Goal: Task Accomplishment & Management: Manage account settings

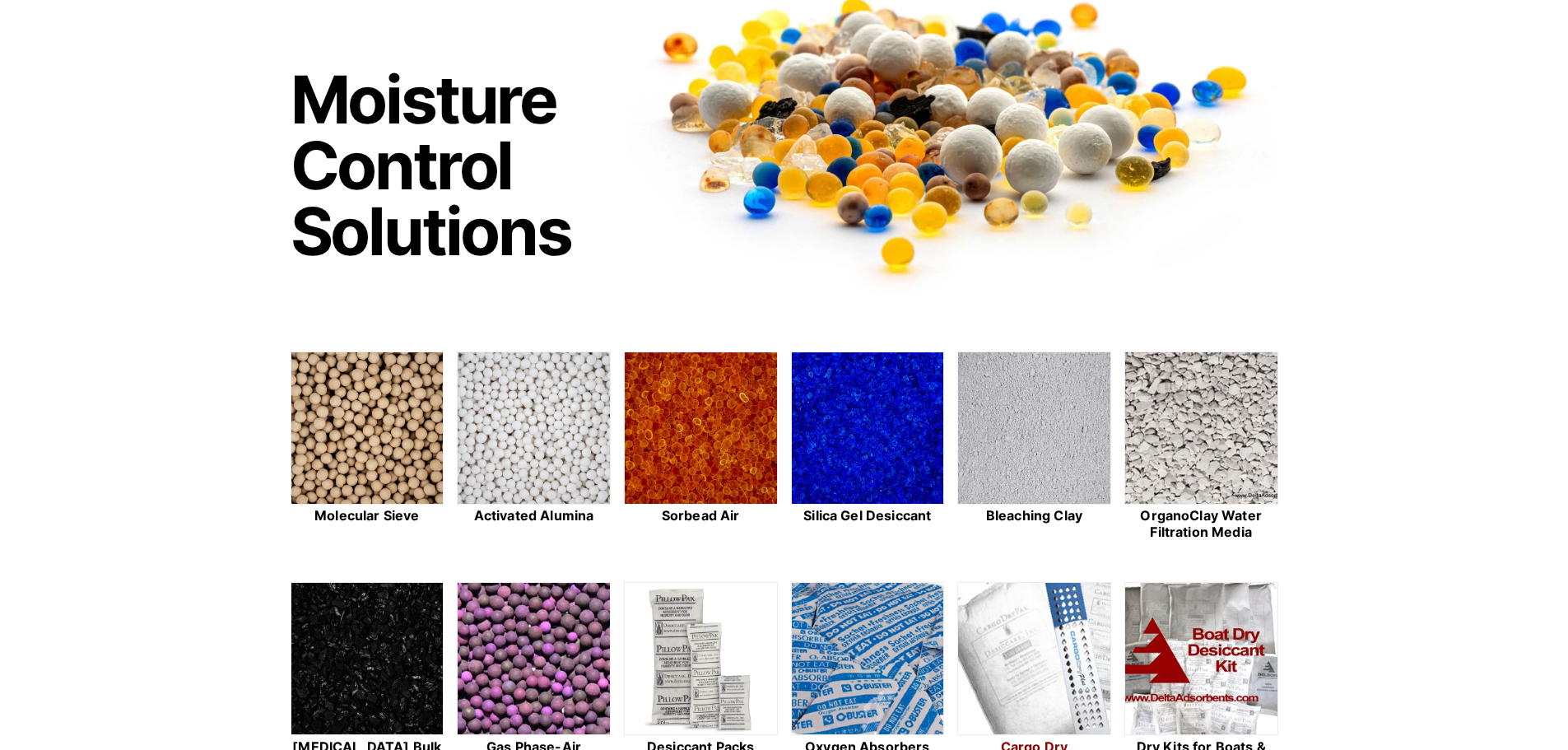
scroll to position [164, 0]
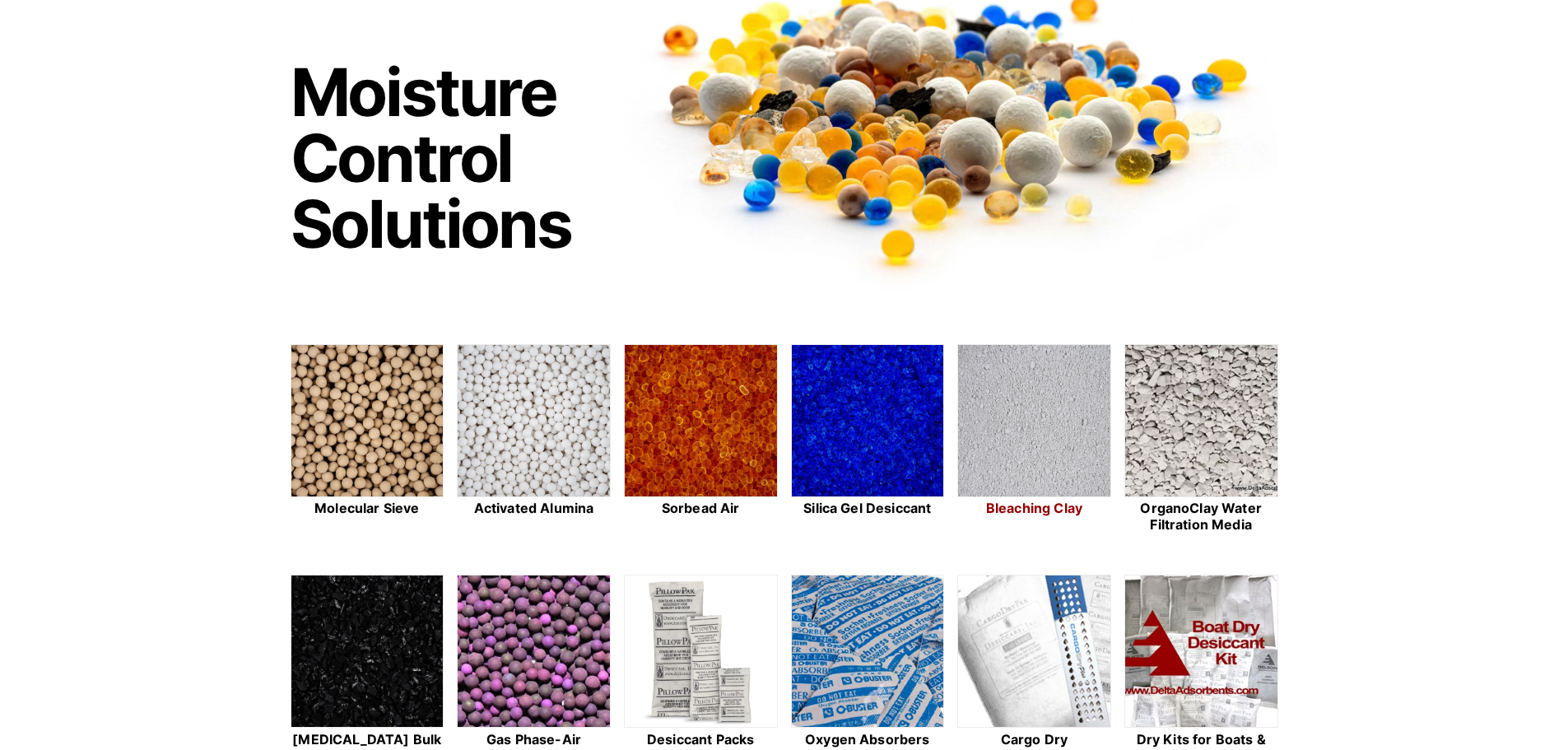
click at [1044, 433] on img at bounding box center [1034, 421] width 152 height 153
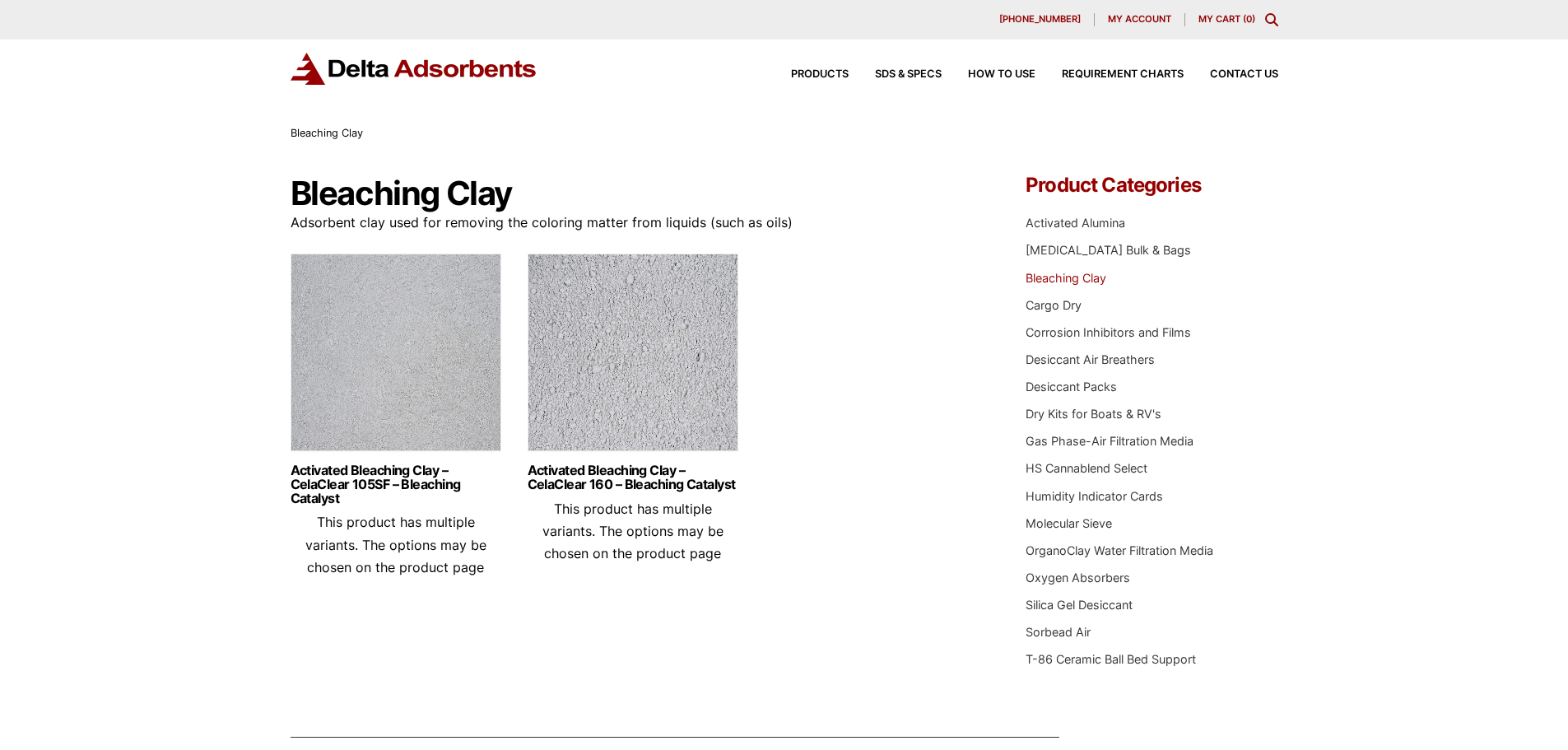
click at [424, 329] on img at bounding box center [396, 356] width 211 height 206
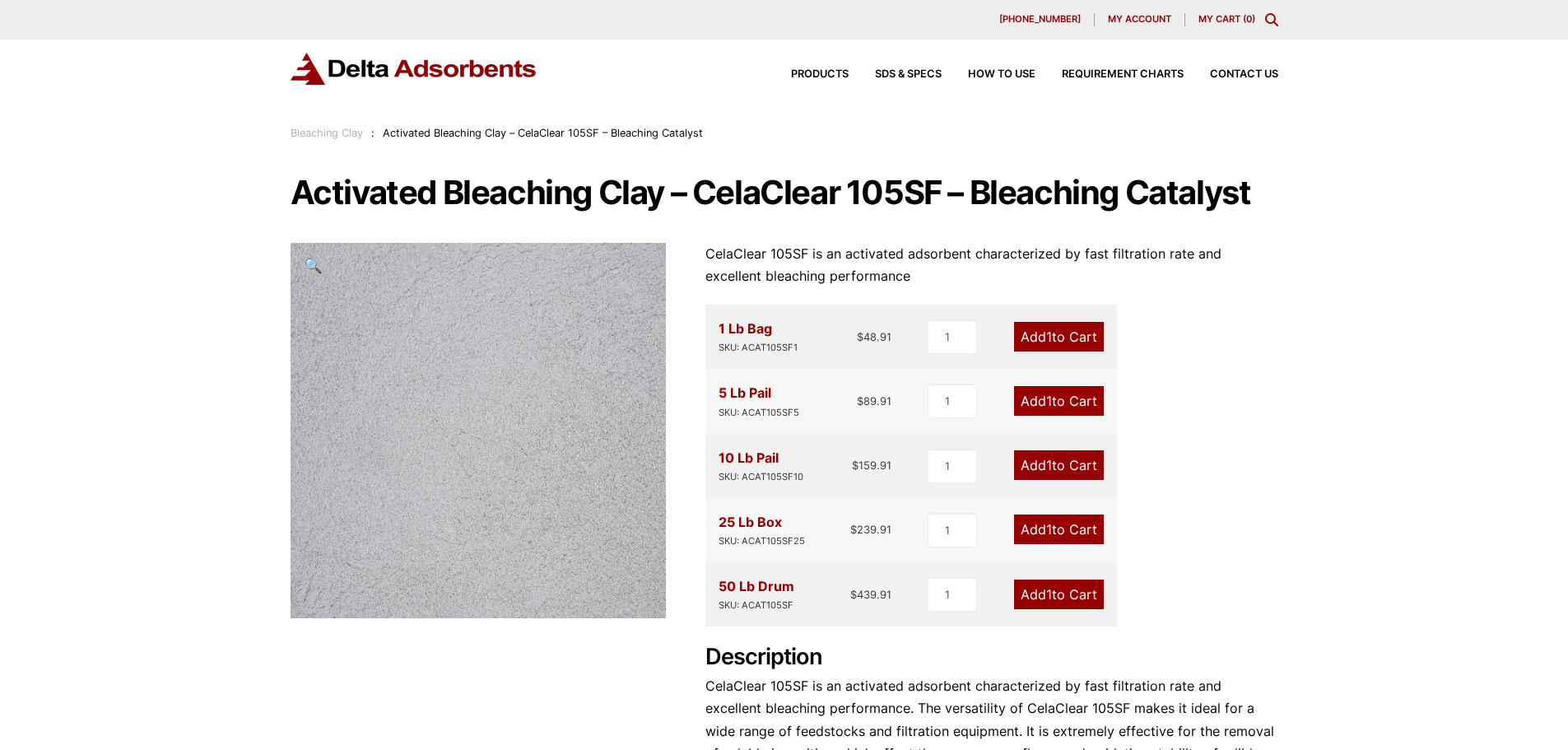
click at [452, 130] on span "Activated Bleaching Clay – CelaClear 105SF – Bleaching Catalyst" at bounding box center [542, 132] width 320 height 12
click at [577, 134] on span "Activated Bleaching Clay – CelaClear 105SF – Bleaching Catalyst" at bounding box center [542, 132] width 320 height 12
click at [633, 132] on span "Activated Bleaching Clay – CelaClear 105SF – Bleaching Catalyst" at bounding box center [542, 132] width 320 height 12
click at [333, 132] on link "Bleaching Clay" at bounding box center [327, 132] width 72 height 12
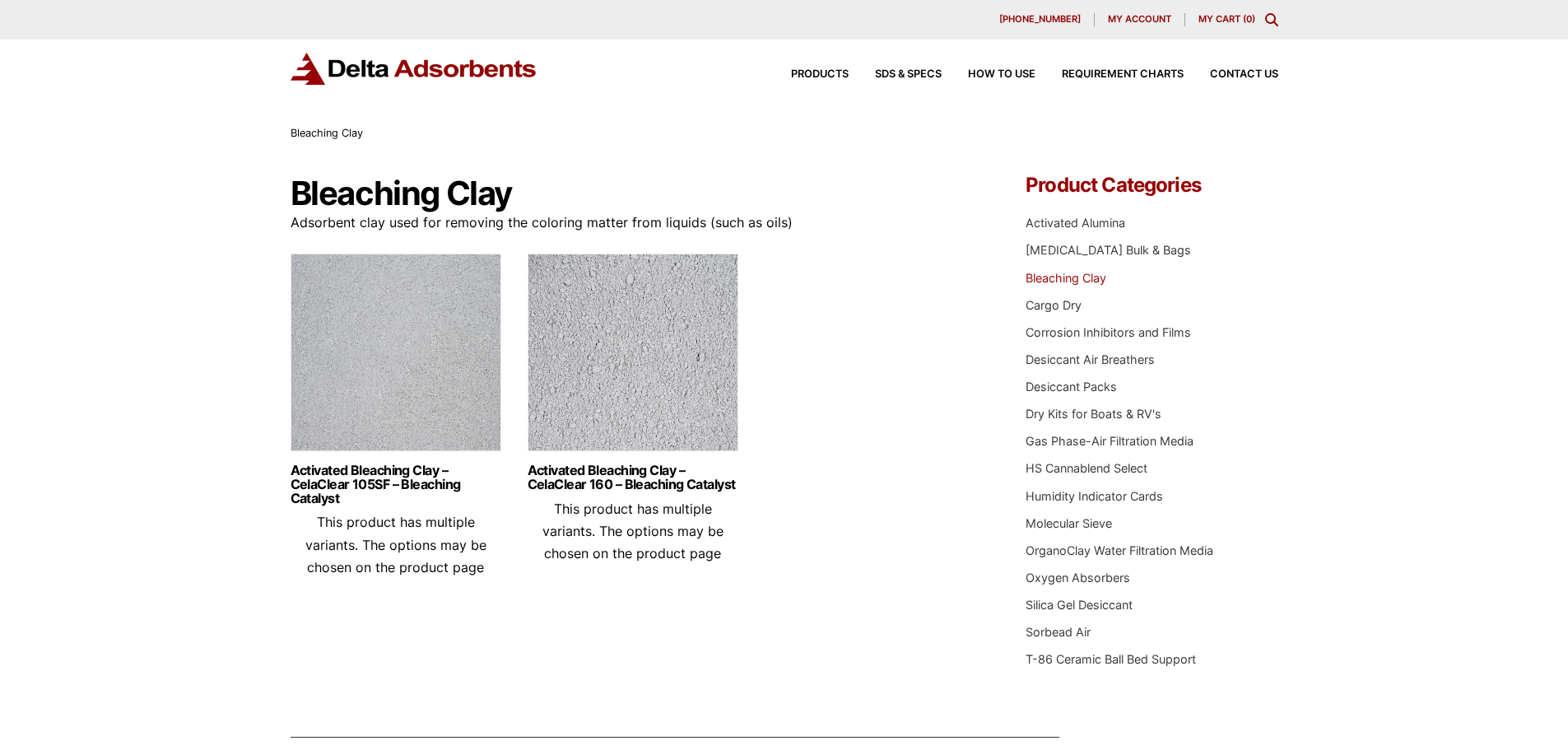
click at [617, 367] on img at bounding box center [633, 356] width 211 height 206
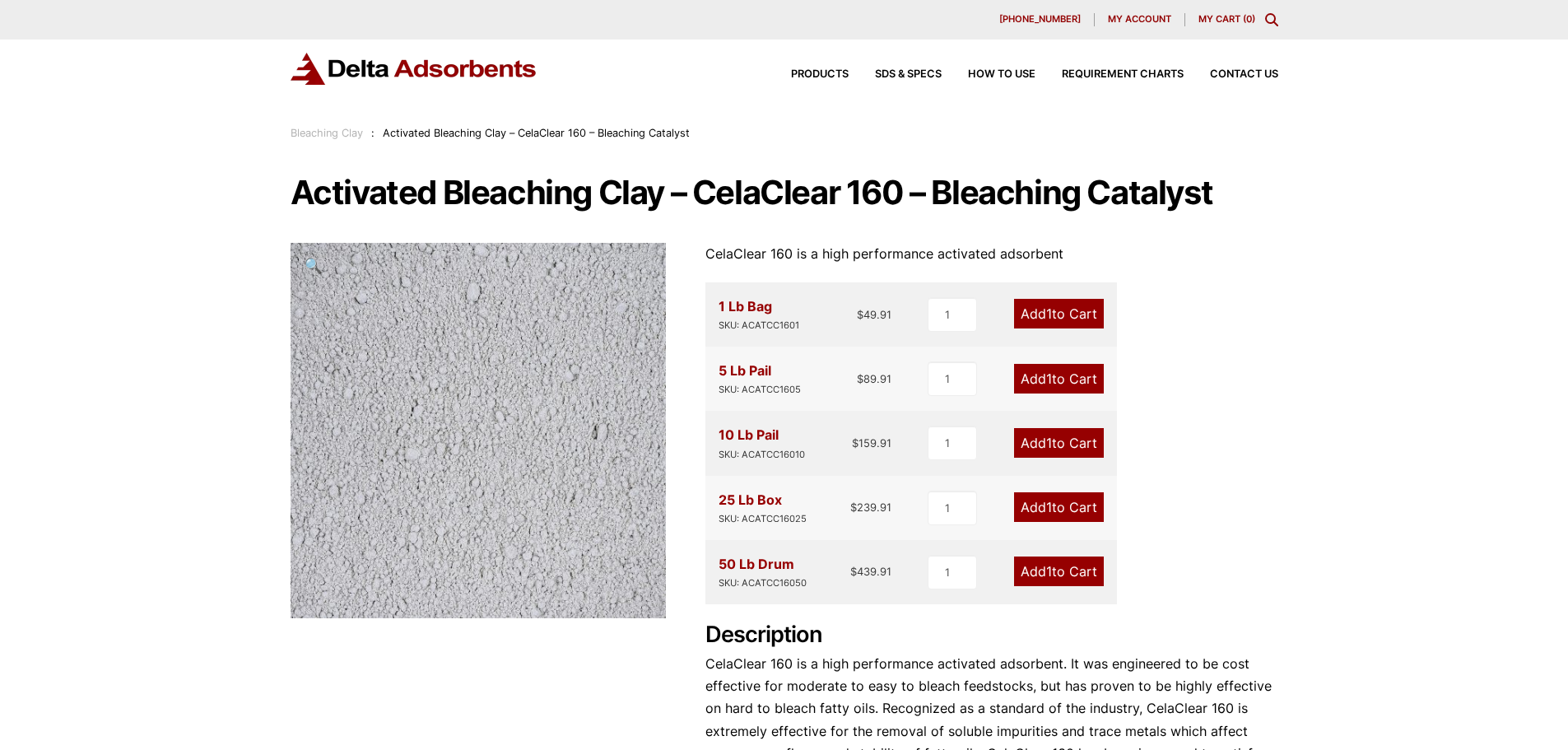
click at [441, 76] on img at bounding box center [414, 68] width 247 height 32
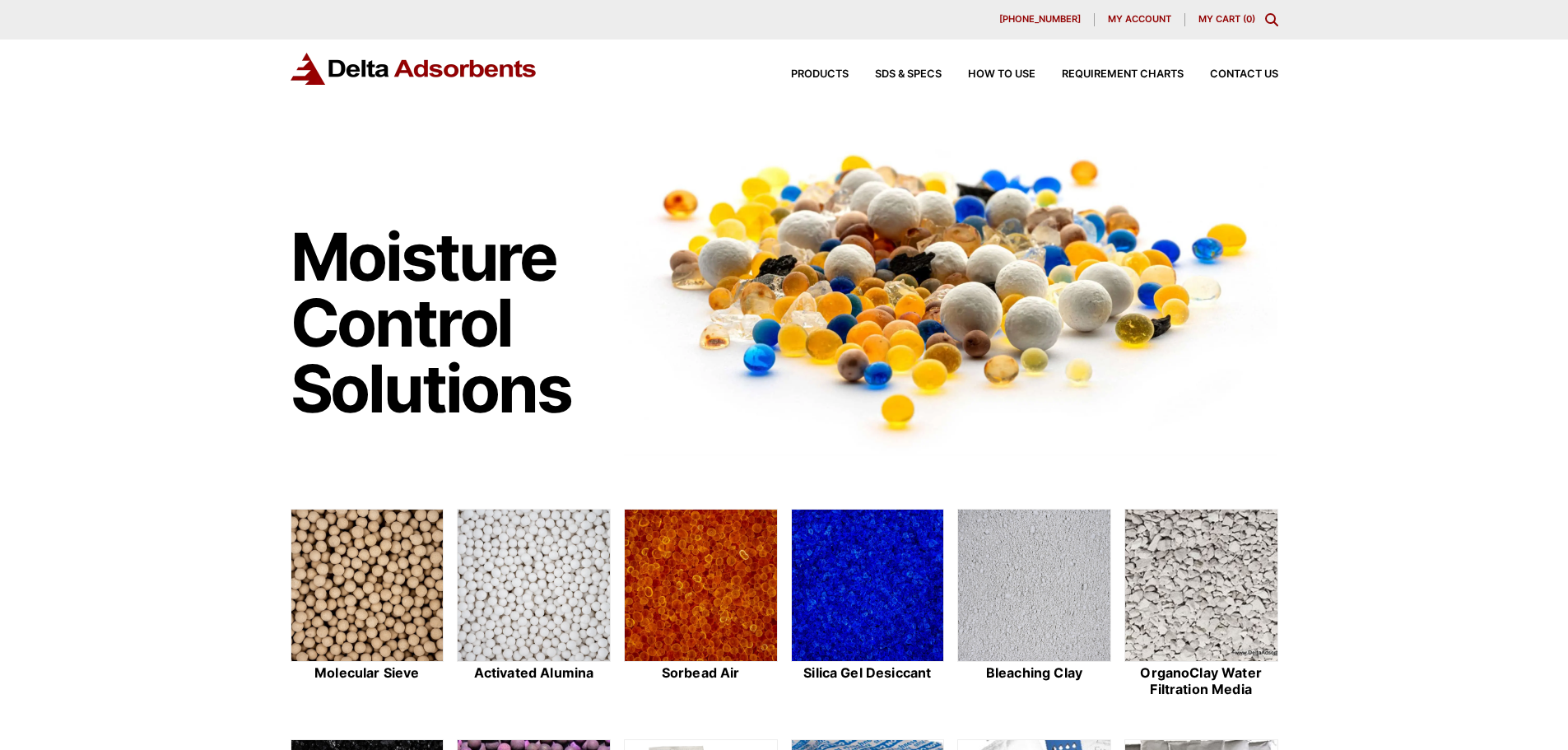
click at [1142, 20] on span "My account" at bounding box center [1139, 19] width 63 height 9
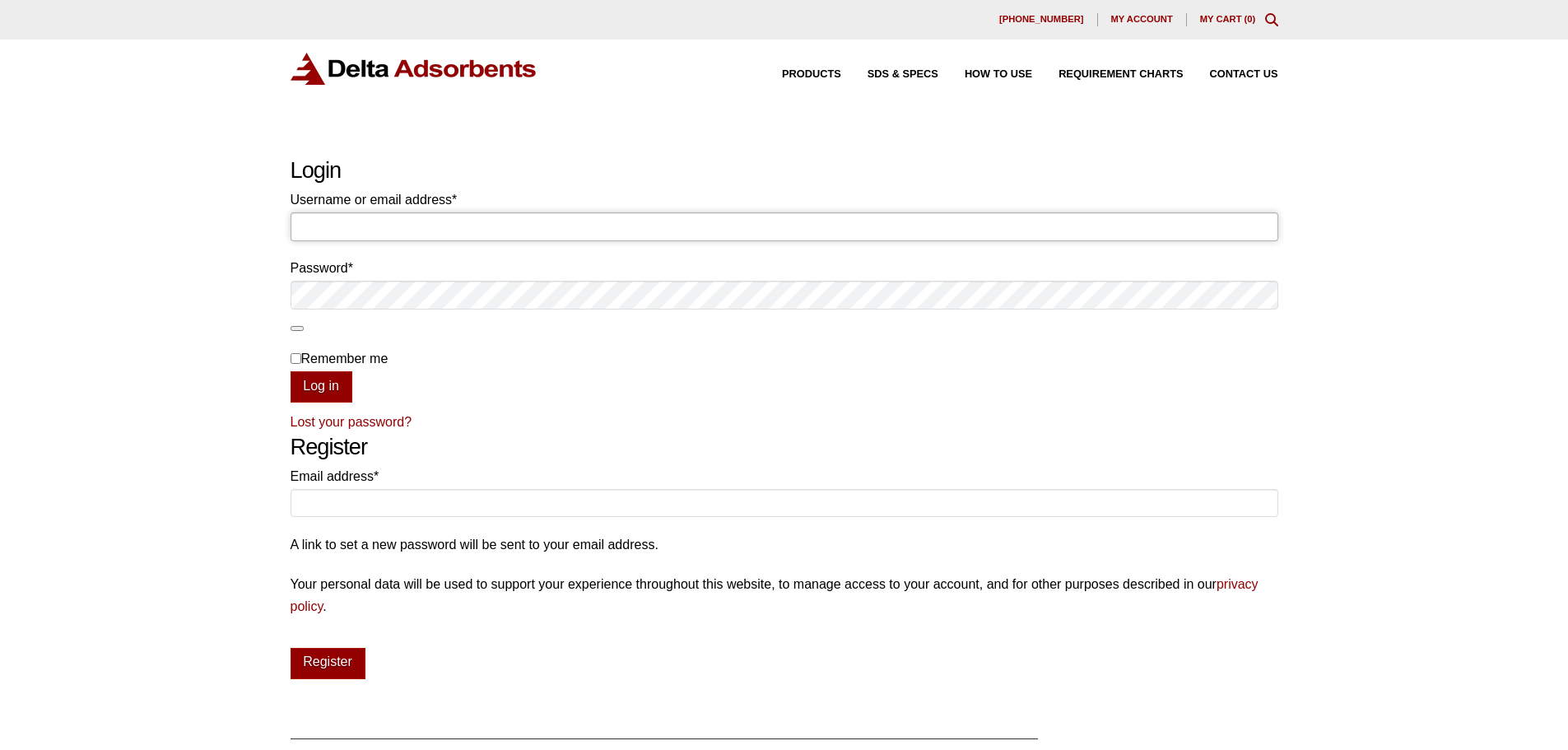
click at [537, 234] on input "Username or email address * Required" at bounding box center [784, 226] width 987 height 28
type input "billjr@deltaadsorbents.com"
click at [291, 372] on button "Log in" at bounding box center [321, 387] width 61 height 31
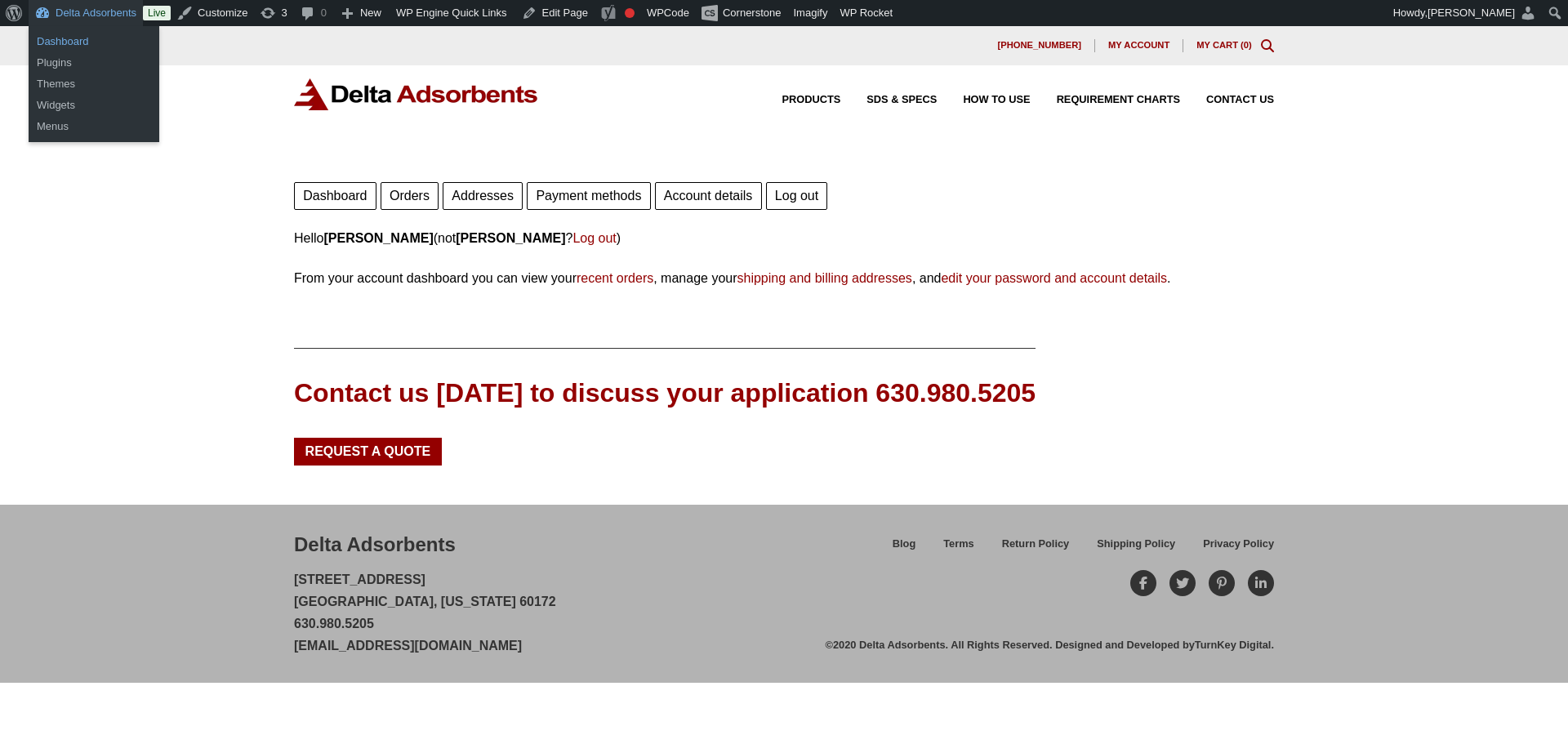
click at [62, 39] on link "Dashboard" at bounding box center [94, 41] width 131 height 21
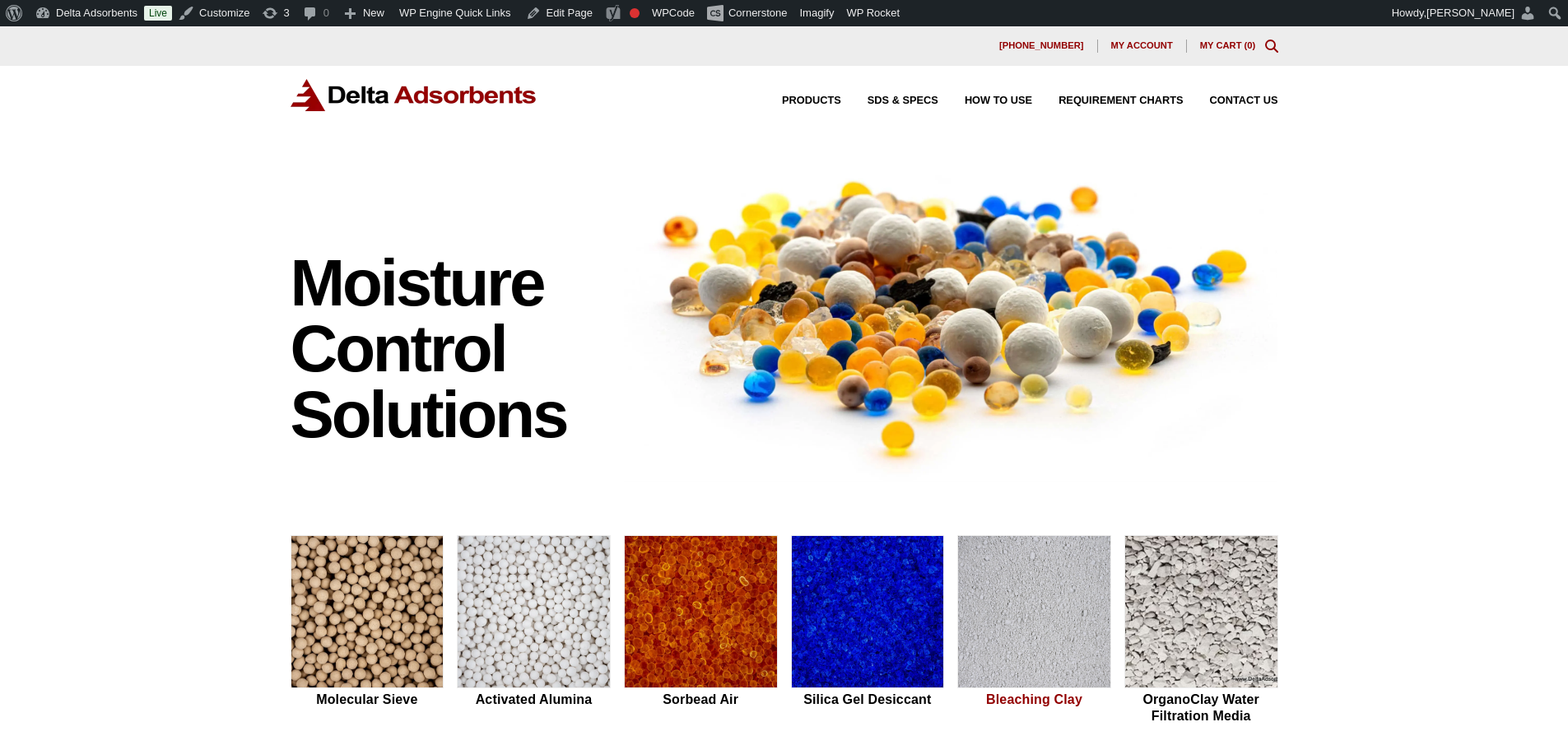
click at [1024, 588] on img at bounding box center [1034, 612] width 152 height 153
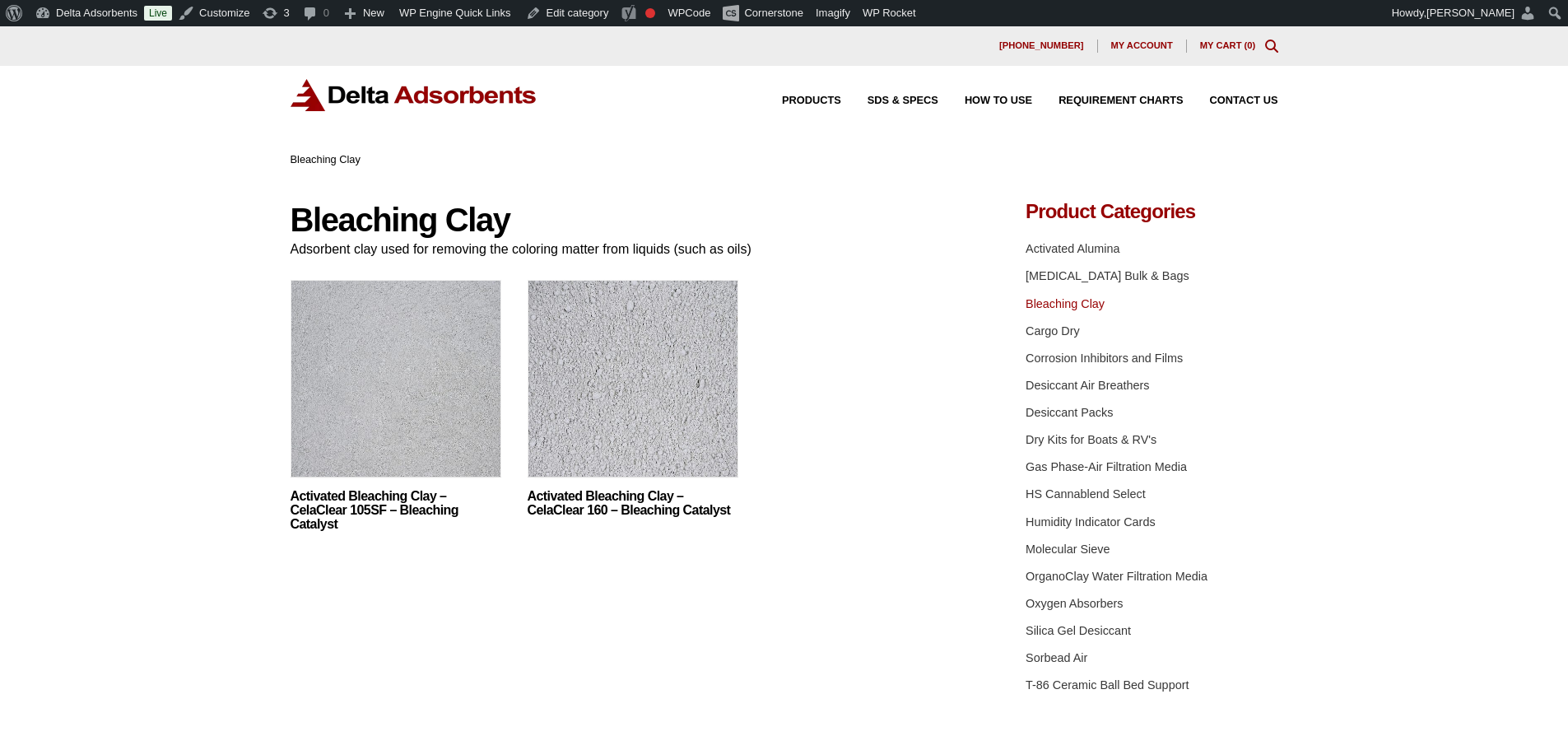
click at [372, 397] on img at bounding box center [396, 383] width 211 height 206
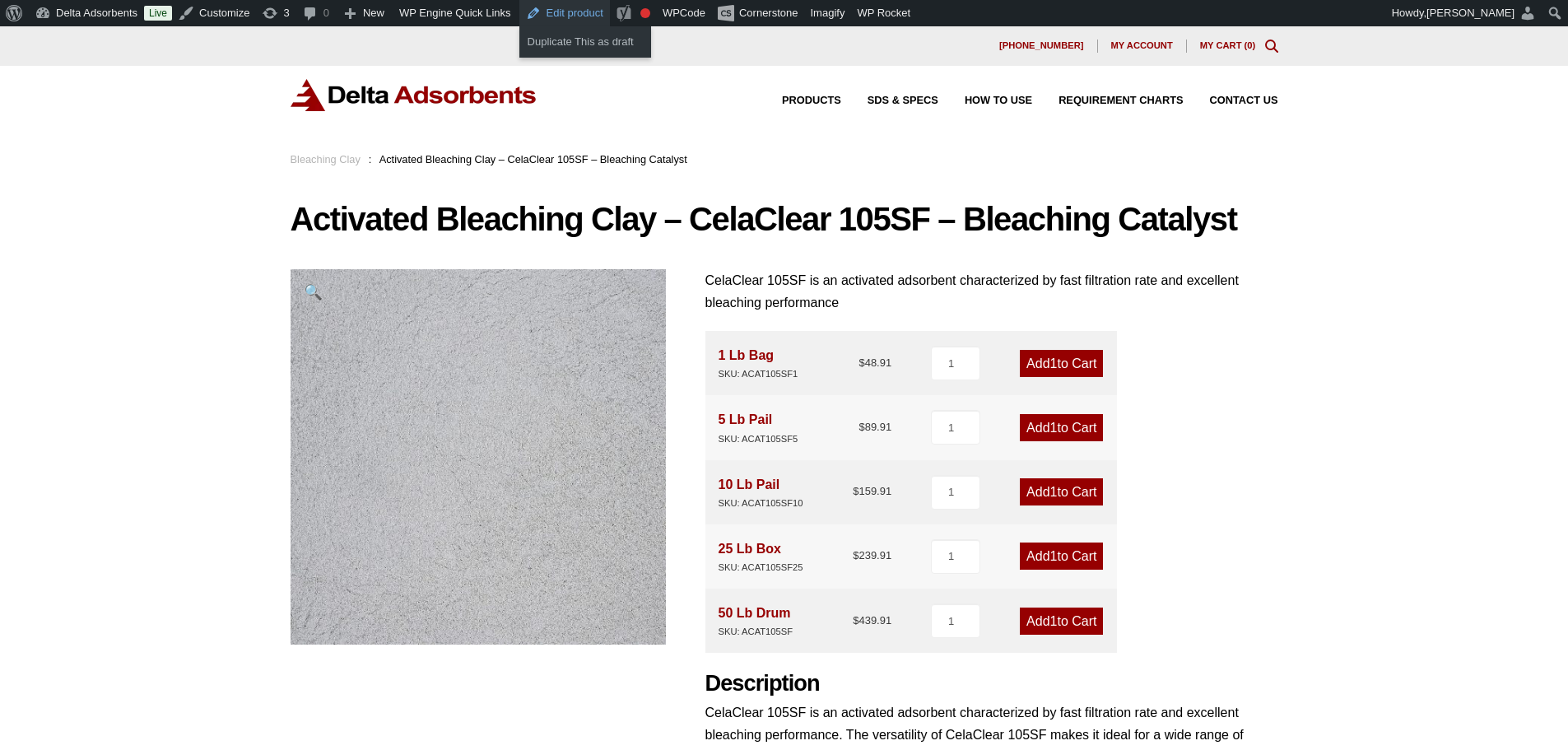
click at [550, 21] on link "Edit product" at bounding box center [564, 13] width 91 height 27
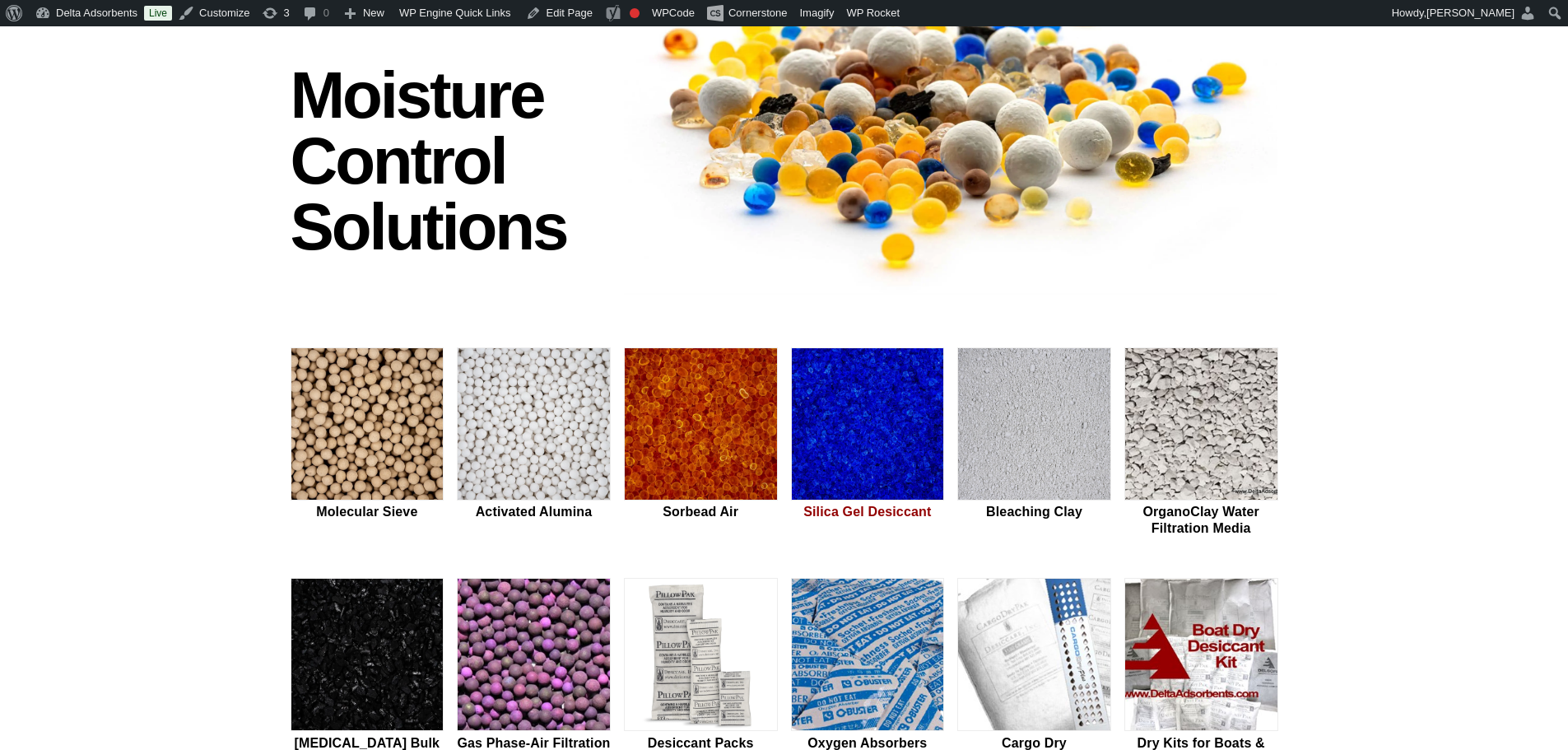
scroll to position [330, 0]
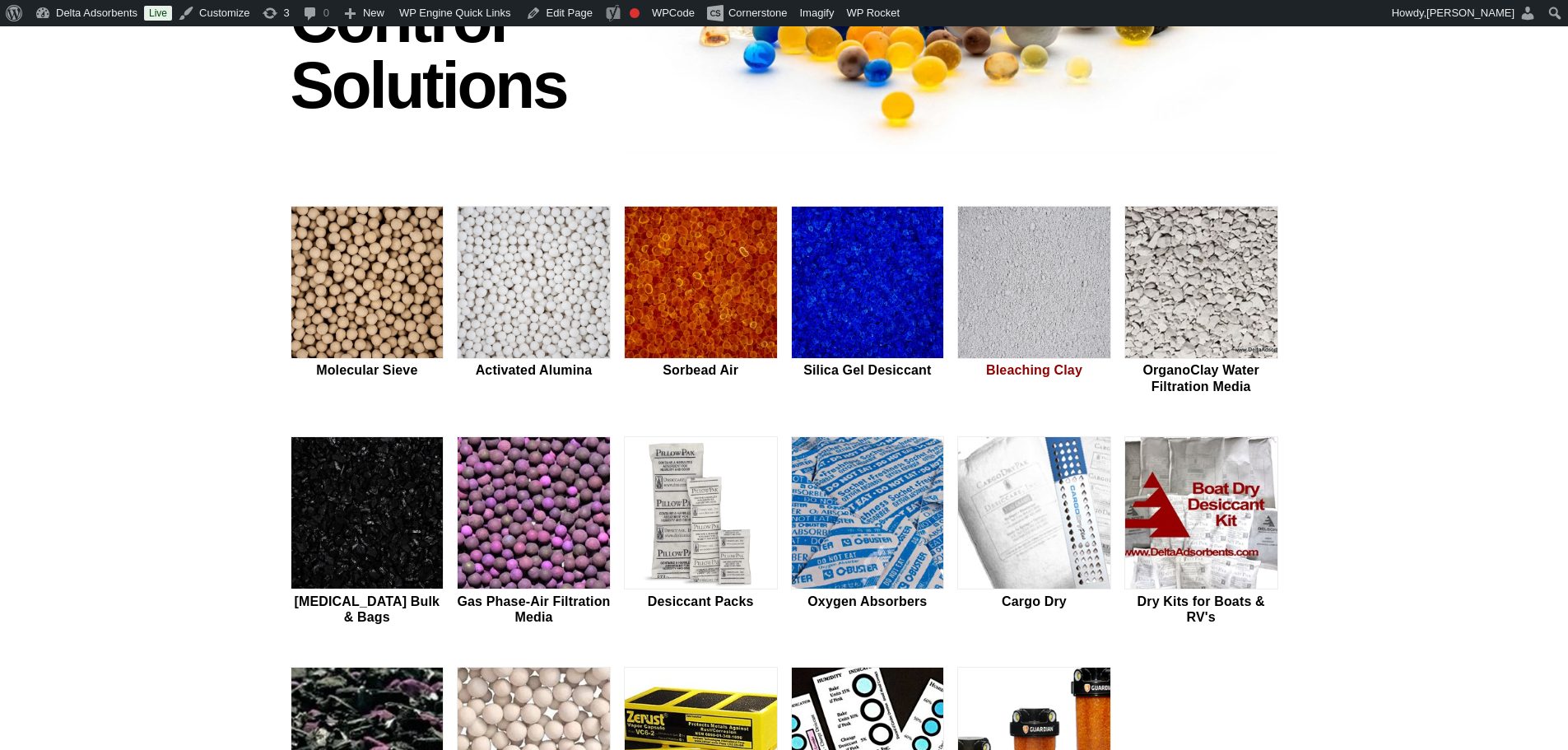
click at [1018, 294] on img at bounding box center [1034, 283] width 152 height 153
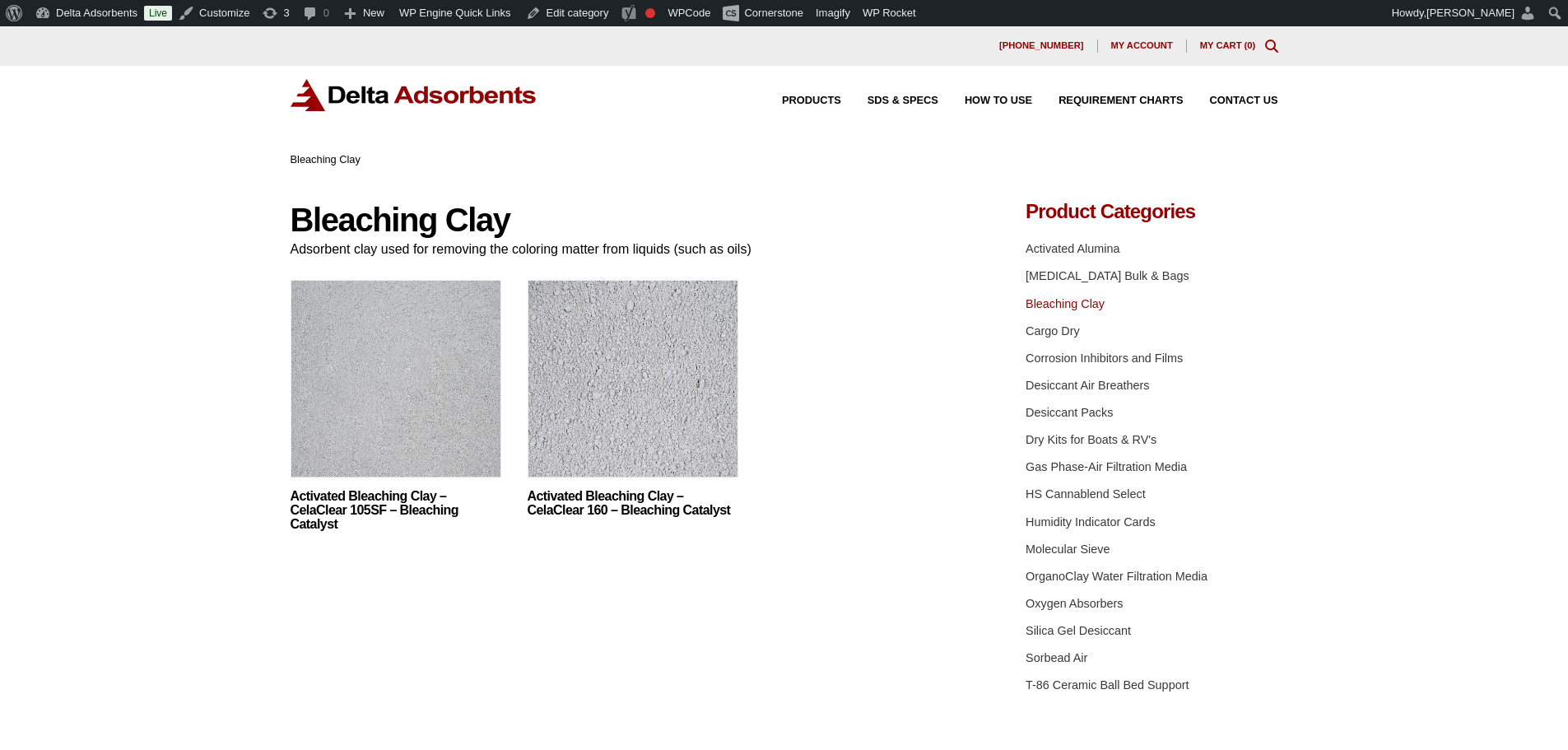
click at [425, 364] on img at bounding box center [396, 383] width 211 height 206
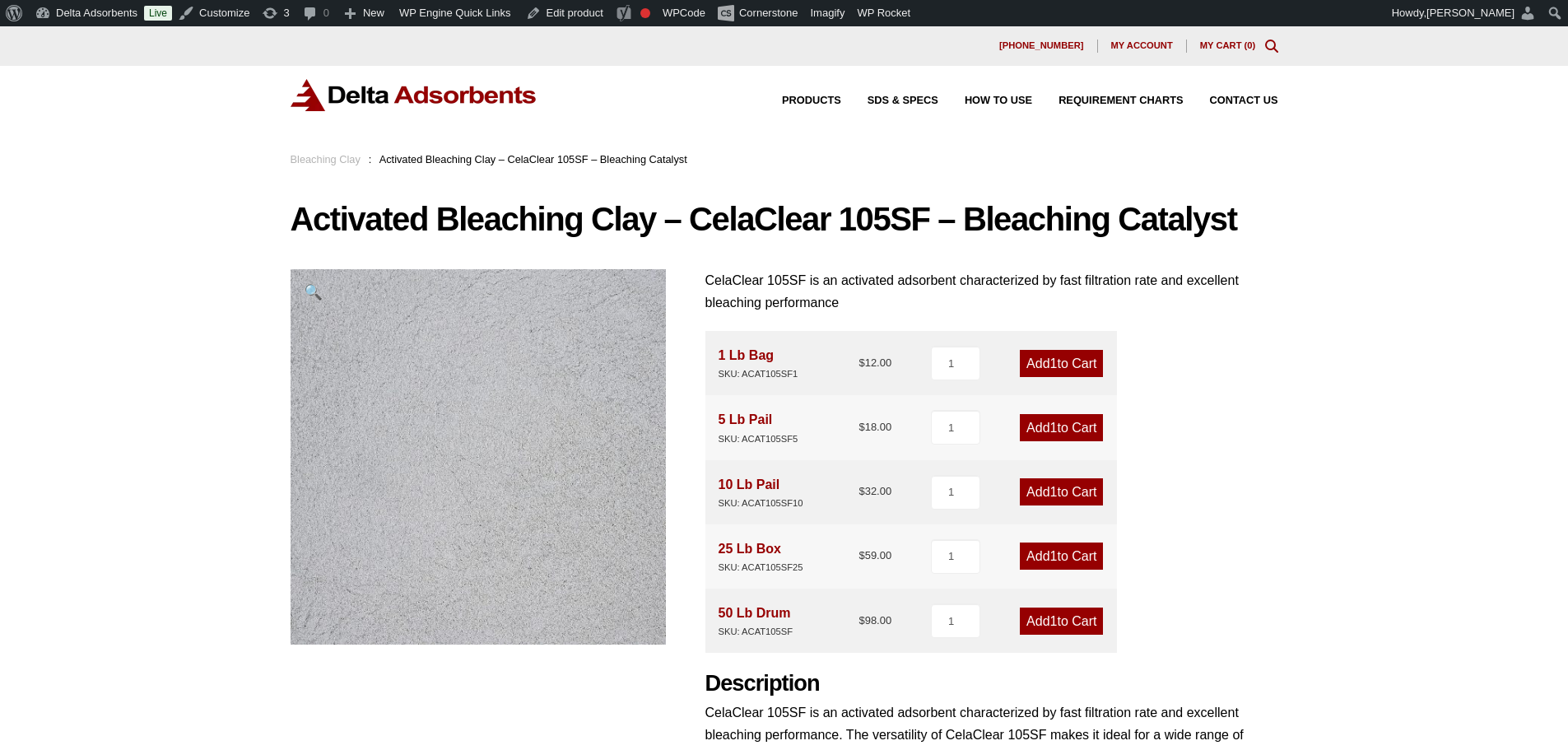
click at [439, 90] on img at bounding box center [414, 95] width 247 height 32
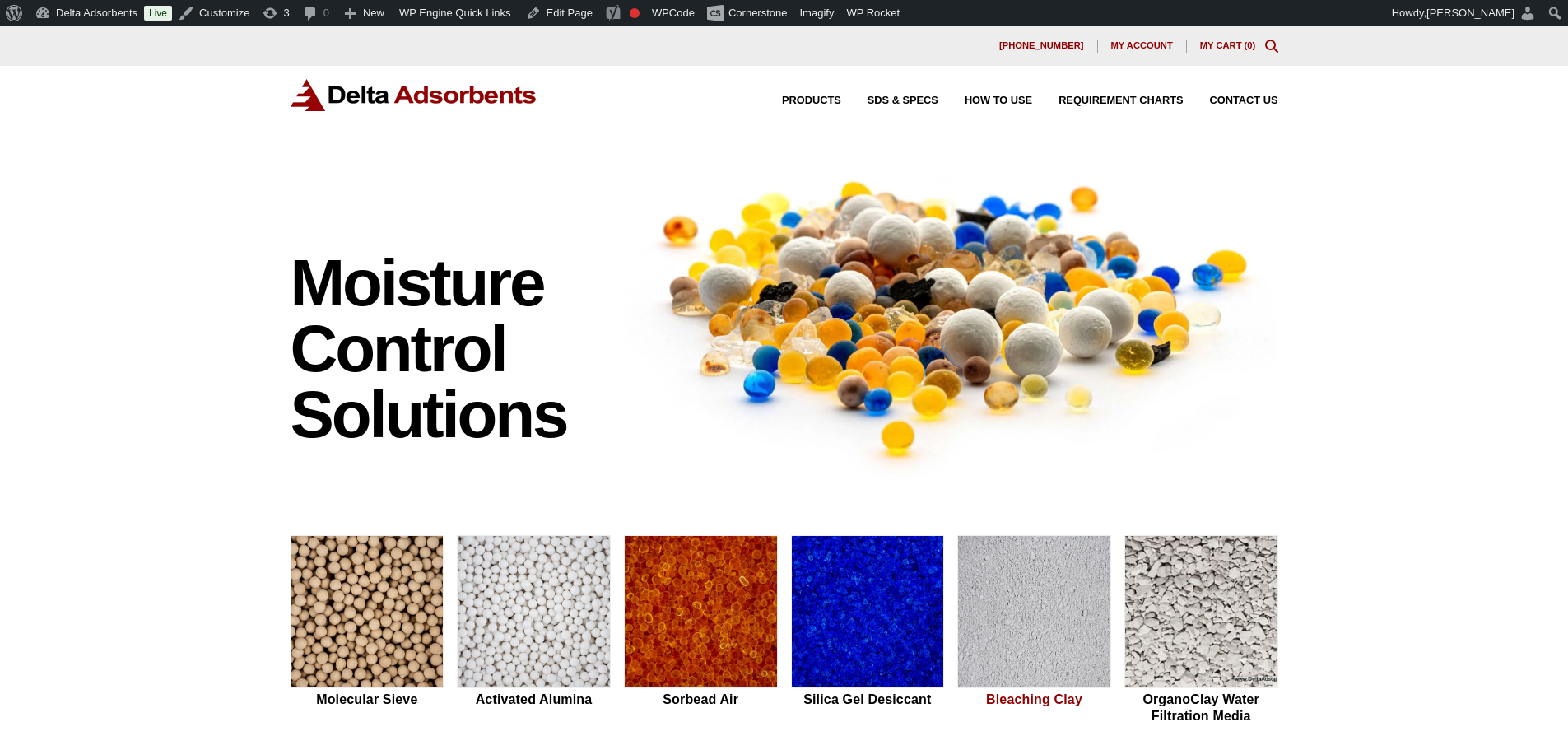
click at [1065, 589] on img at bounding box center [1034, 612] width 152 height 153
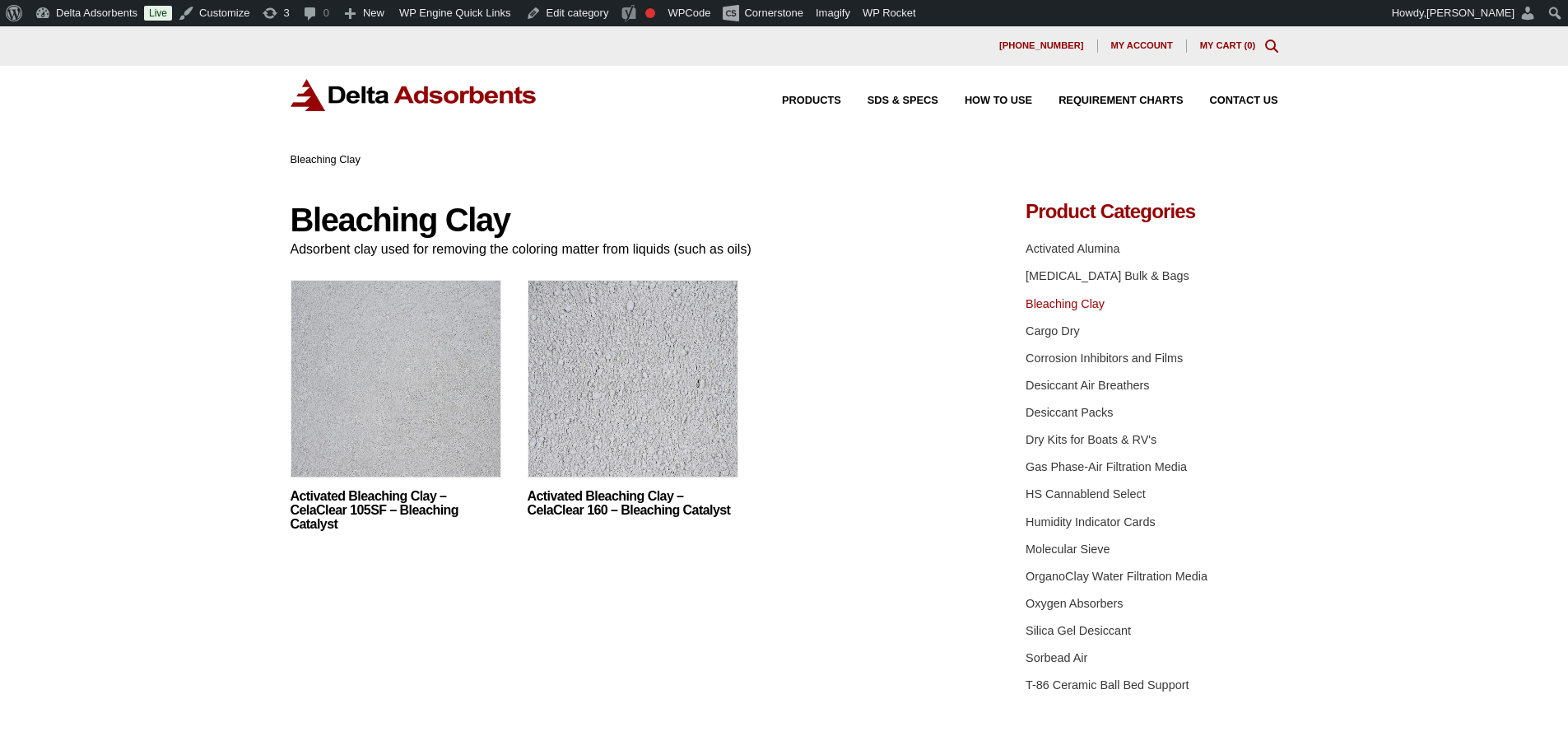
click at [628, 355] on img at bounding box center [633, 383] width 211 height 206
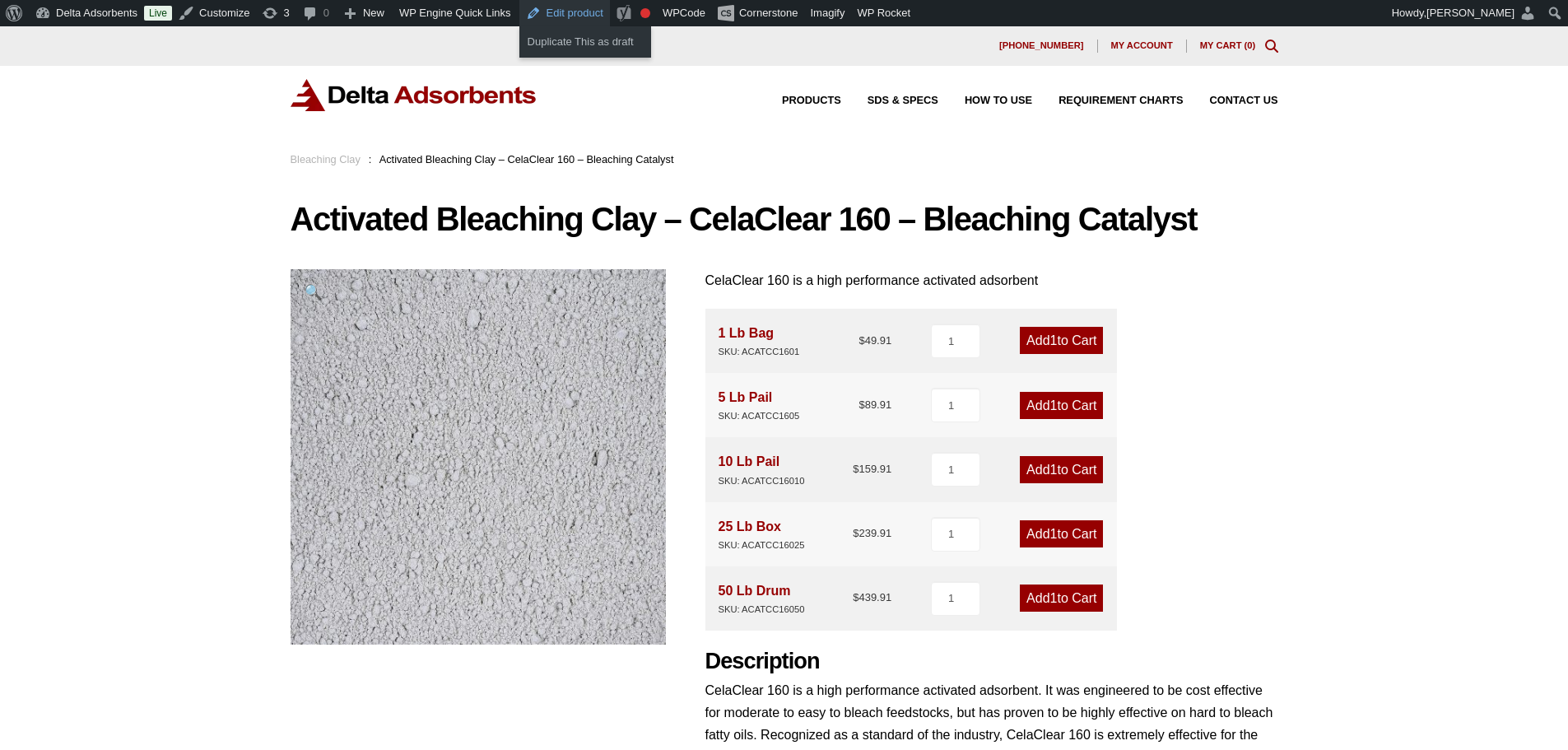
click at [562, 13] on link "Edit product" at bounding box center [564, 13] width 91 height 27
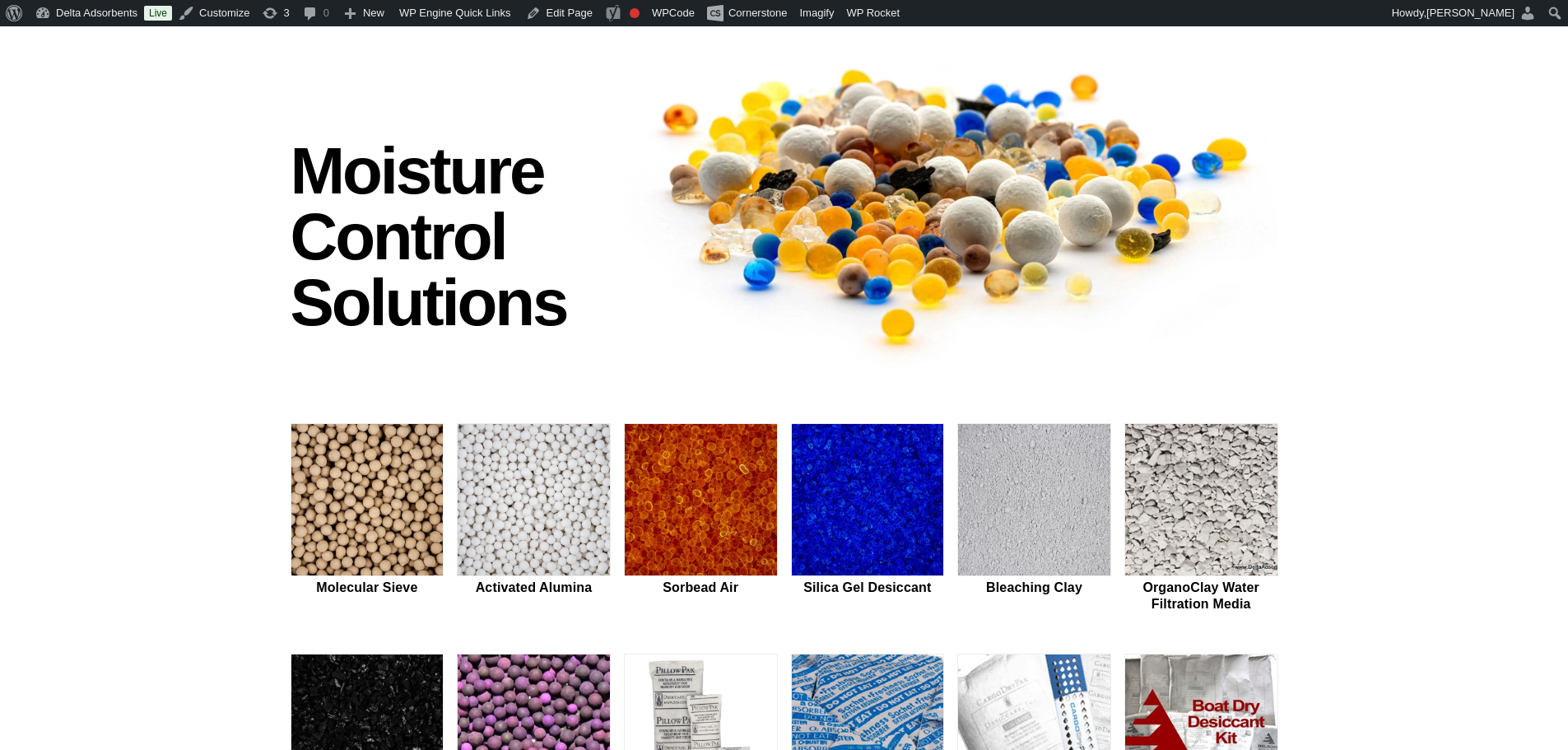
scroll to position [164, 0]
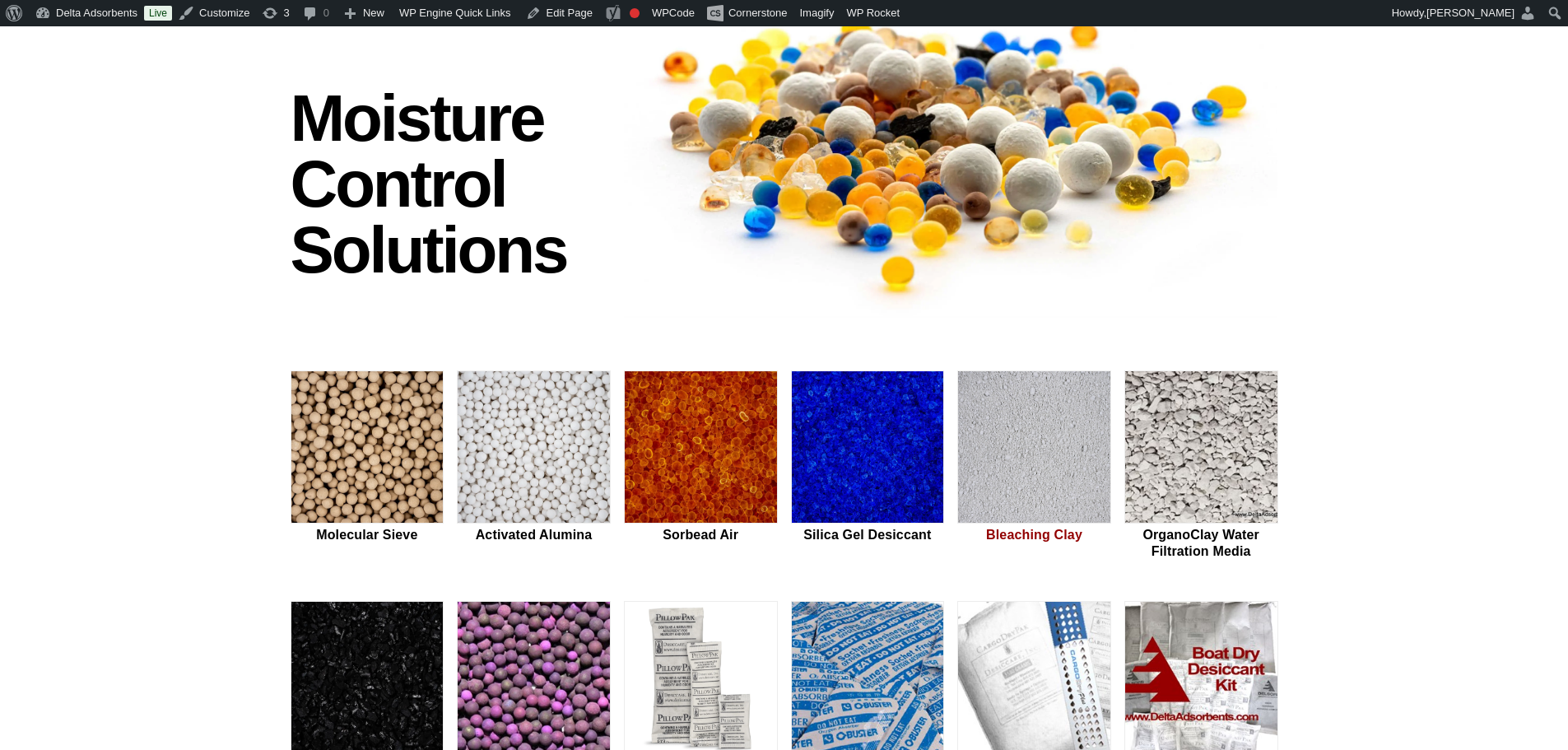
click at [1028, 434] on img at bounding box center [1034, 448] width 152 height 153
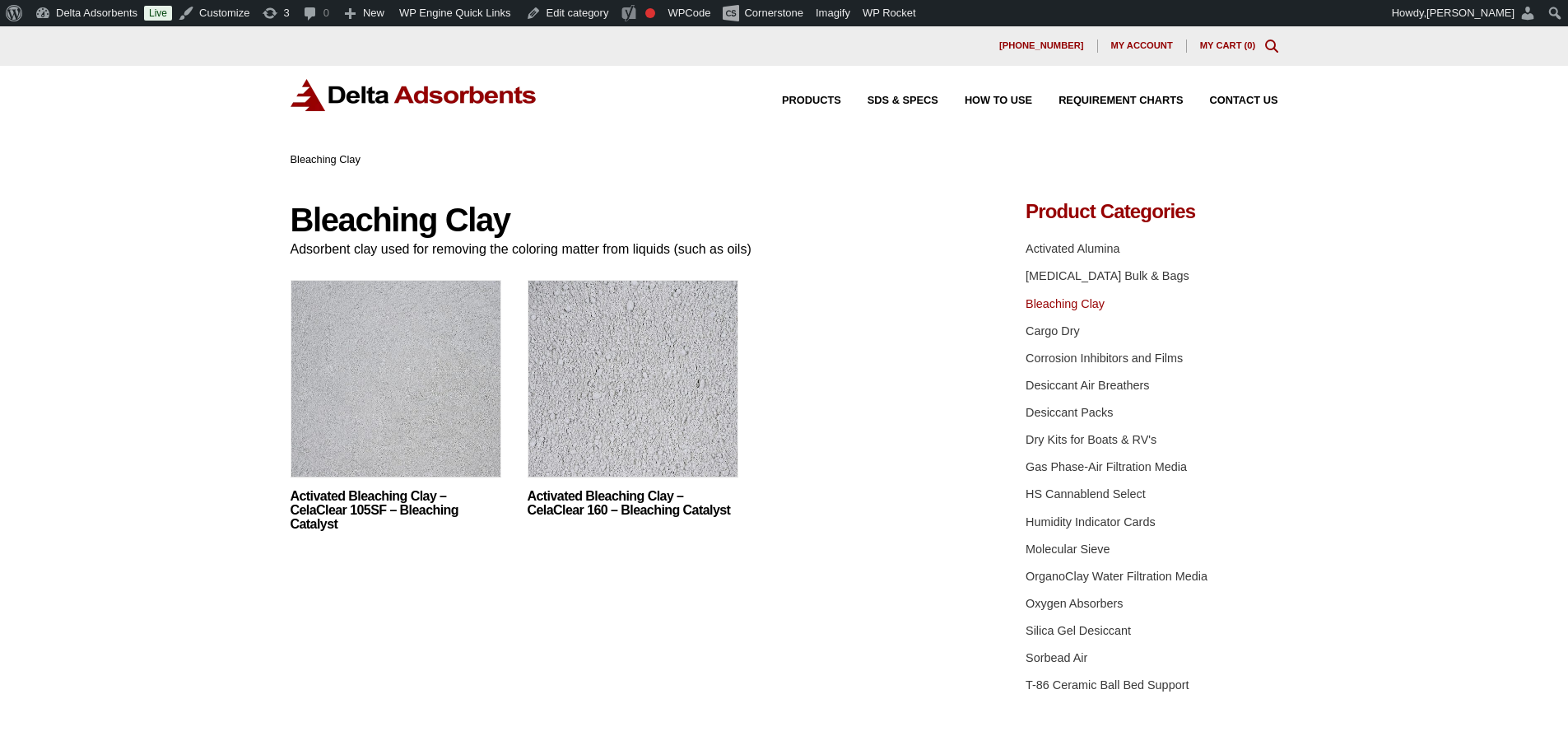
click at [638, 401] on img at bounding box center [633, 383] width 211 height 206
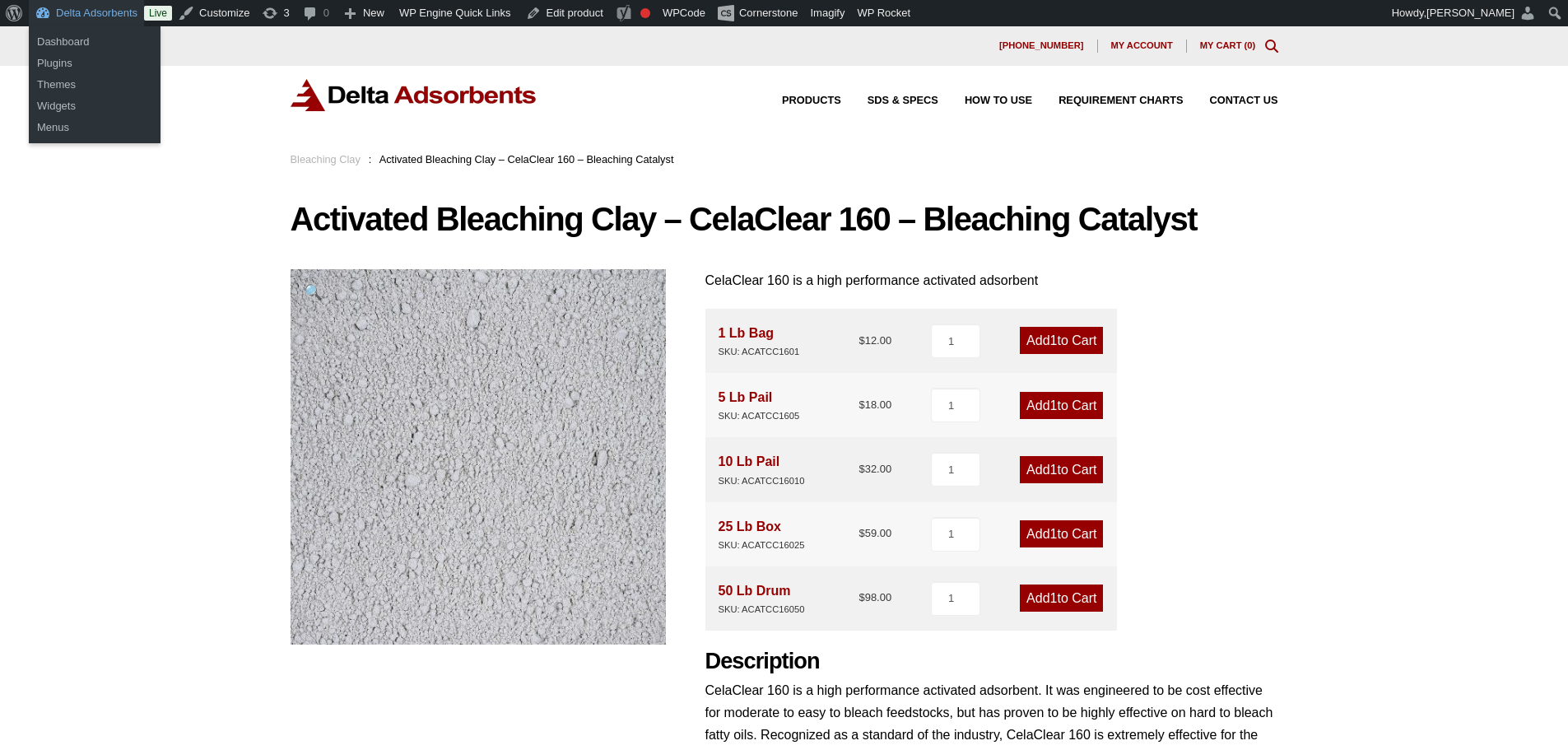
click at [98, 16] on link "Delta Adsorbents" at bounding box center [86, 13] width 116 height 27
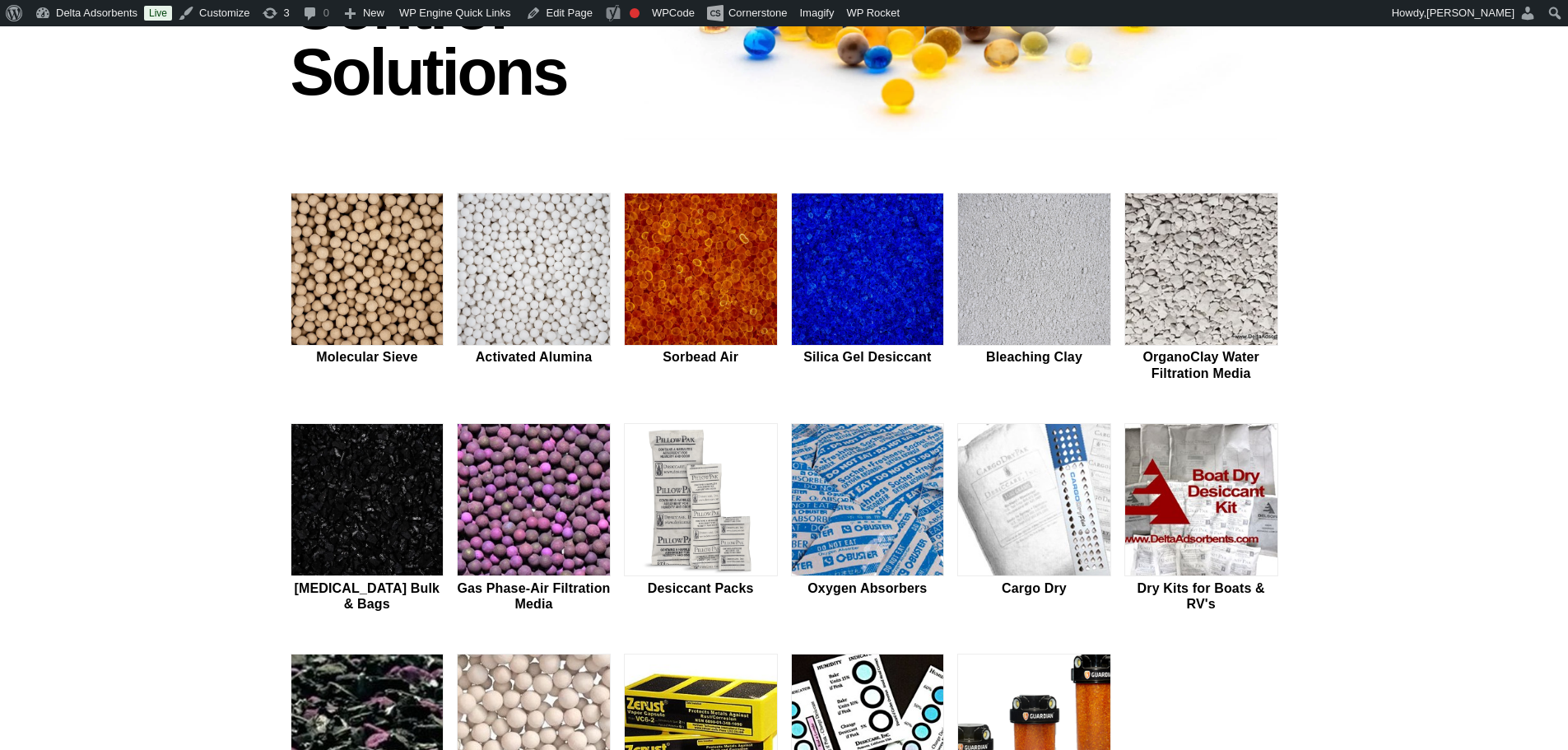
scroll to position [494, 0]
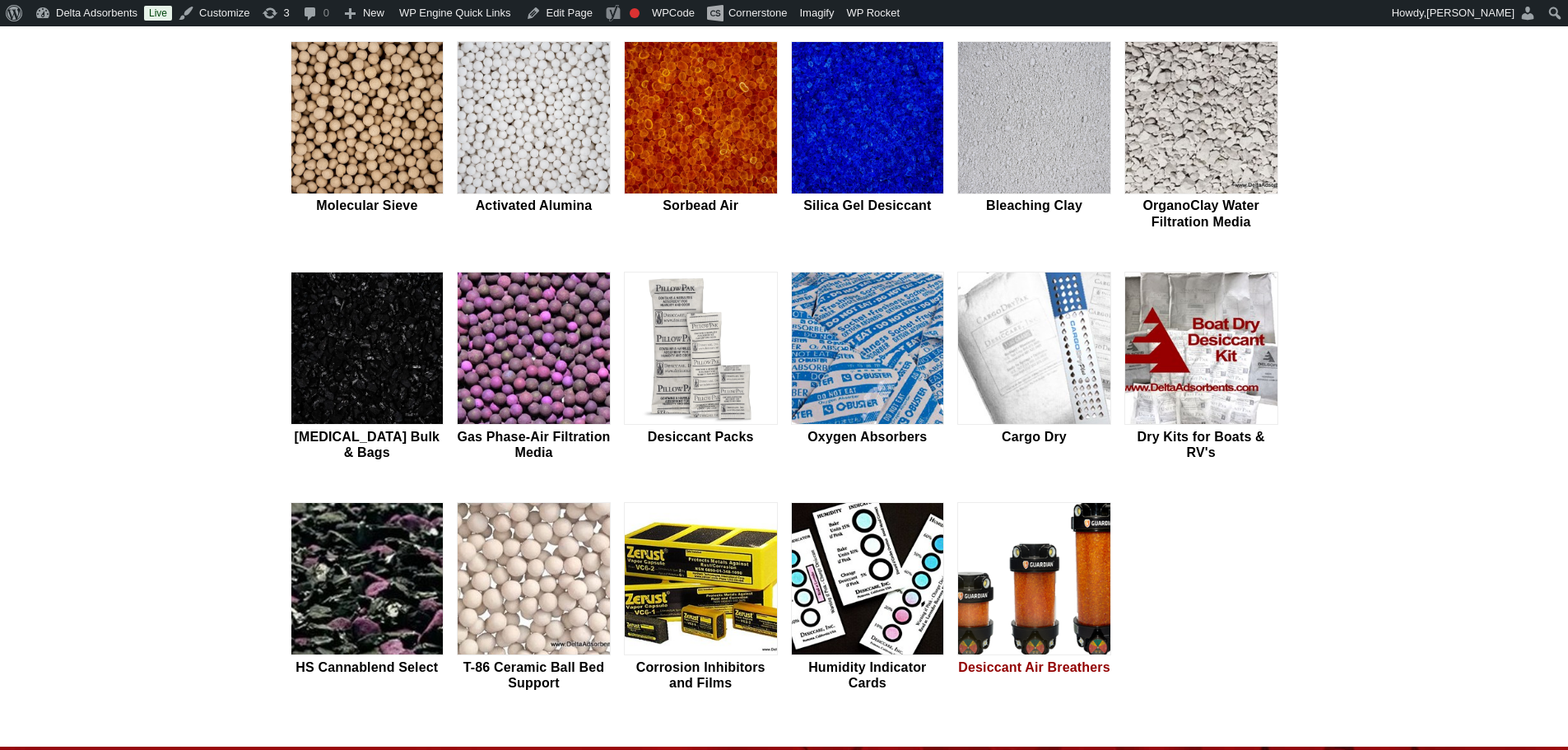
click at [1036, 576] on img at bounding box center [1034, 579] width 152 height 153
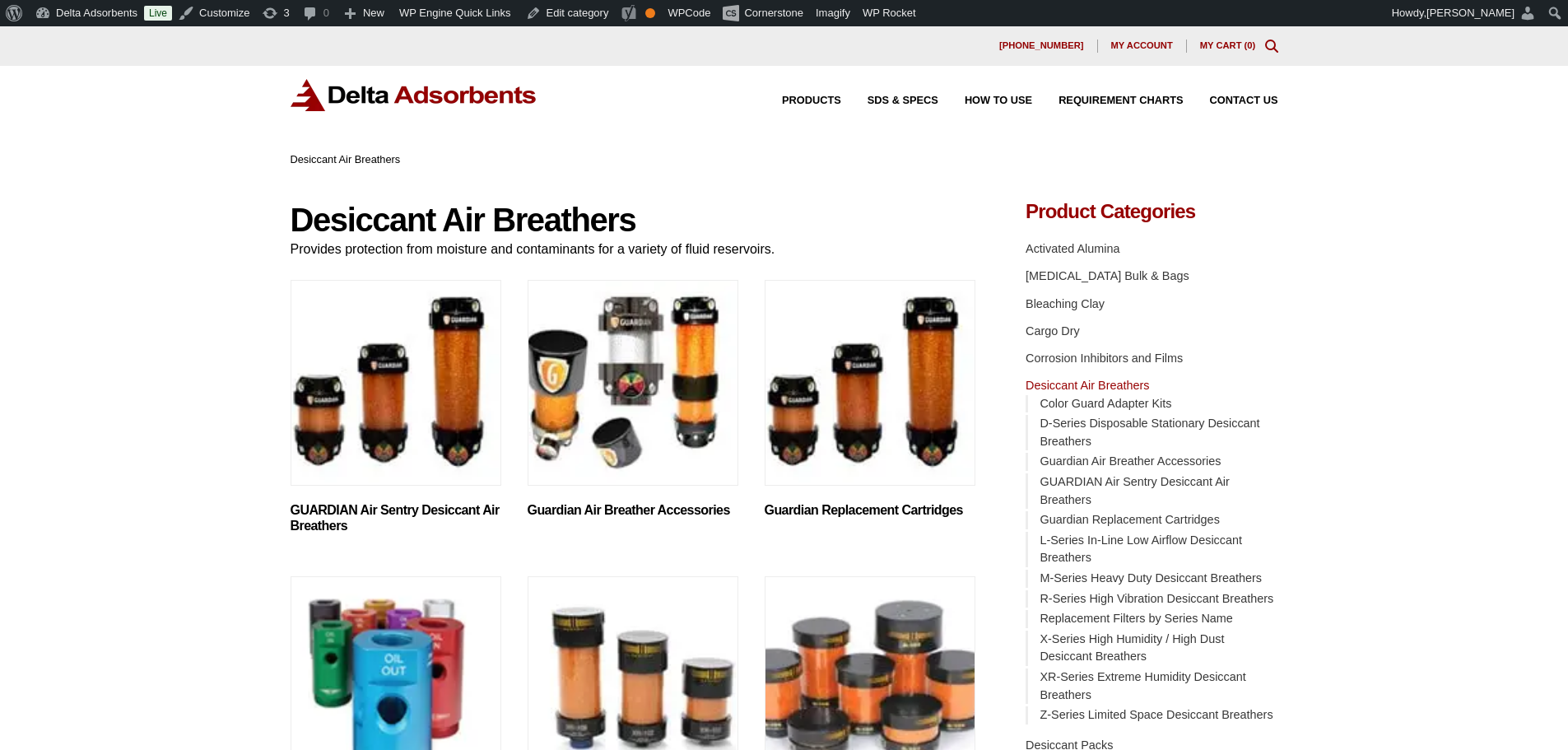
click at [420, 413] on img "Visit product category GUARDIAN Air Sentry Desiccant Air Breathers" at bounding box center [396, 383] width 211 height 206
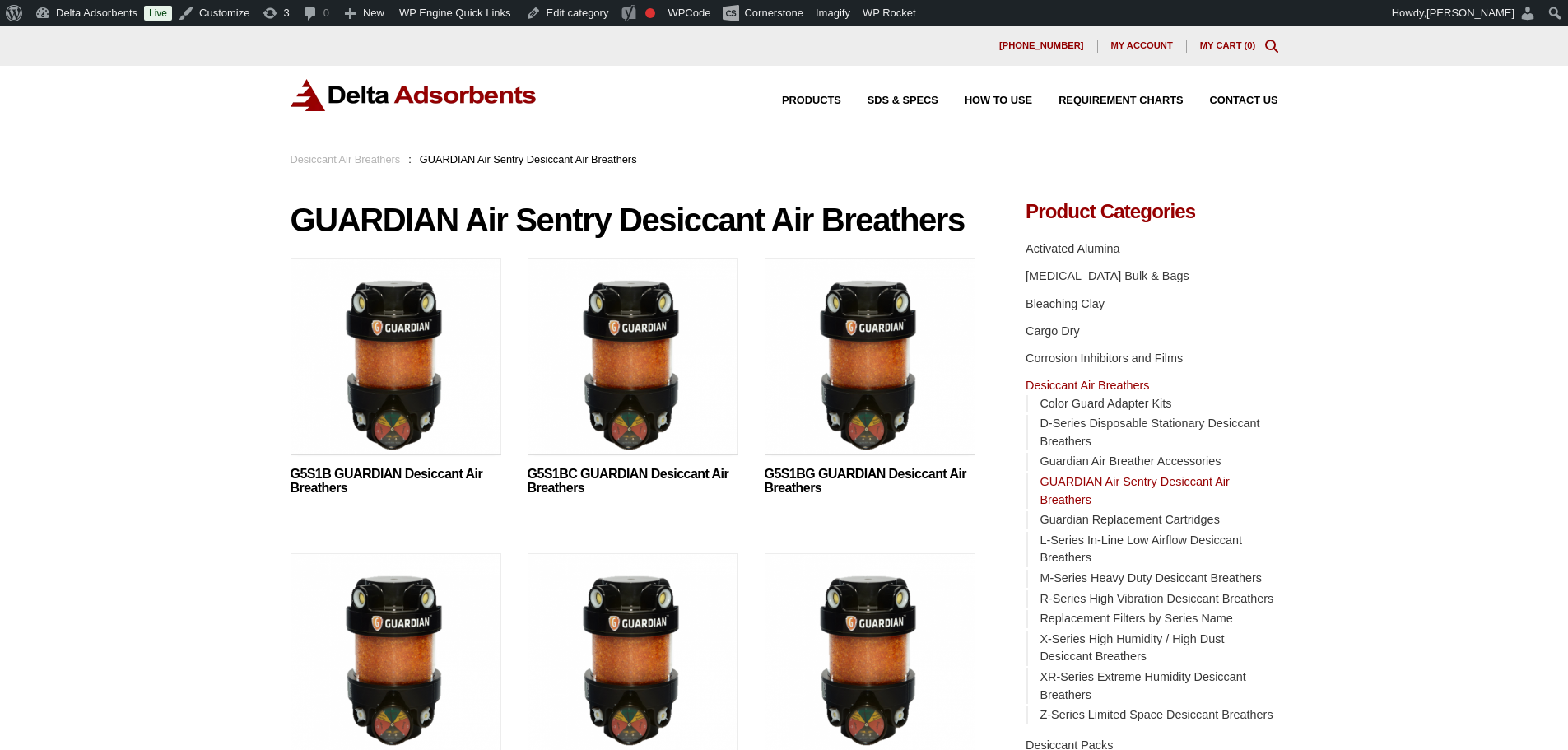
click at [406, 373] on img at bounding box center [396, 361] width 211 height 206
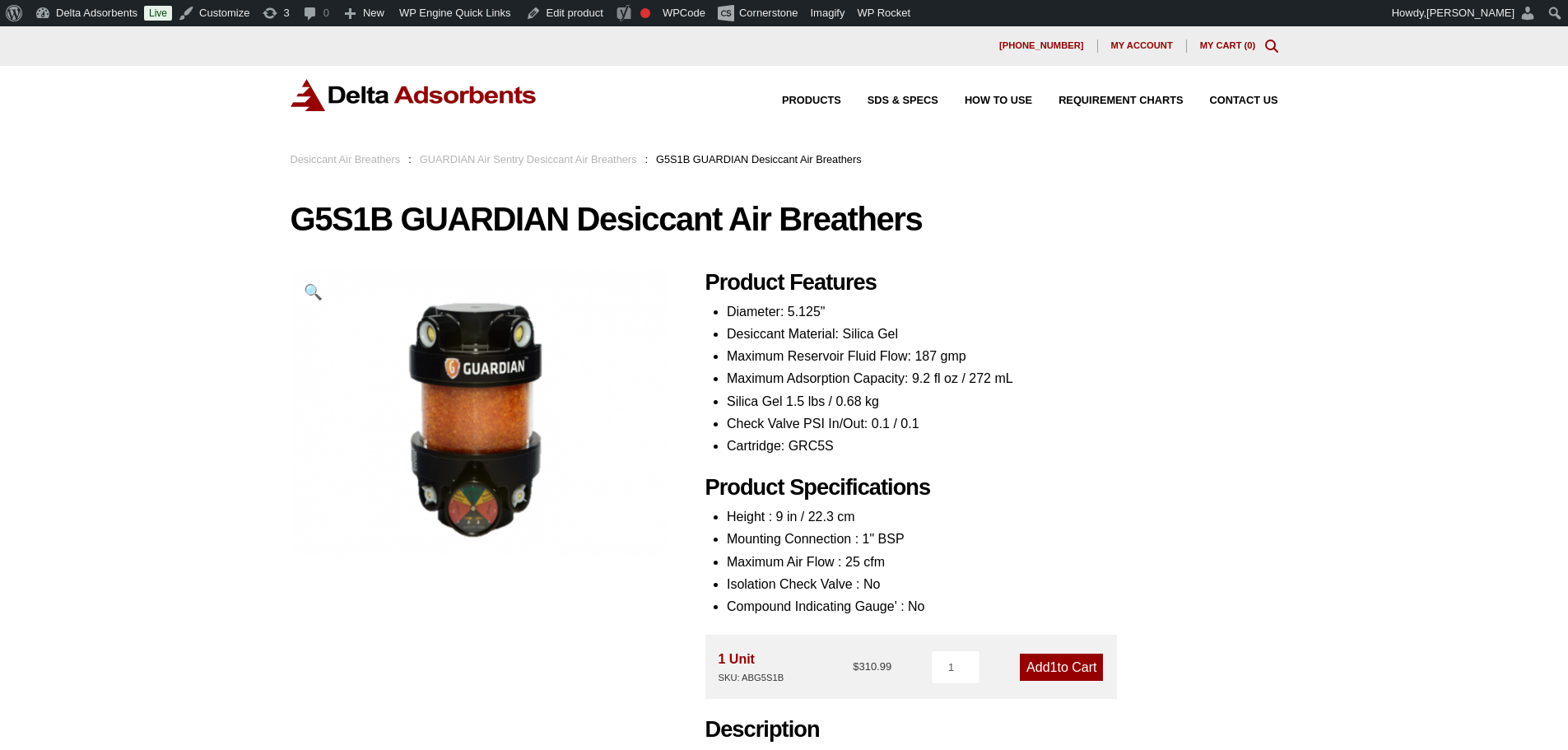
click at [361, 161] on link "Desiccant Air Breathers" at bounding box center [346, 159] width 110 height 12
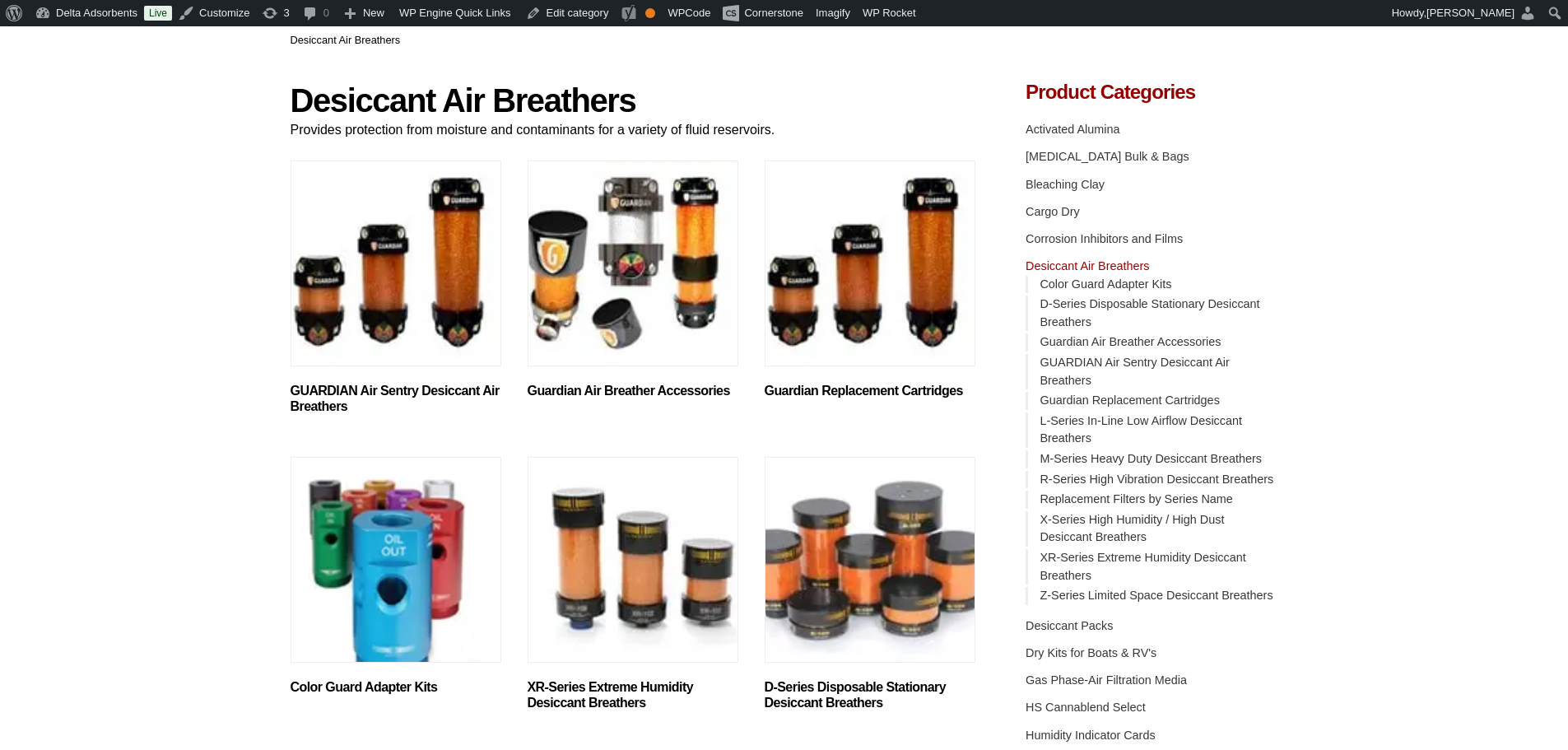
scroll to position [247, 0]
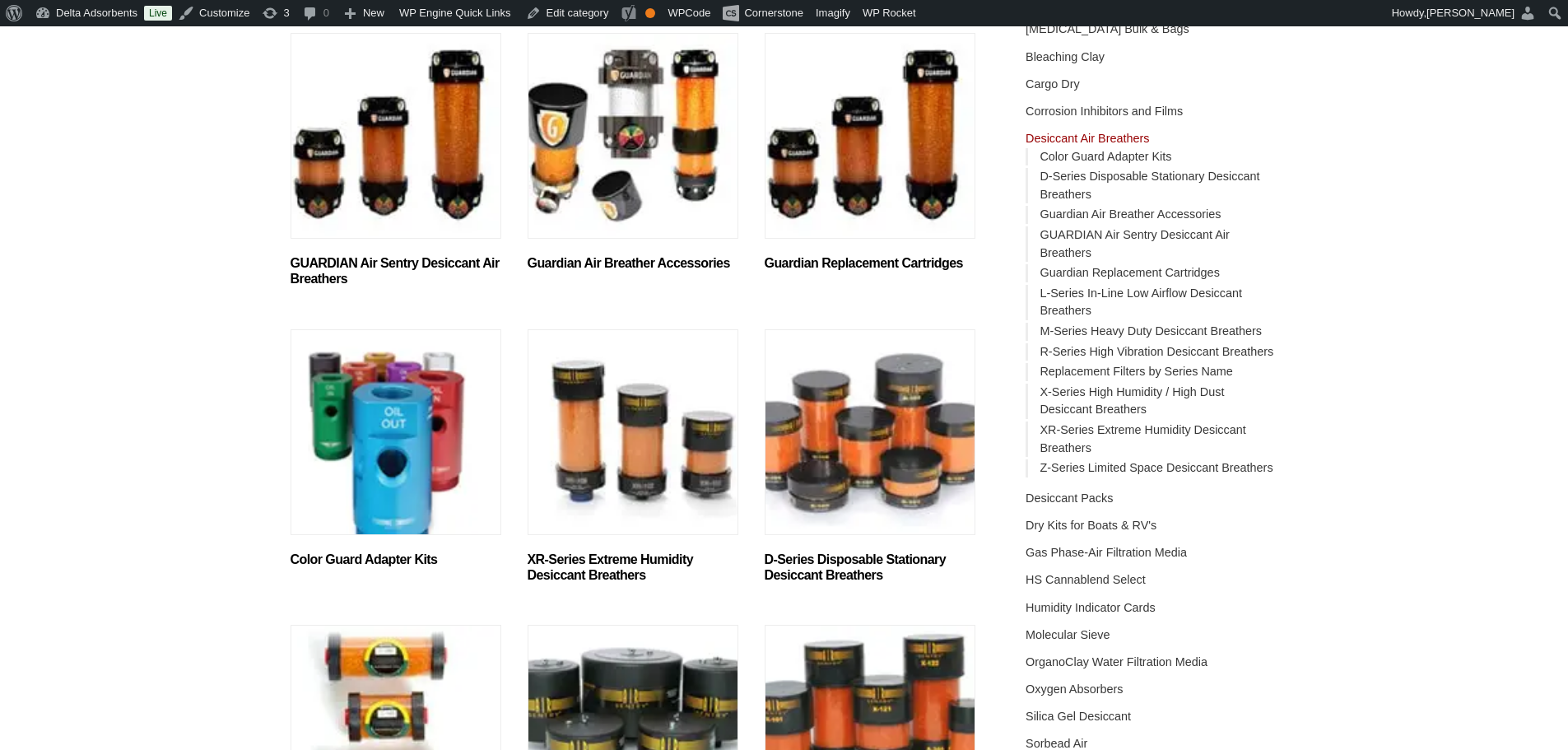
click at [429, 158] on img "Visit product category GUARDIAN Air Sentry Desiccant Air Breathers" at bounding box center [396, 136] width 211 height 206
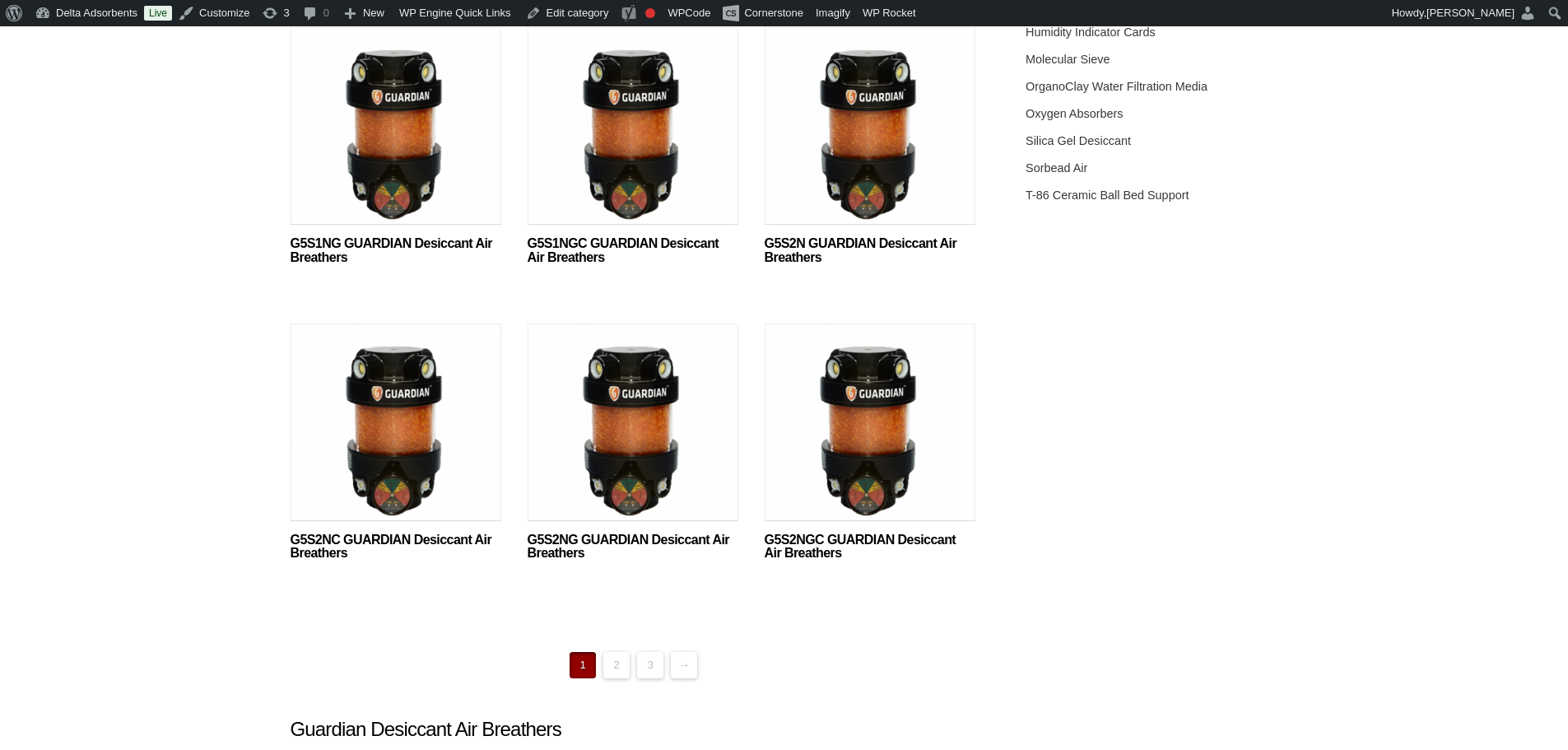
scroll to position [823, 0]
click at [618, 664] on link "2" at bounding box center [616, 664] width 27 height 27
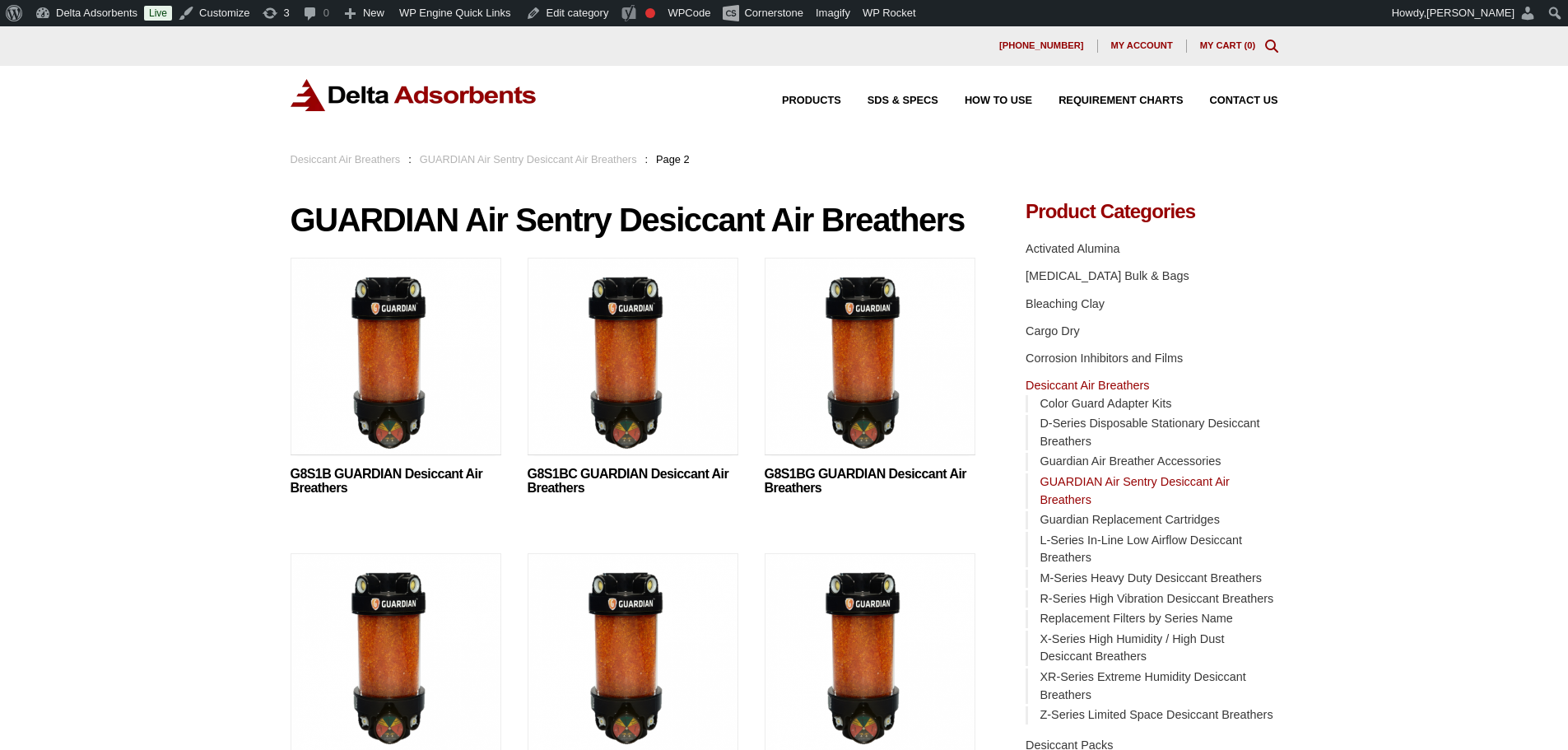
click at [357, 164] on link "Desiccant Air Breathers" at bounding box center [346, 159] width 110 height 12
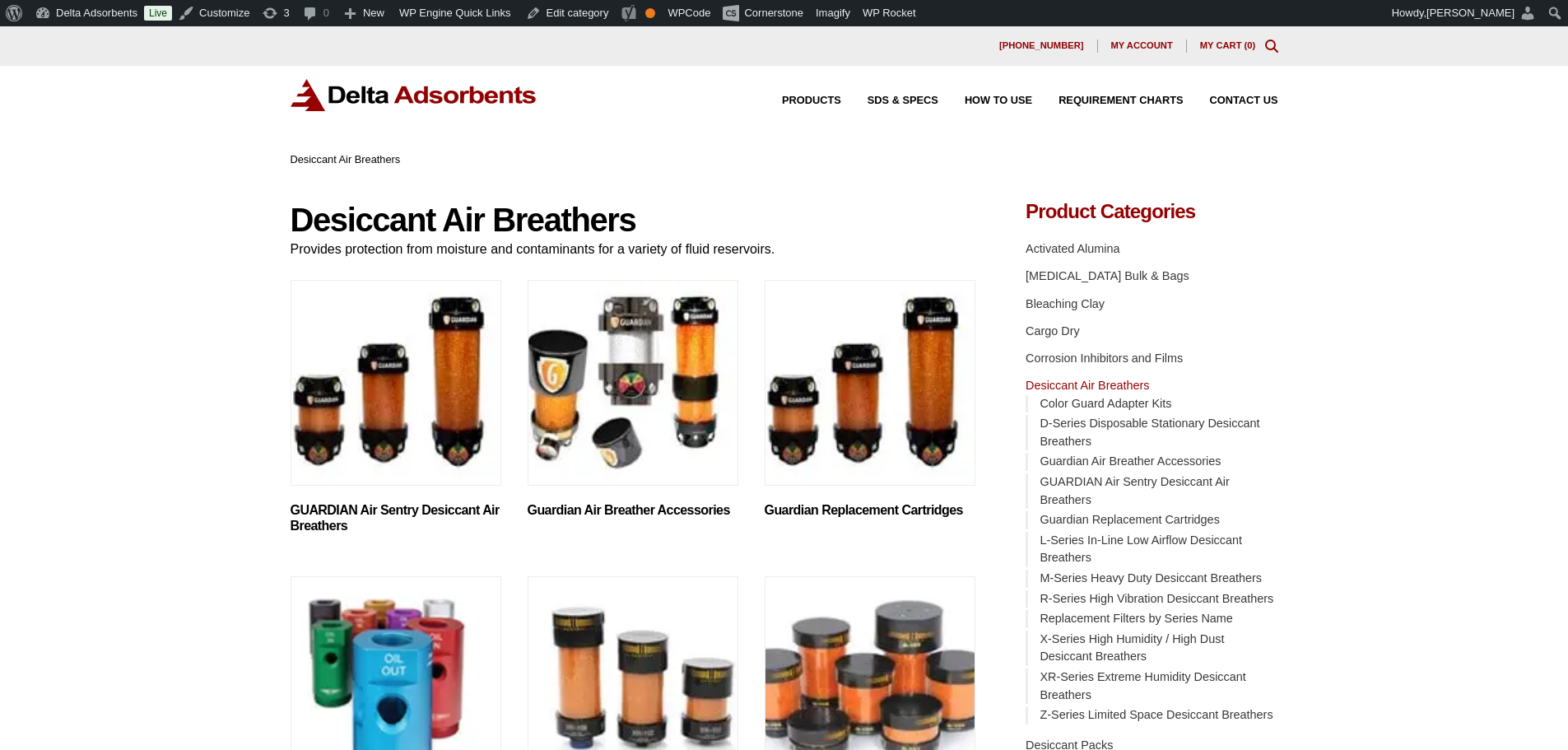
click at [870, 388] on img "Visit product category Guardian Replacement Cartridges" at bounding box center [870, 383] width 211 height 206
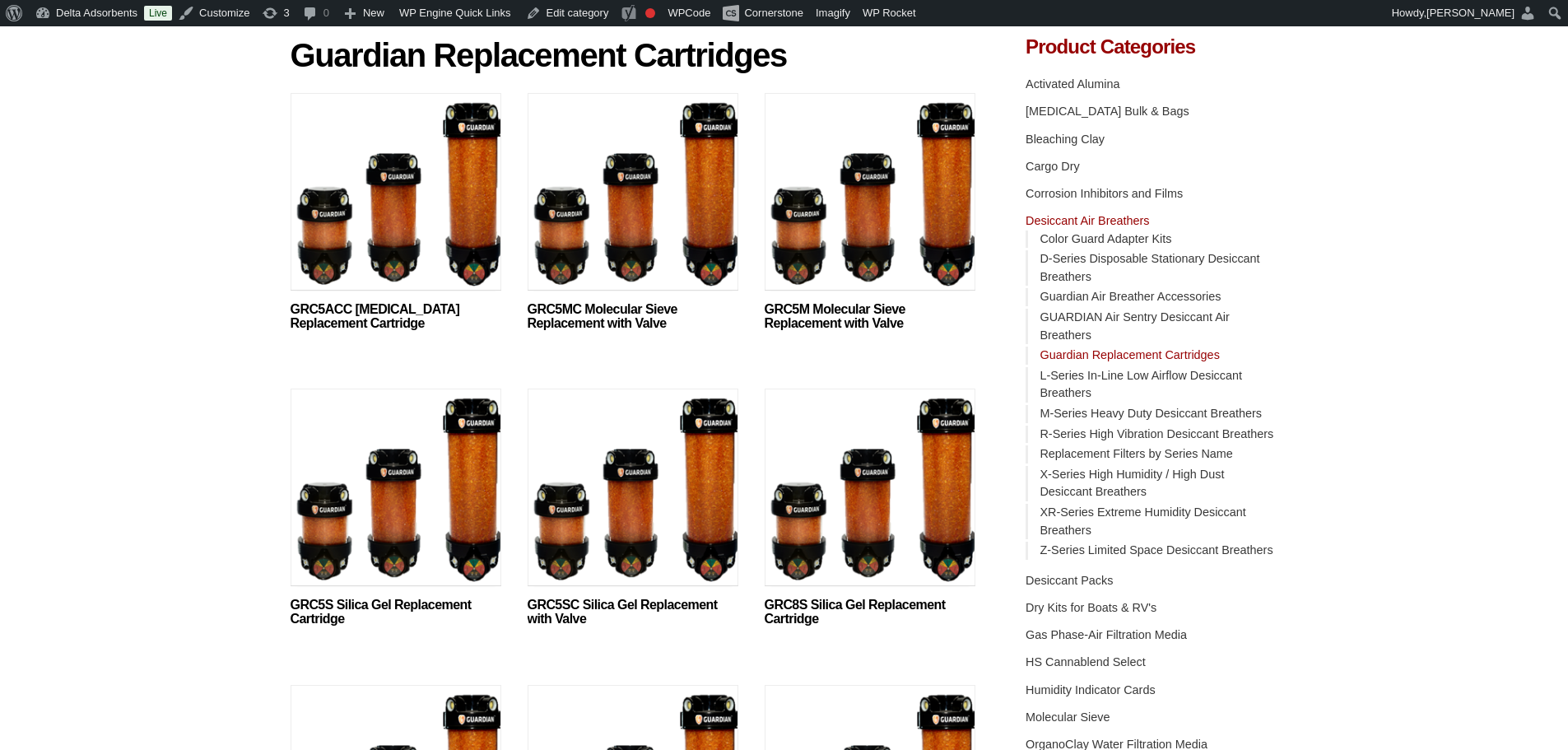
scroll to position [330, 0]
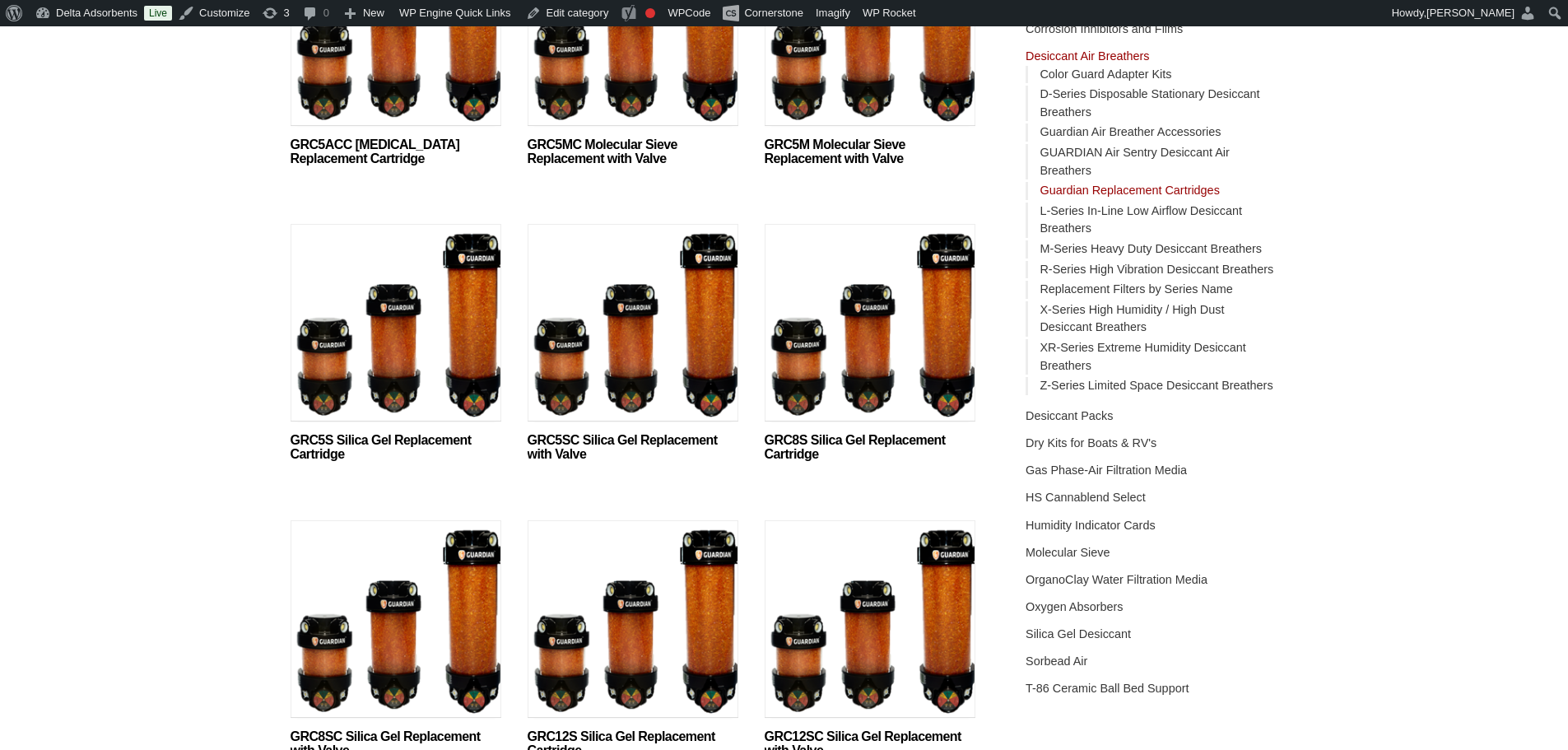
click at [446, 364] on img at bounding box center [396, 327] width 211 height 206
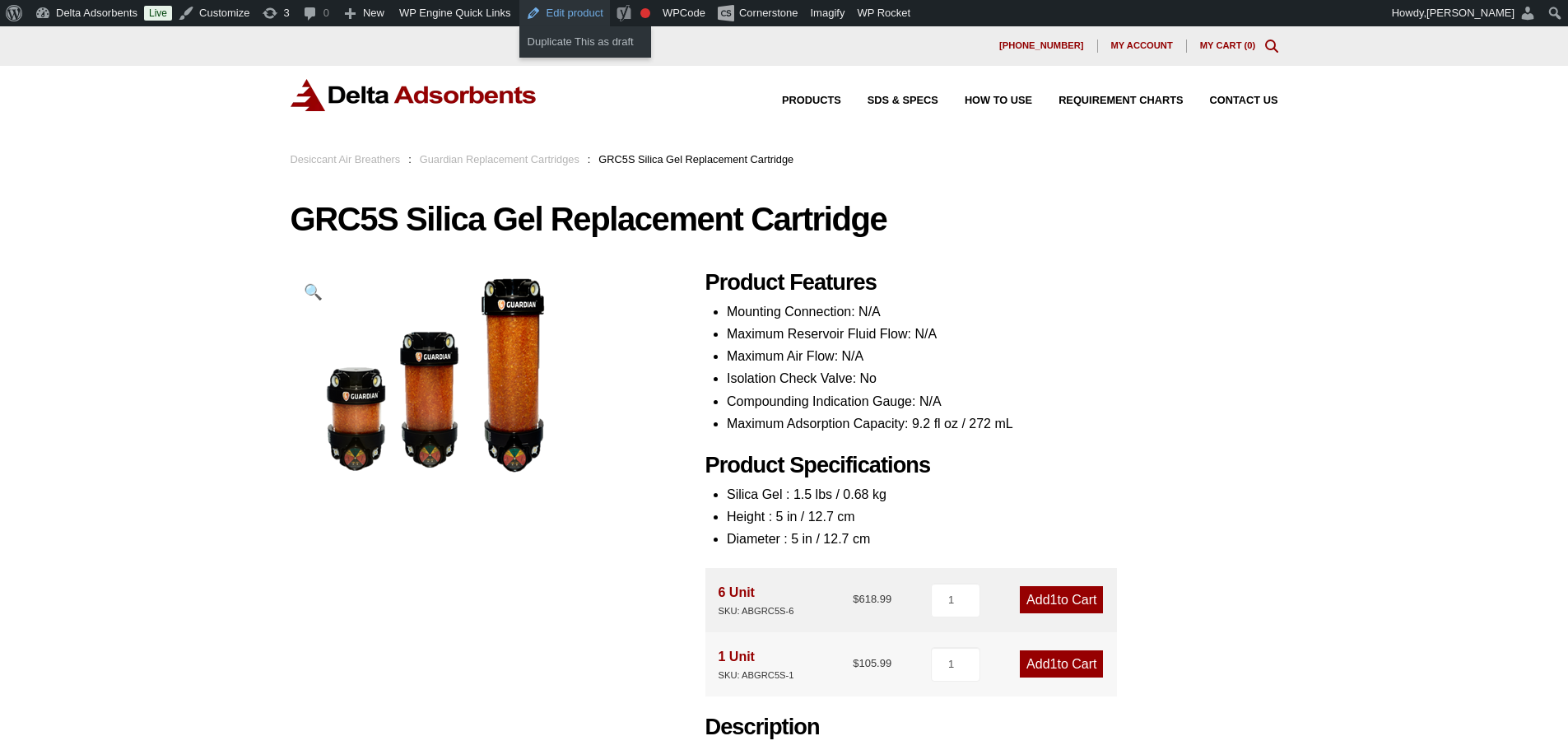
click at [565, 14] on link "Edit product" at bounding box center [564, 13] width 91 height 27
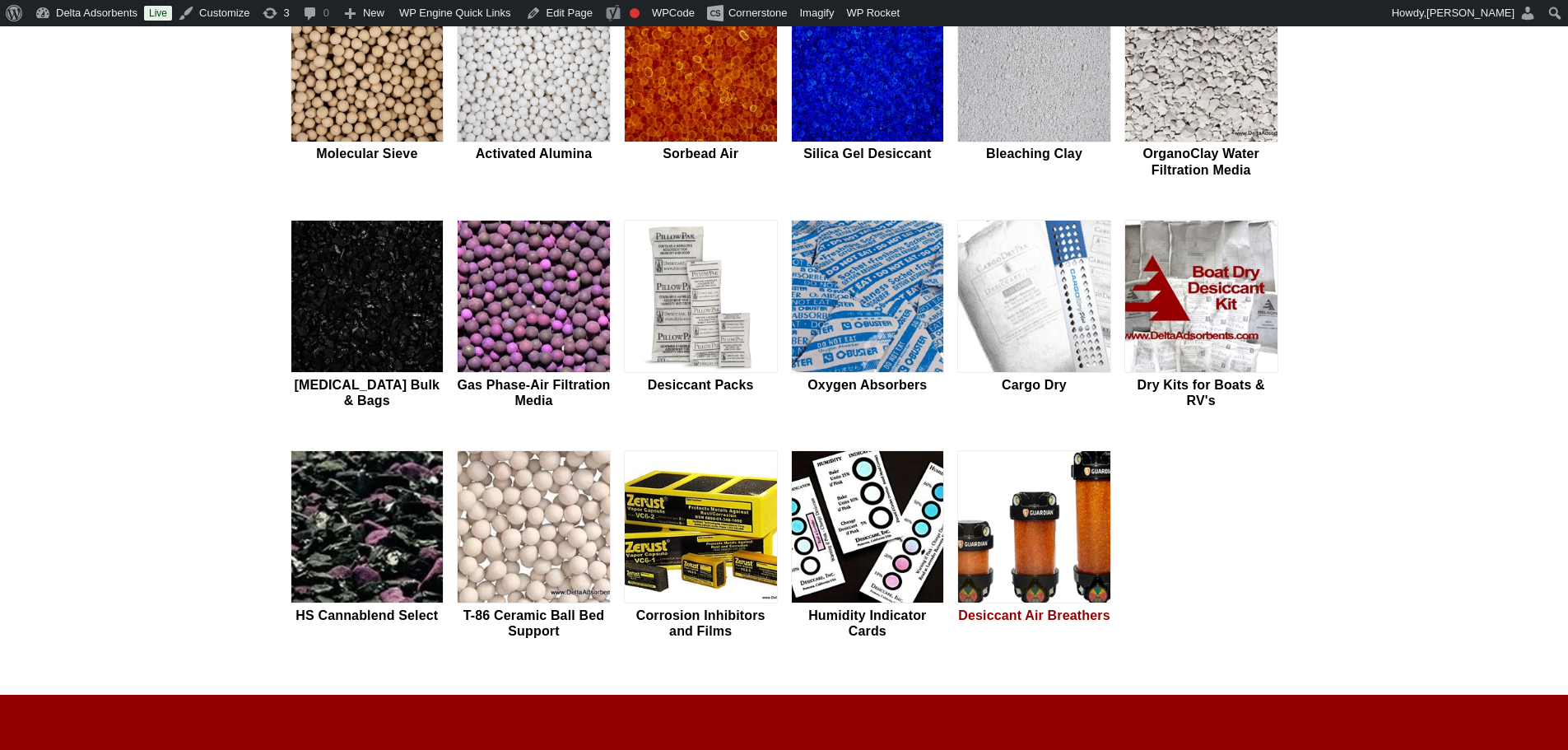
scroll to position [659, 0]
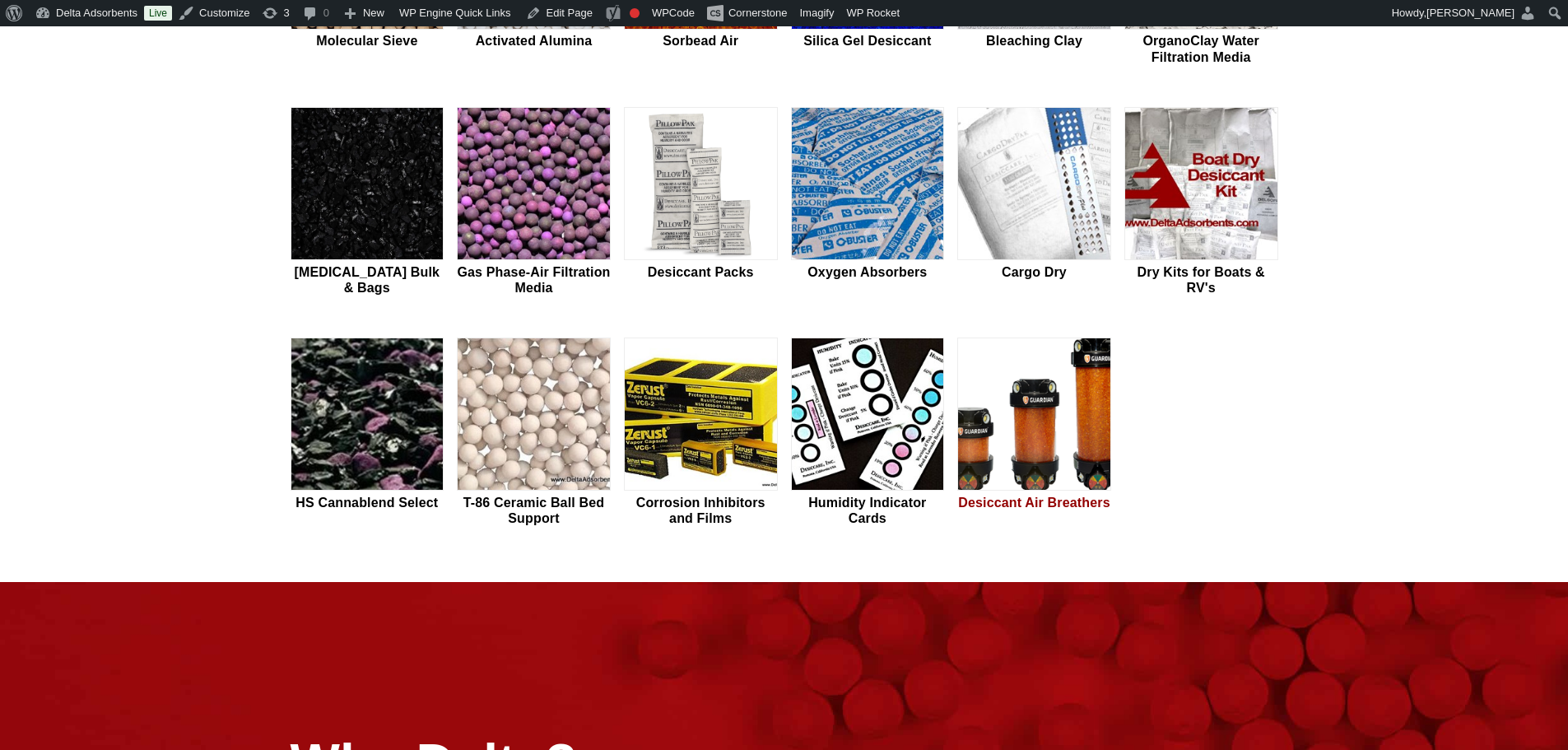
click at [1041, 440] on img at bounding box center [1034, 415] width 152 height 153
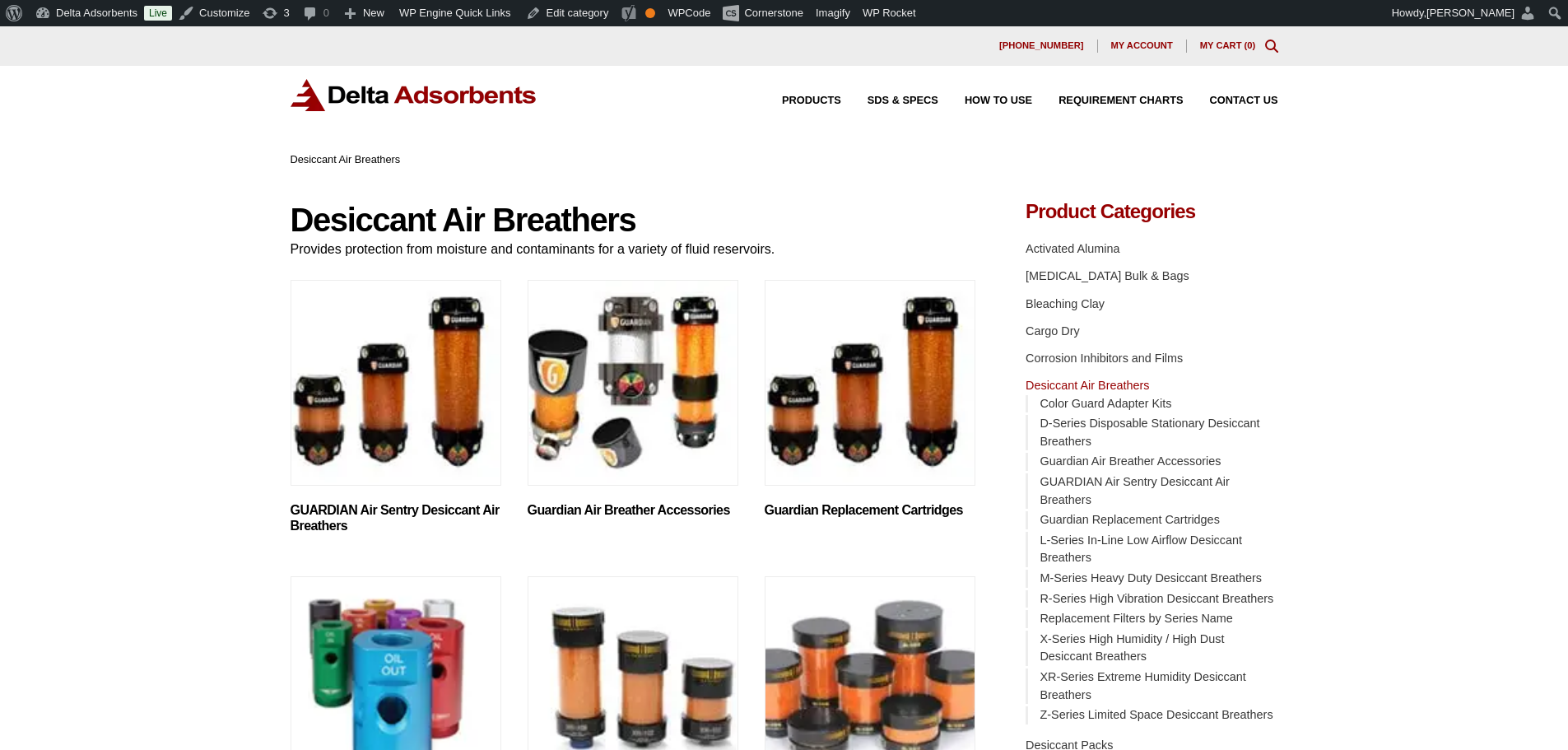
click at [853, 403] on img "Visit product category Guardian Replacement Cartridges" at bounding box center [870, 383] width 211 height 206
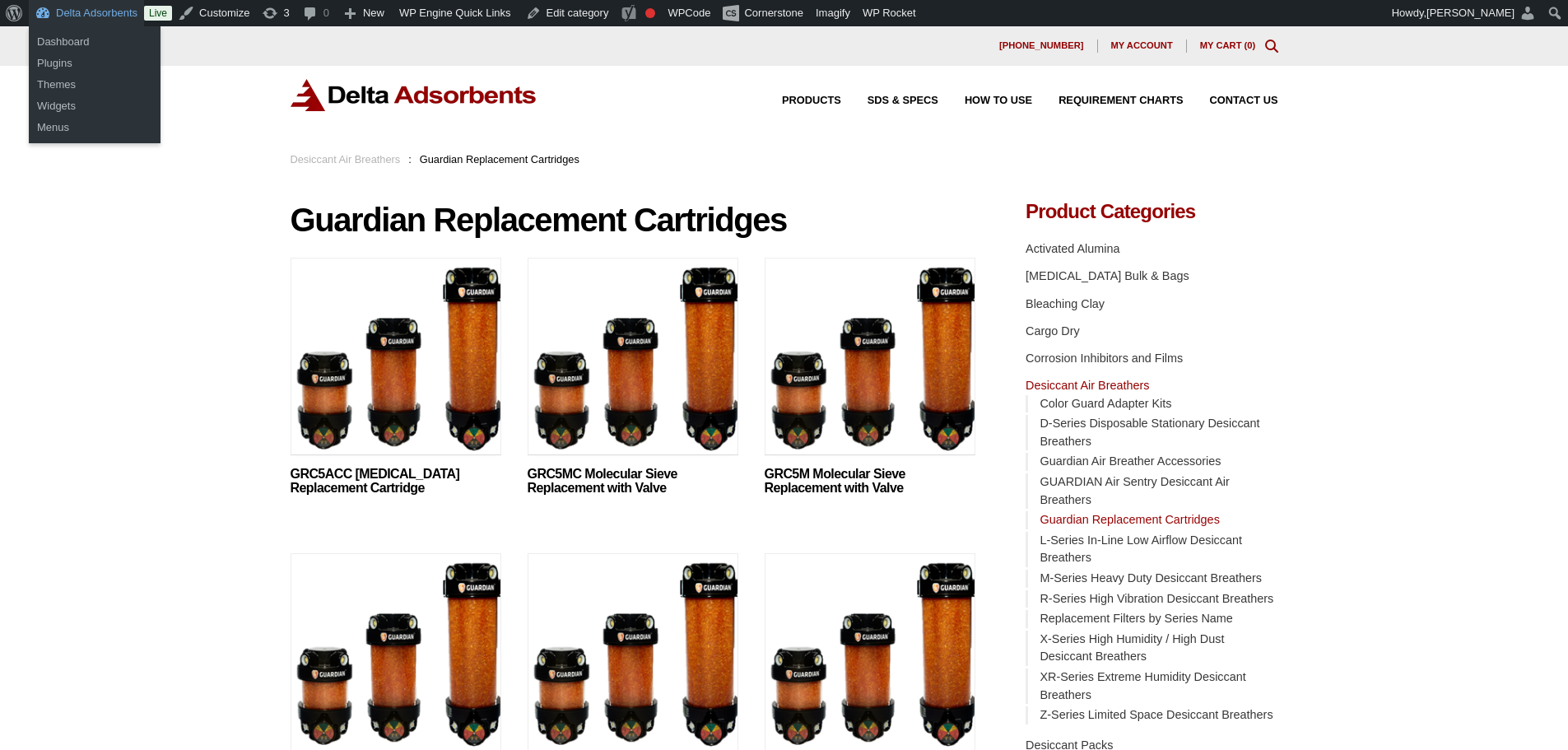
click at [84, 10] on link "Delta Adsorbents" at bounding box center [86, 13] width 116 height 27
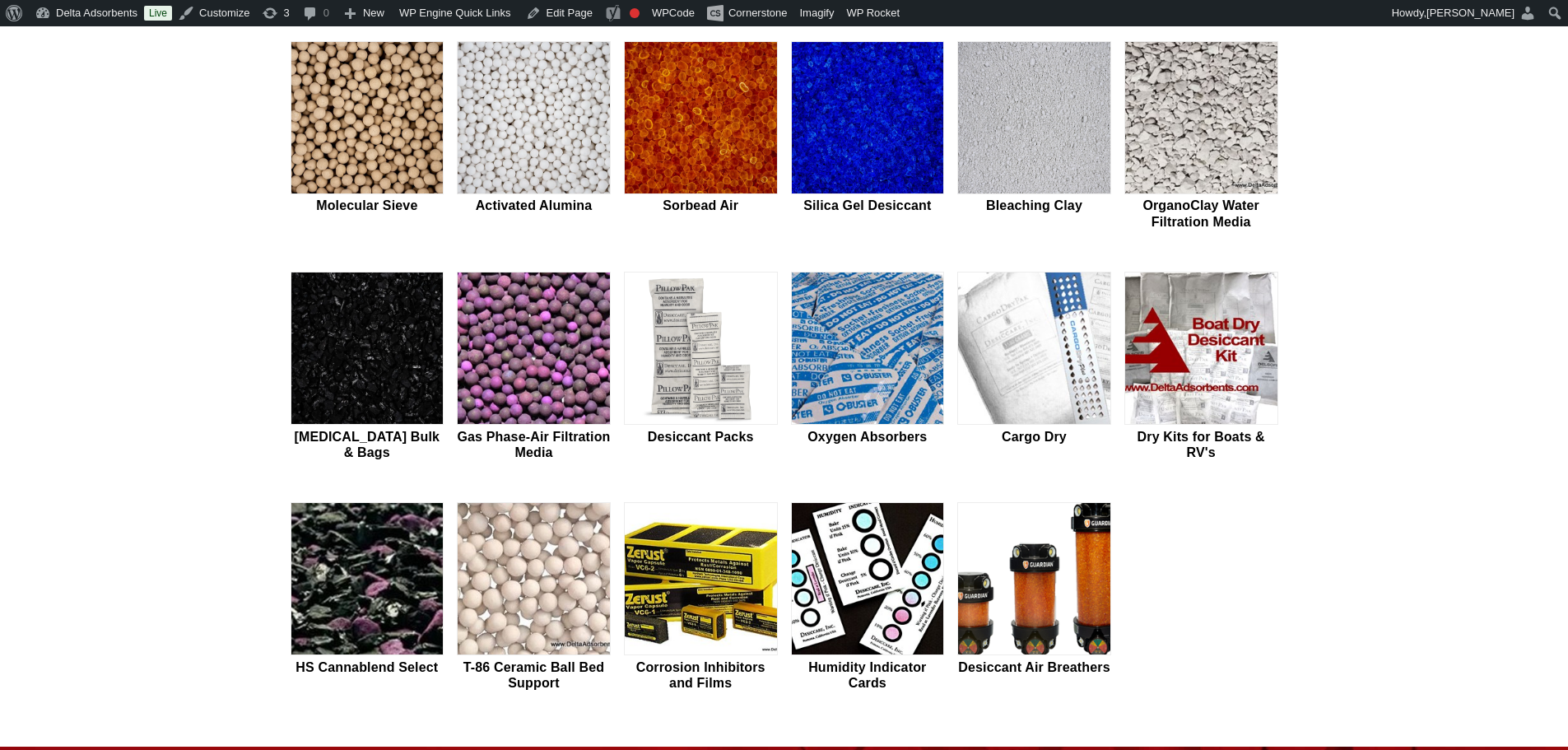
scroll to position [659, 0]
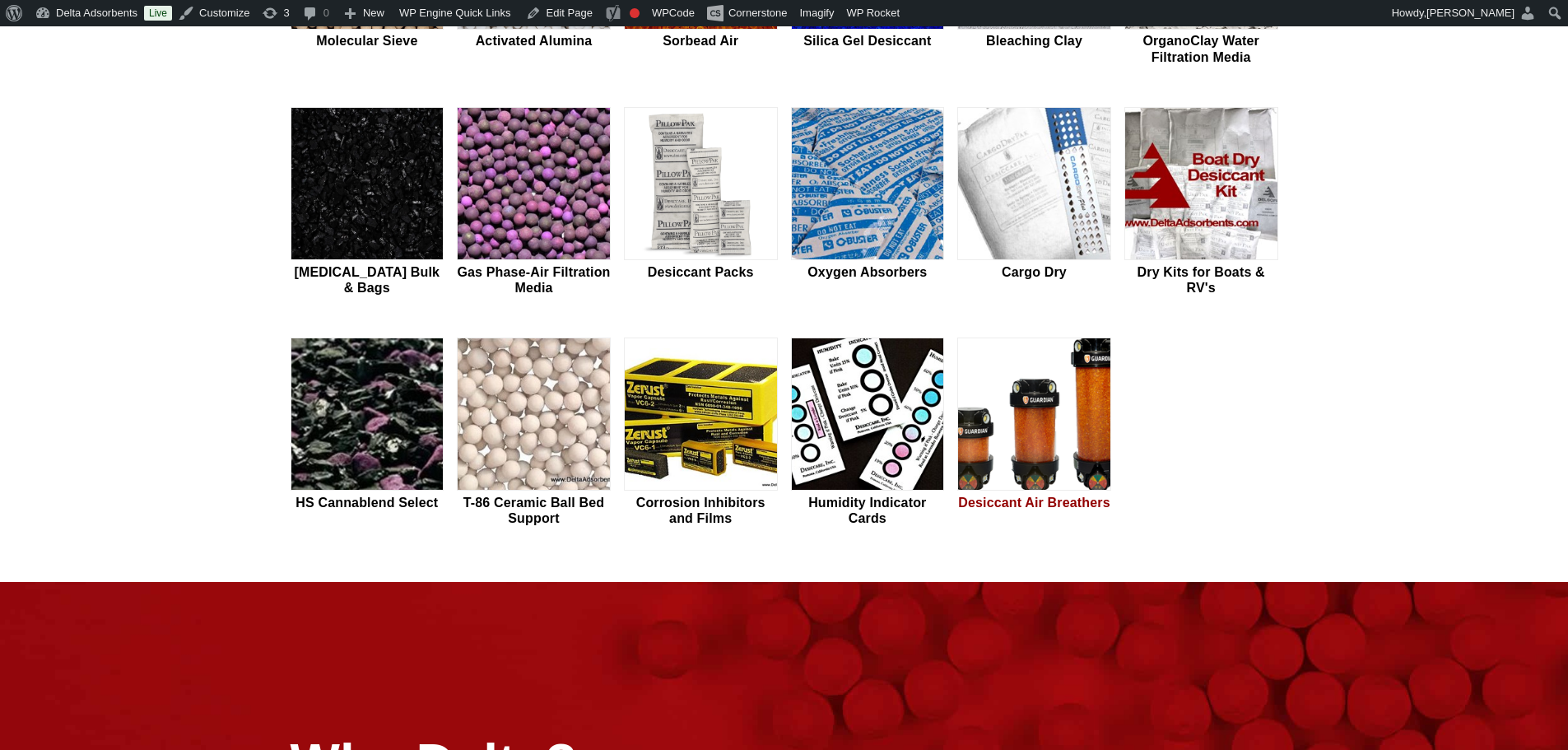
click at [1034, 433] on img at bounding box center [1034, 415] width 152 height 153
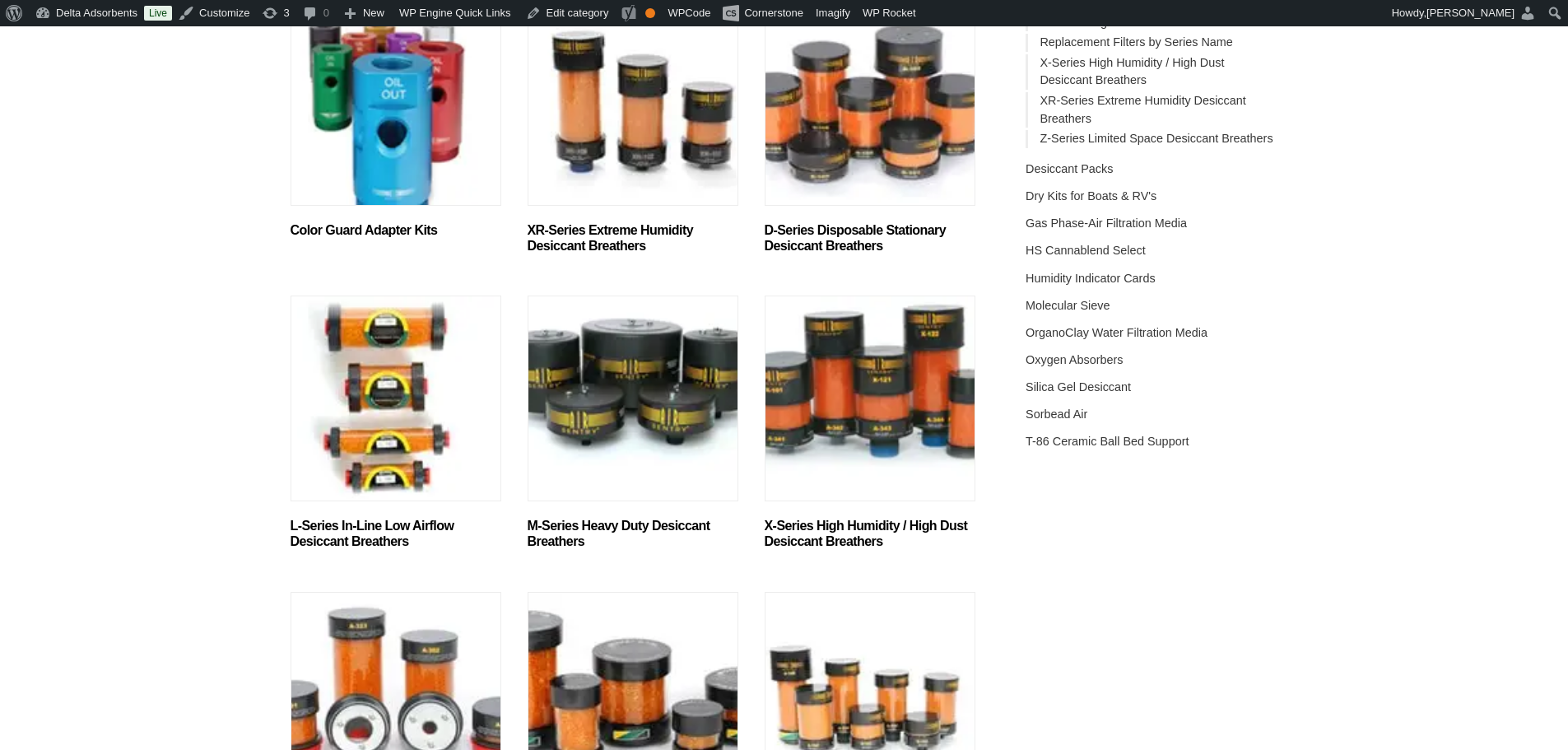
scroll to position [330, 0]
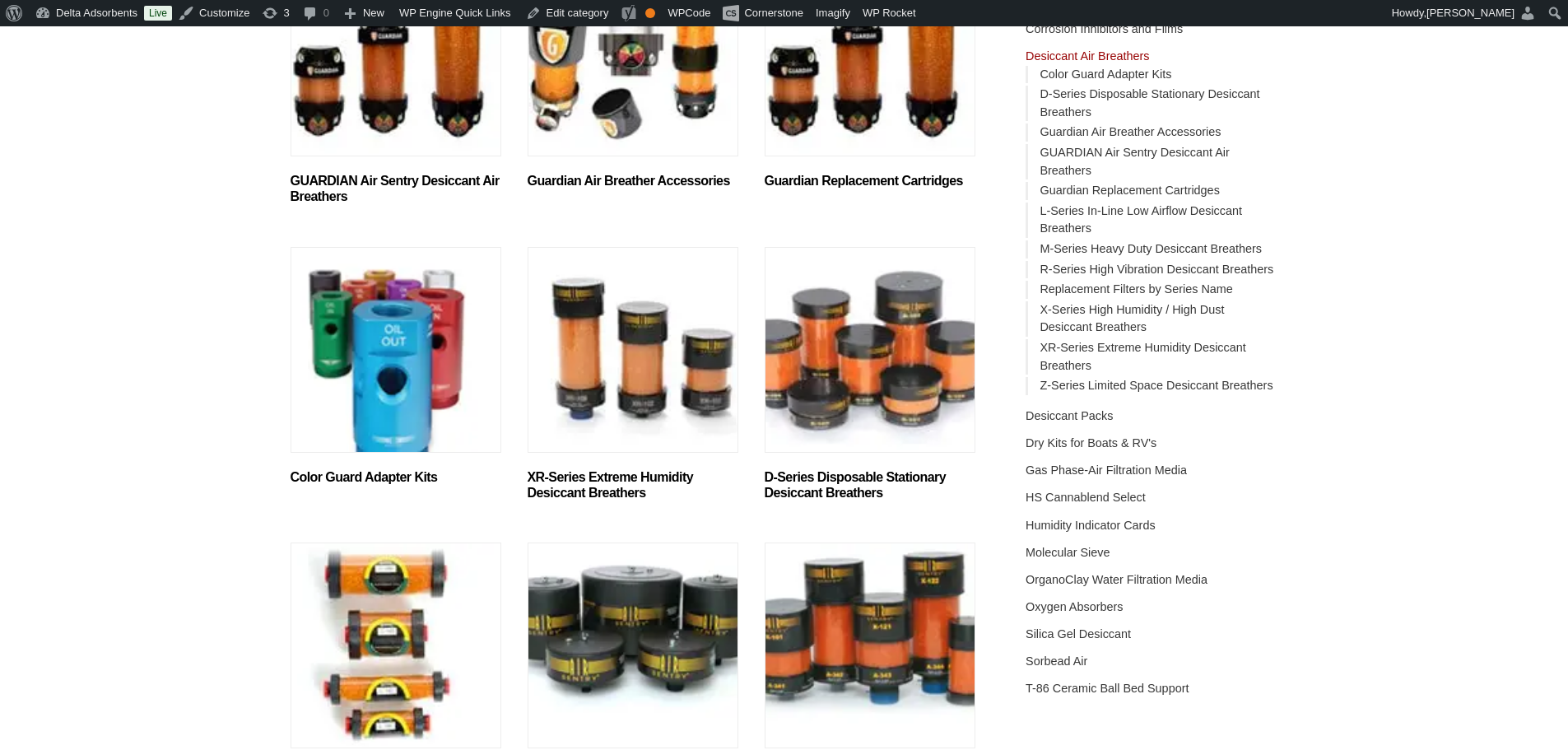
click at [382, 375] on img "Visit product category Color Guard Adapter Kits" at bounding box center [396, 350] width 211 height 206
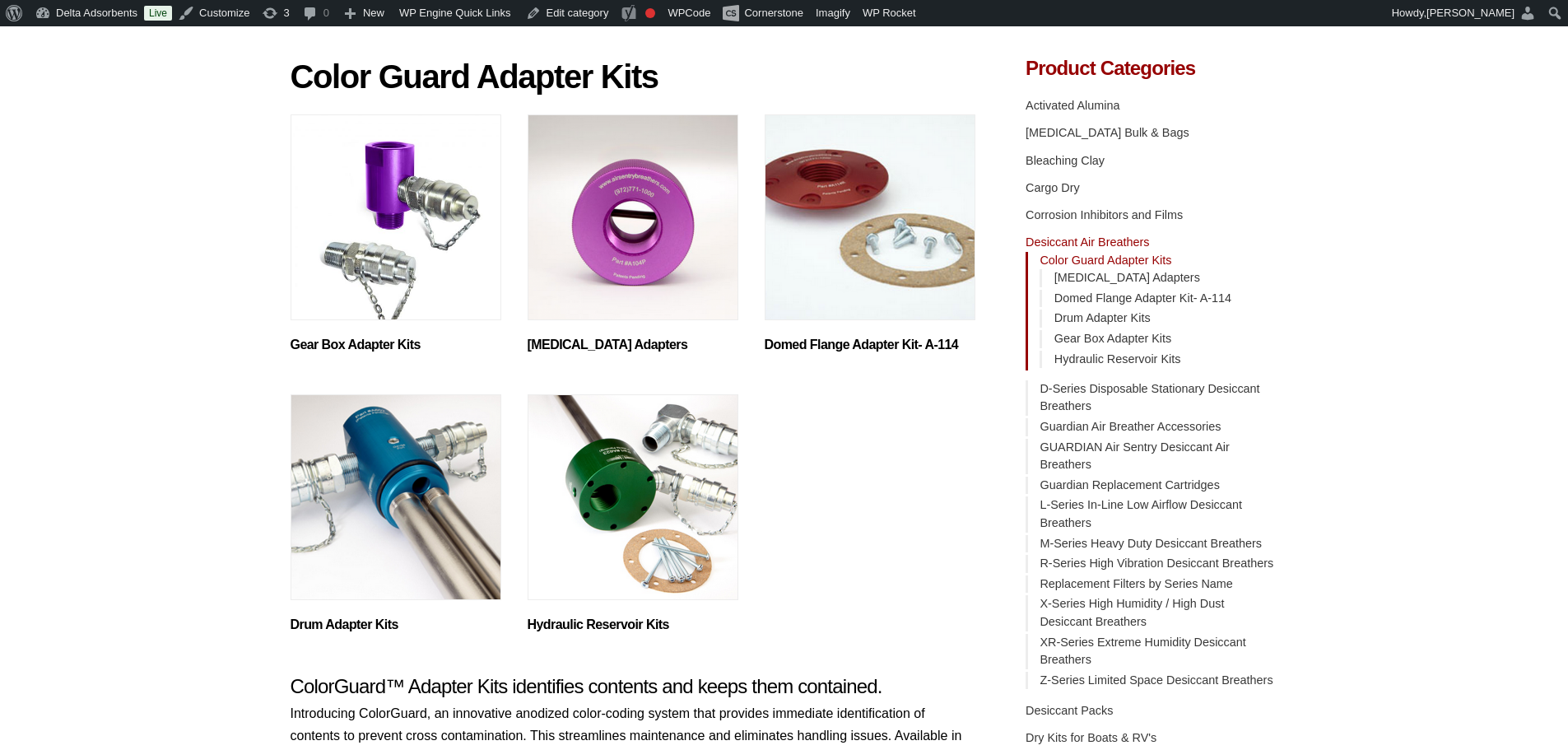
scroll to position [83, 0]
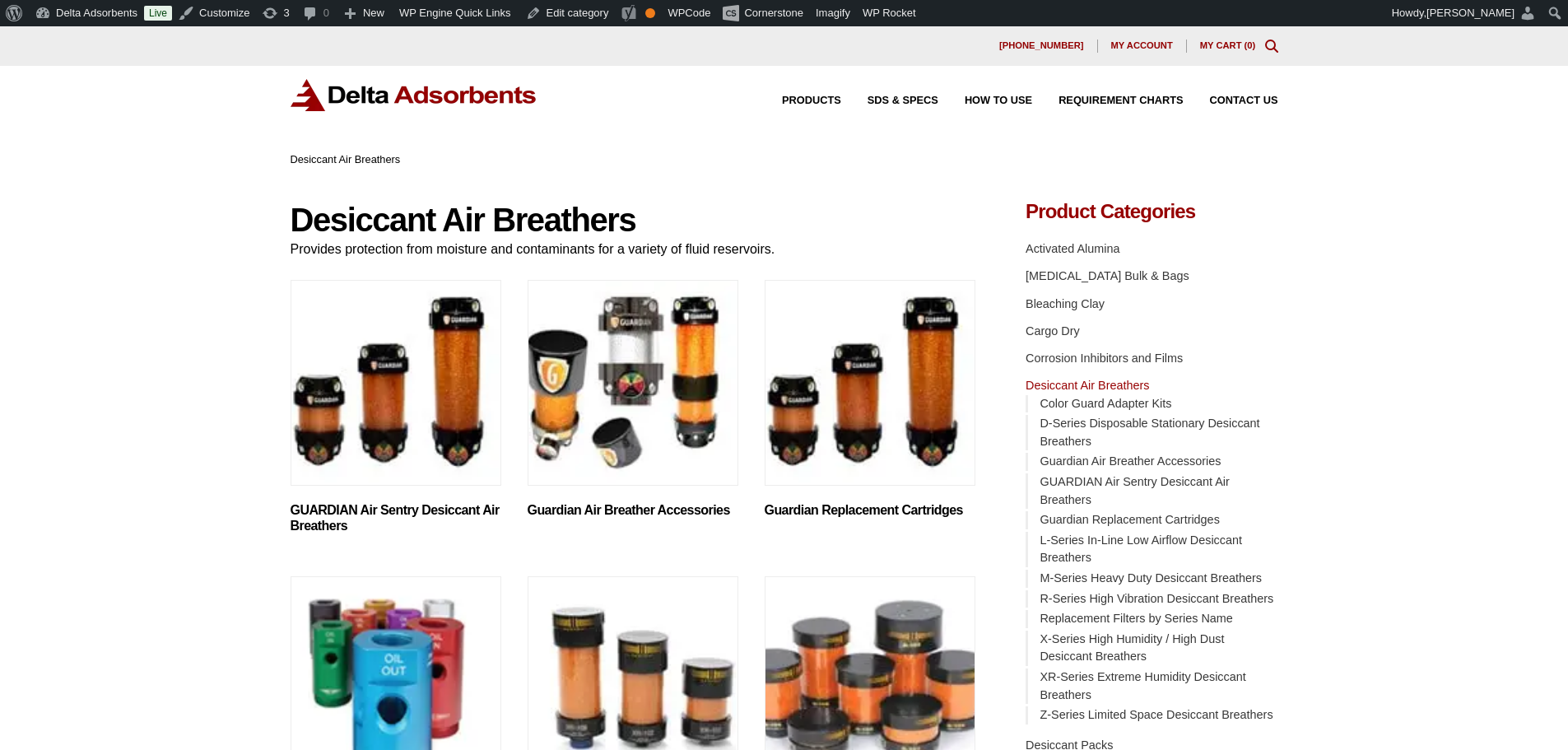
click at [403, 384] on img "Visit product category GUARDIAN Air Sentry Desiccant Air Breathers" at bounding box center [396, 383] width 211 height 206
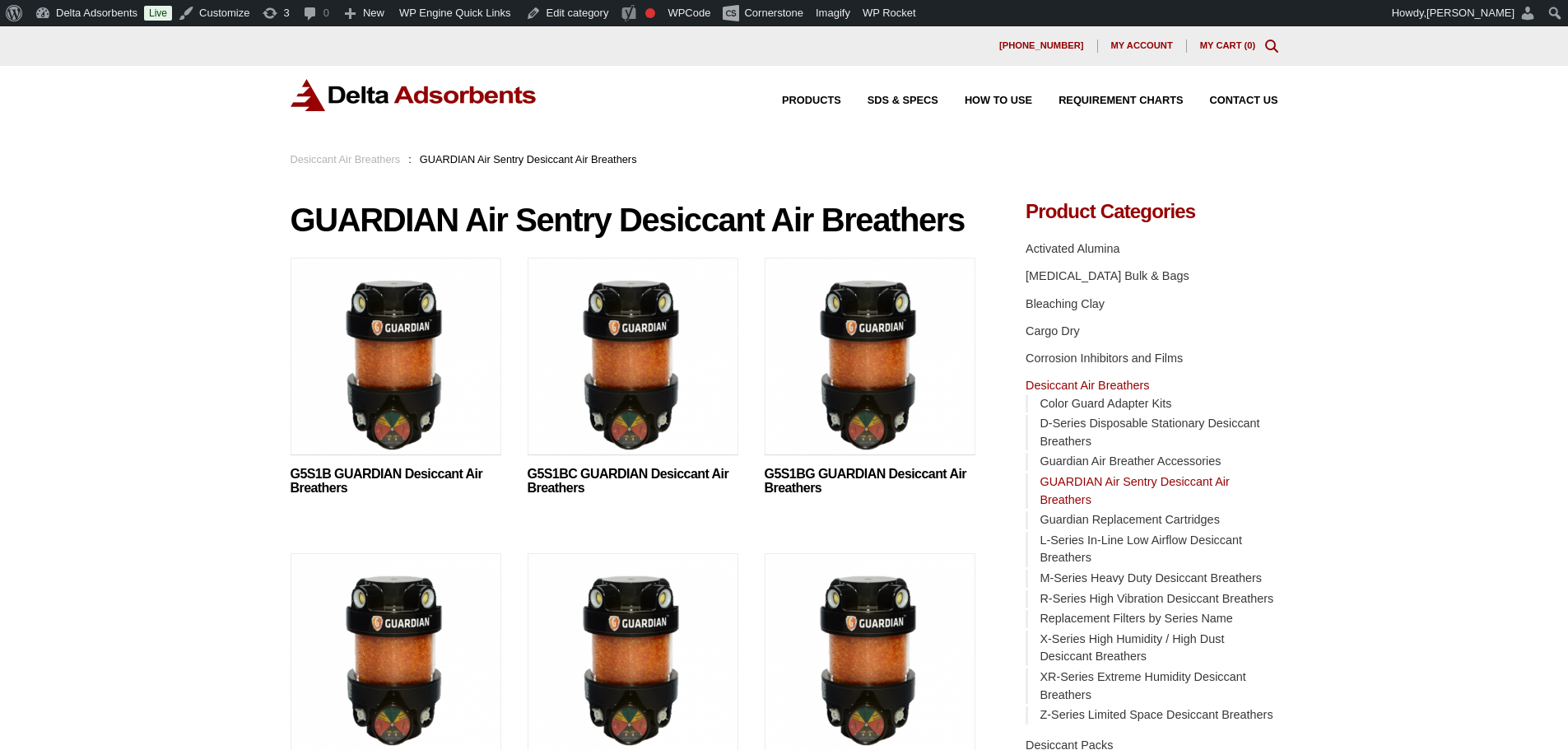
click at [405, 378] on img at bounding box center [396, 361] width 211 height 206
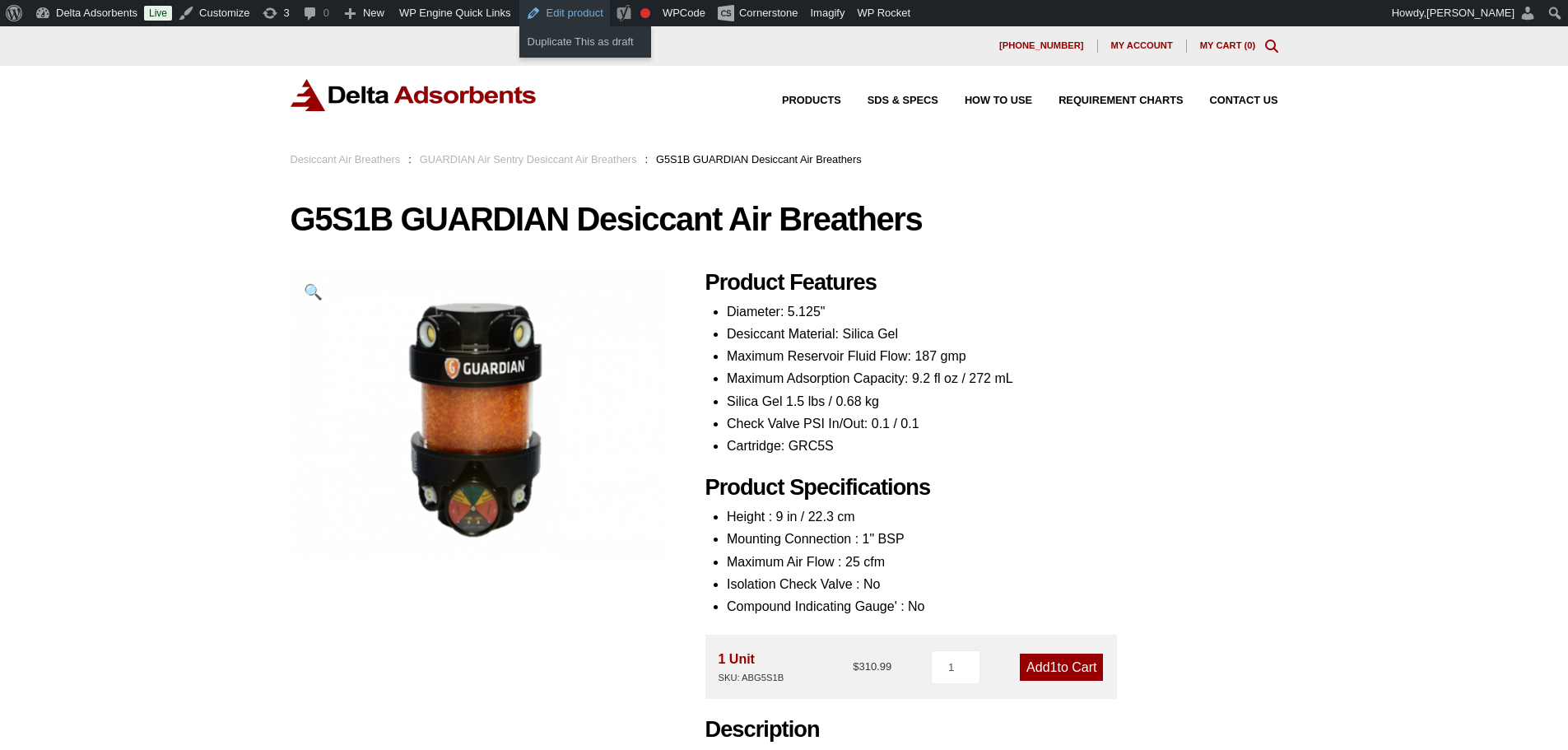
click at [571, 17] on link "Edit product" at bounding box center [564, 13] width 91 height 27
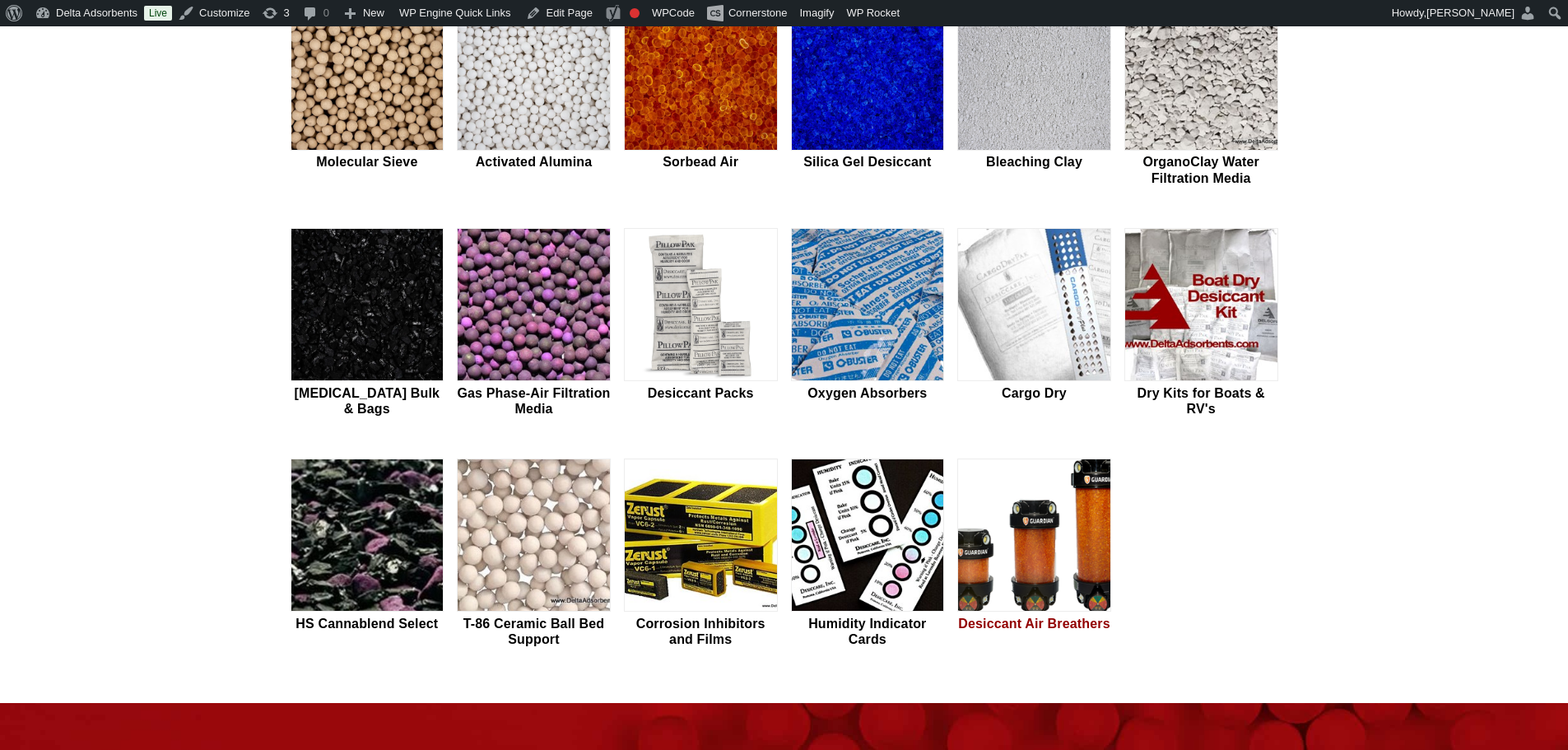
scroll to position [576, 0]
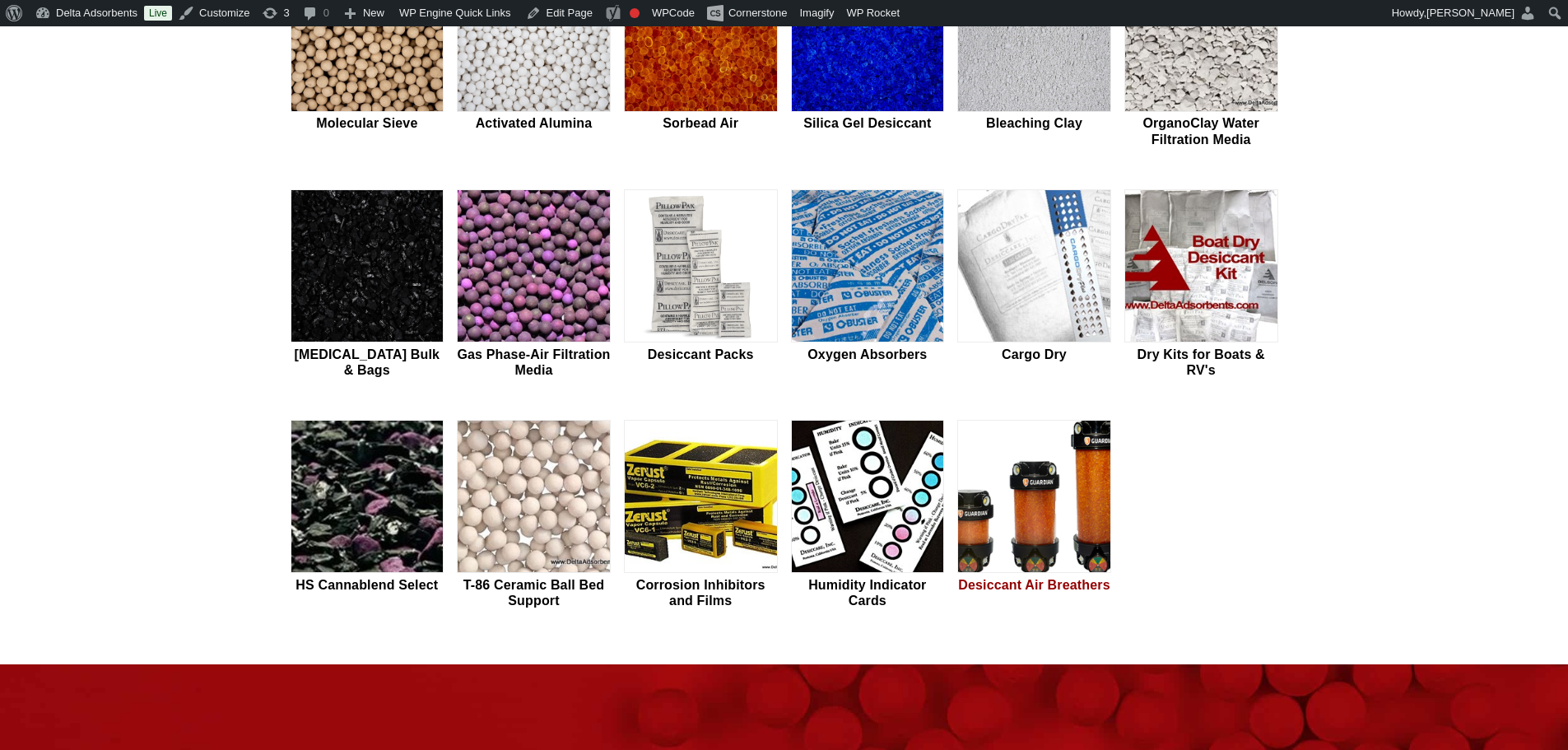
click at [1048, 504] on img at bounding box center [1034, 497] width 152 height 153
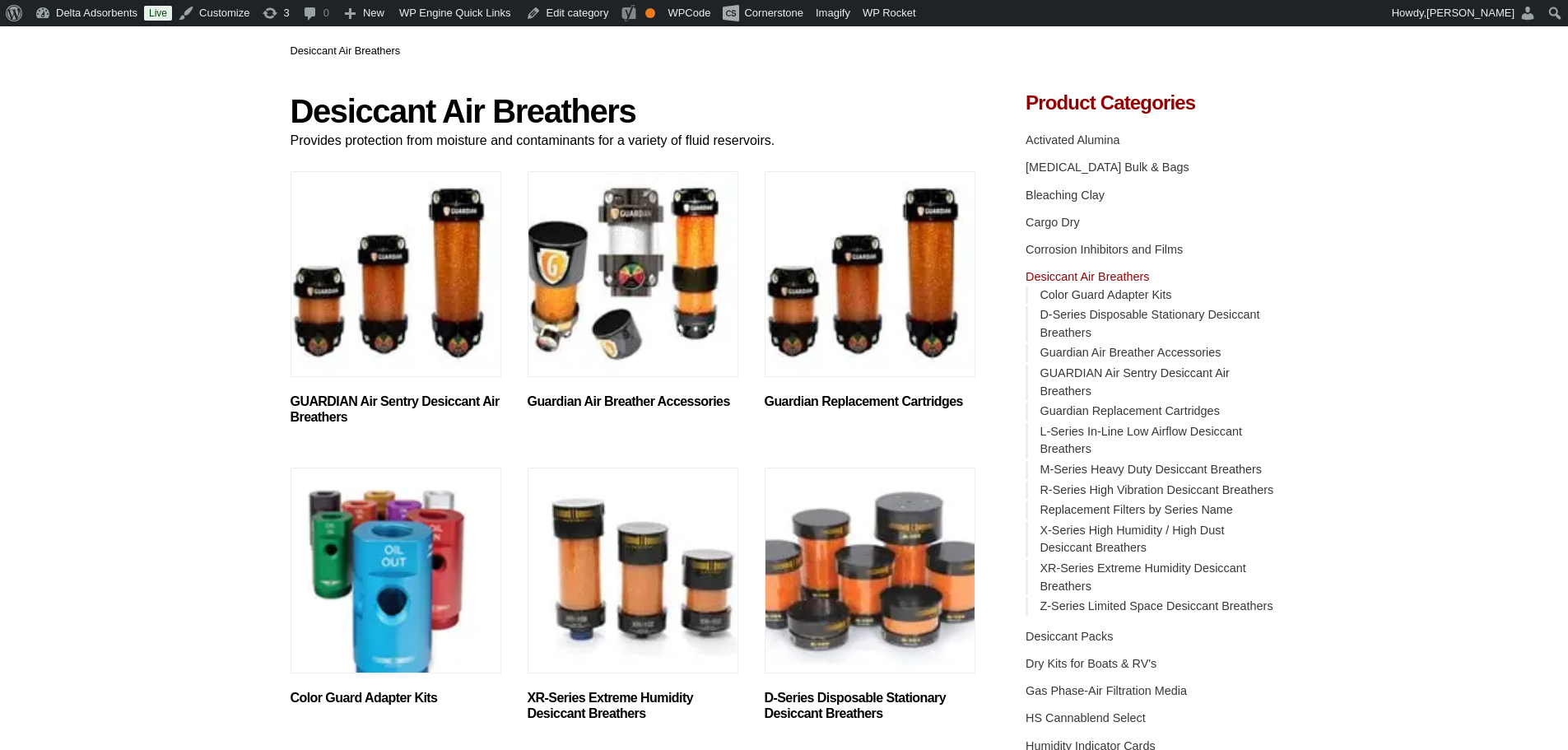
scroll to position [164, 0]
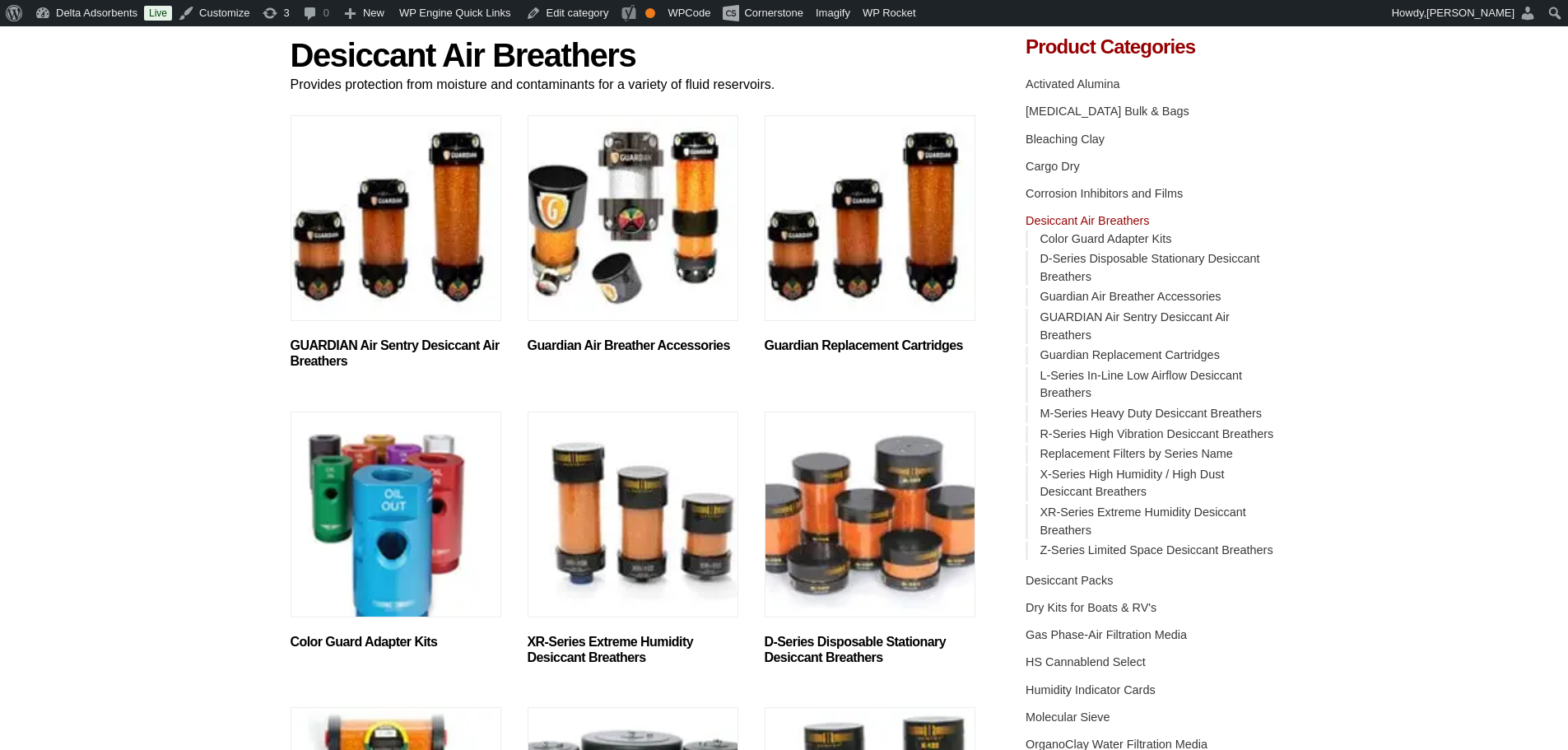
click at [406, 263] on img "Visit product category GUARDIAN Air Sentry Desiccant Air Breathers" at bounding box center [396, 218] width 211 height 206
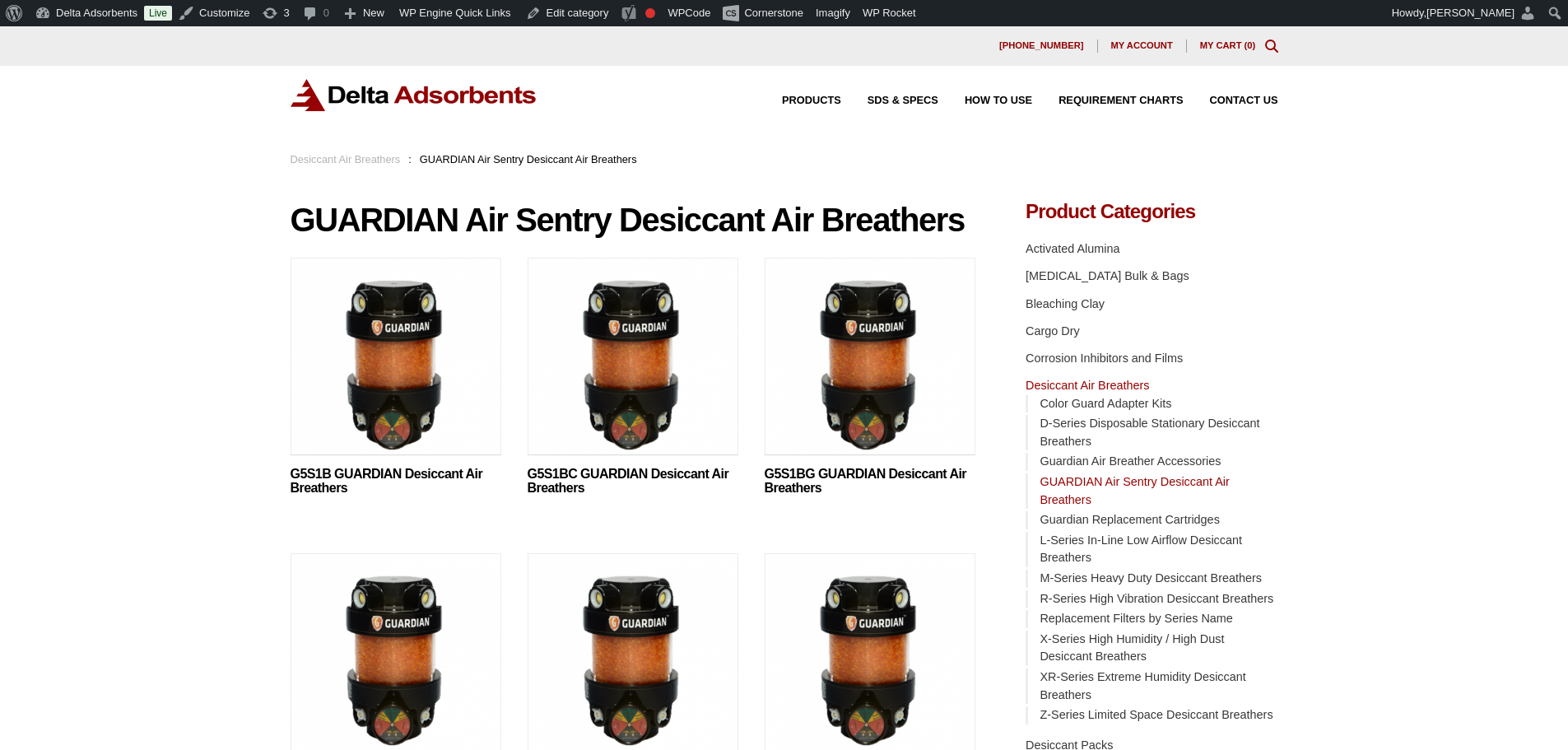
click at [642, 363] on img at bounding box center [633, 361] width 211 height 206
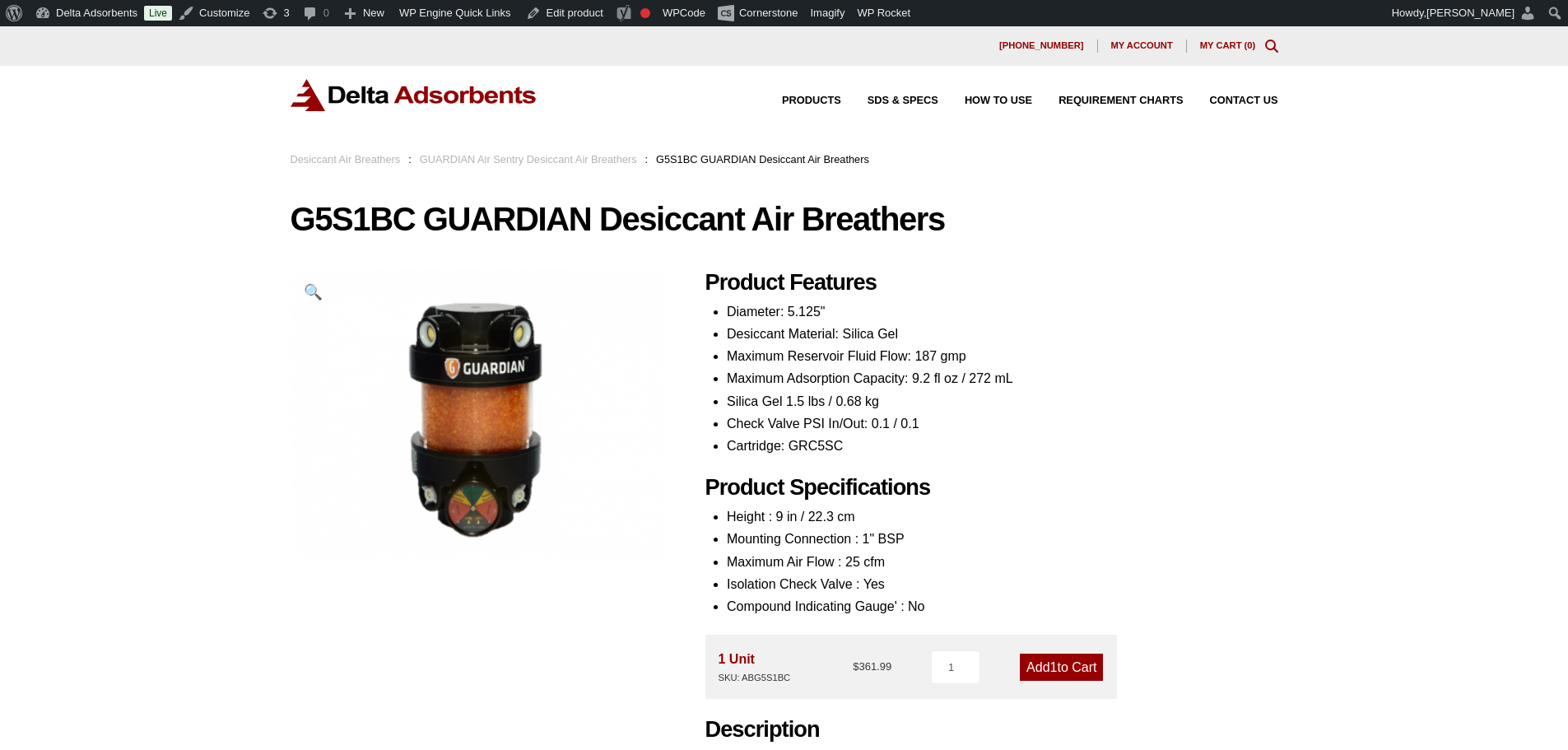
click at [349, 160] on link "Desiccant Air Breathers" at bounding box center [346, 159] width 110 height 12
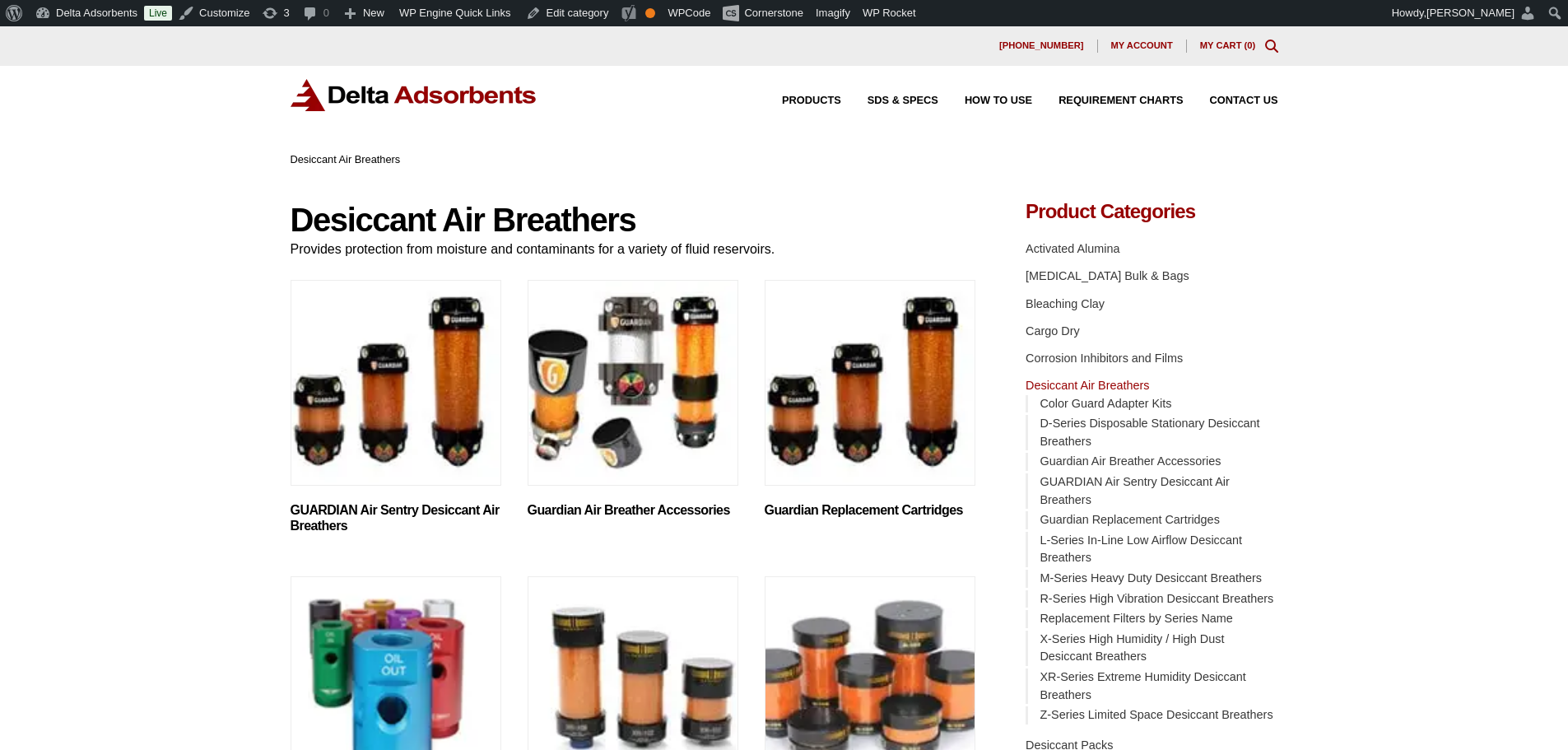
click at [377, 406] on img "Visit product category GUARDIAN Air Sentry Desiccant Air Breathers" at bounding box center [396, 383] width 211 height 206
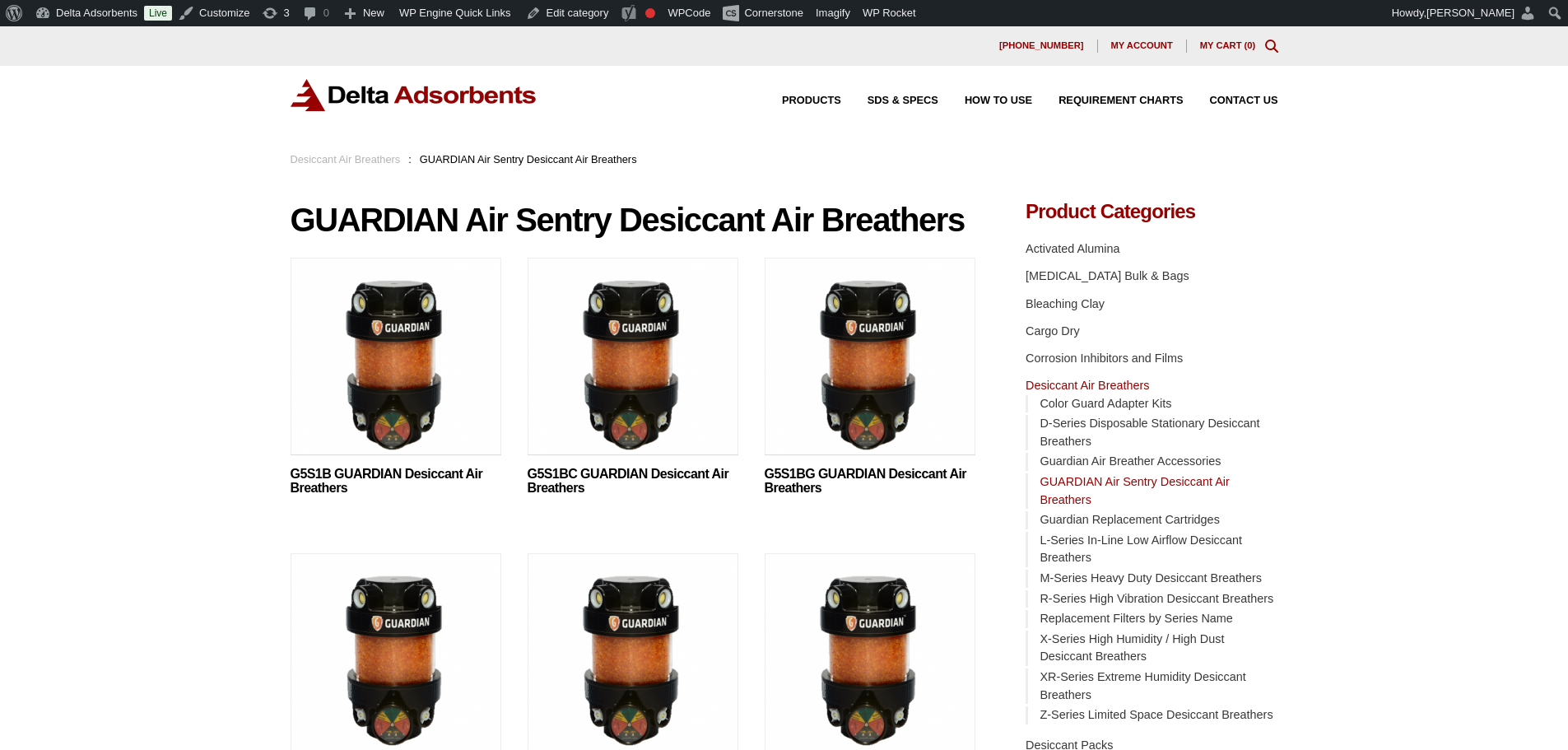
click at [395, 399] on img at bounding box center [396, 361] width 211 height 206
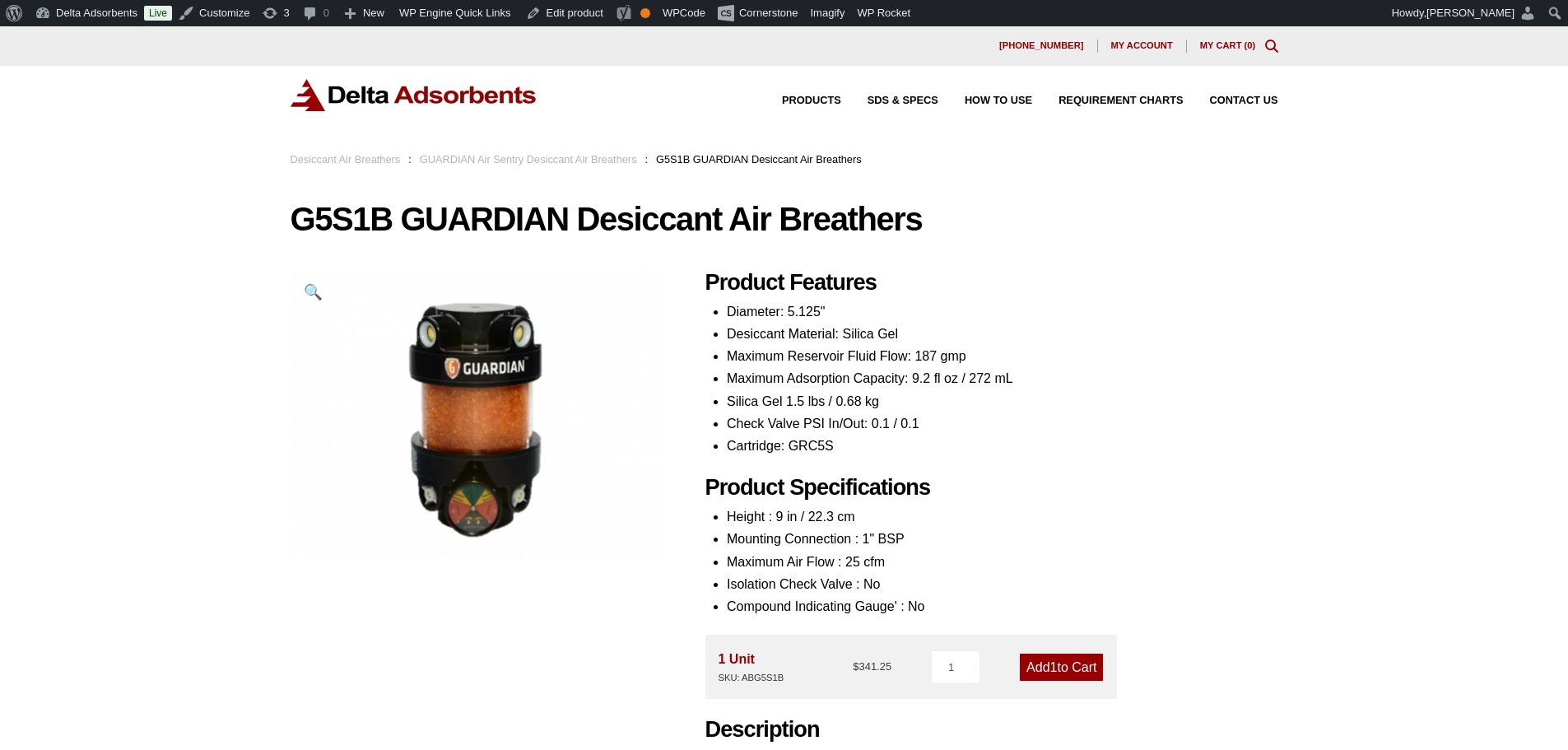
click at [348, 159] on link "Desiccant Air Breathers" at bounding box center [346, 159] width 110 height 12
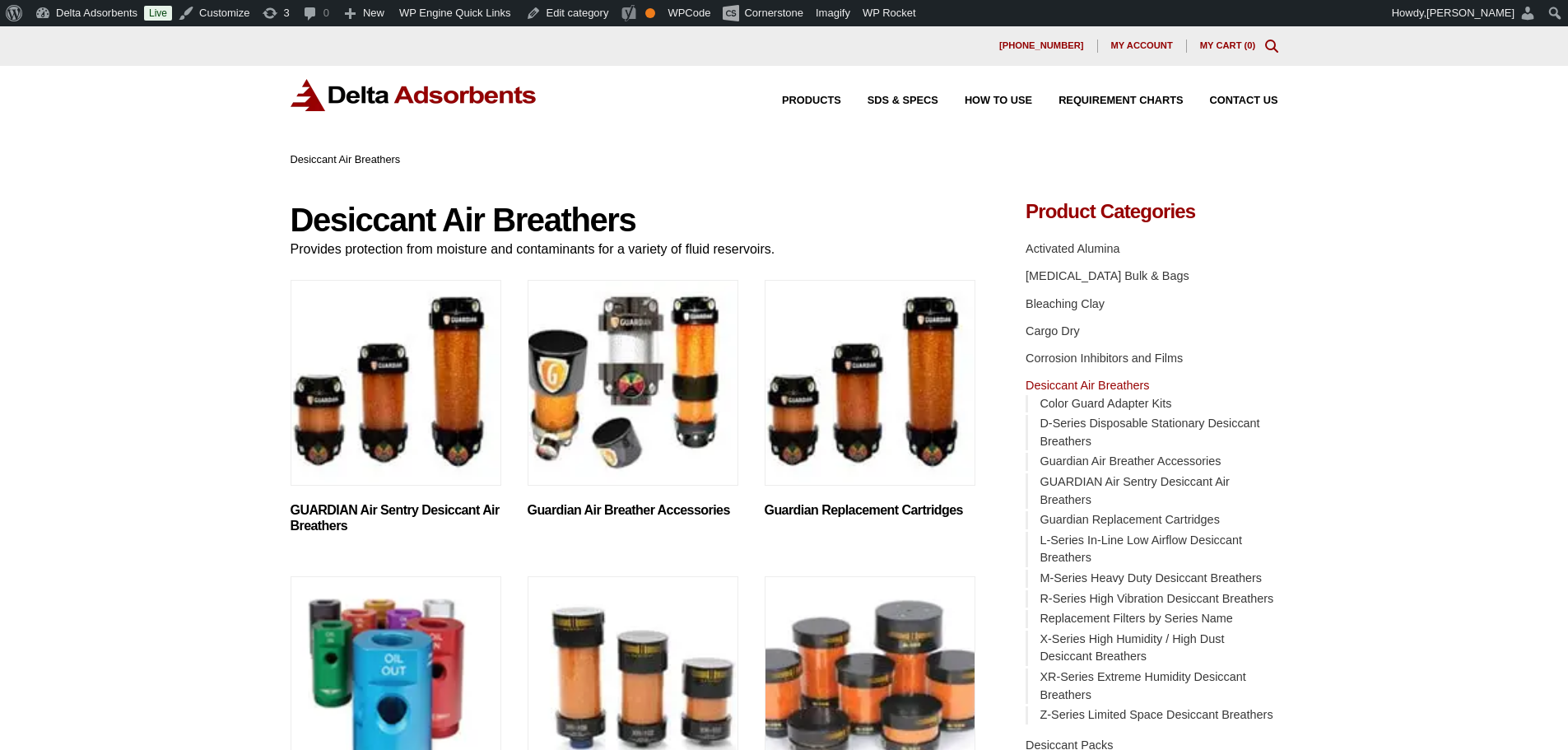
click at [445, 375] on img "Visit product category GUARDIAN Air Sentry Desiccant Air Breathers" at bounding box center [396, 383] width 211 height 206
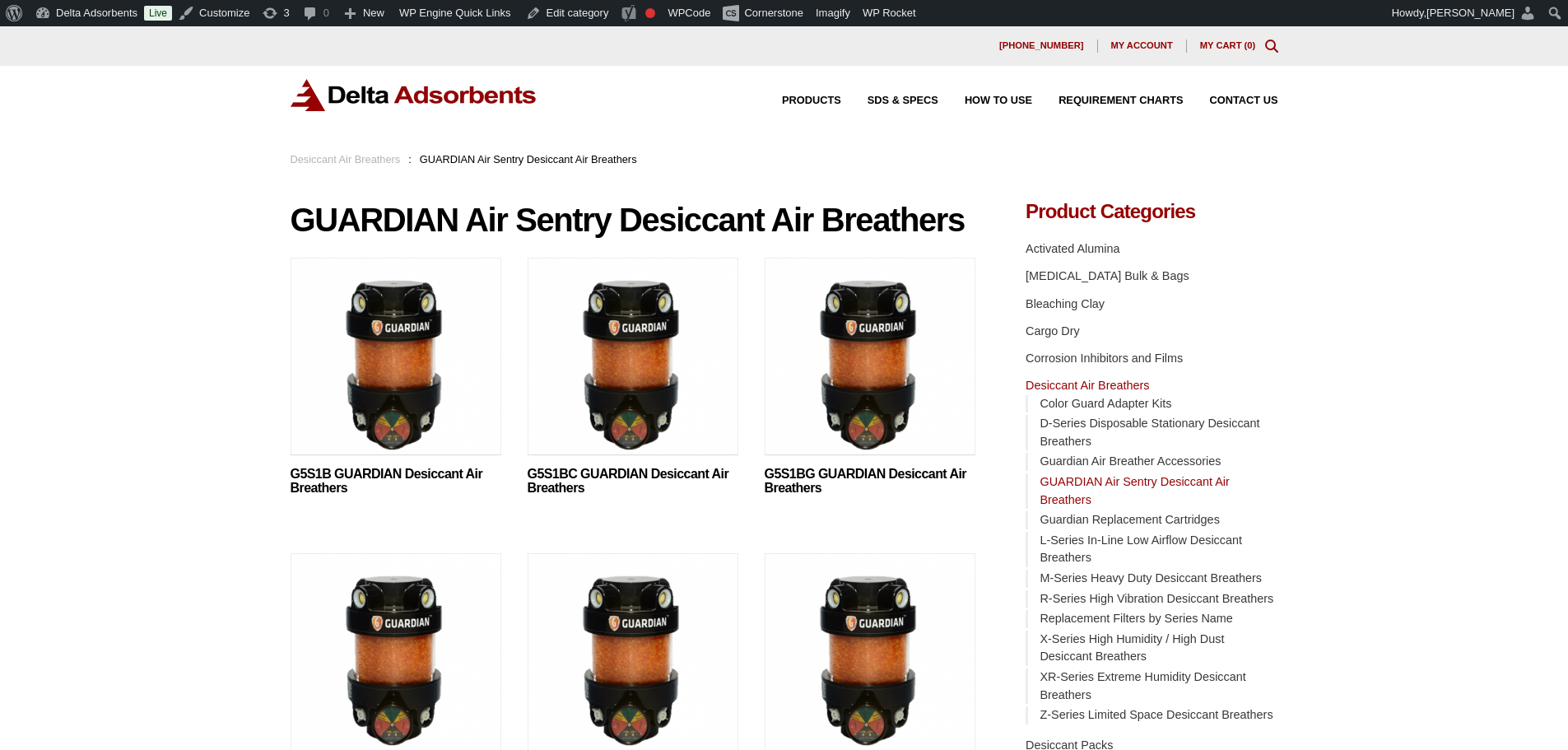
click at [639, 358] on img at bounding box center [633, 361] width 211 height 206
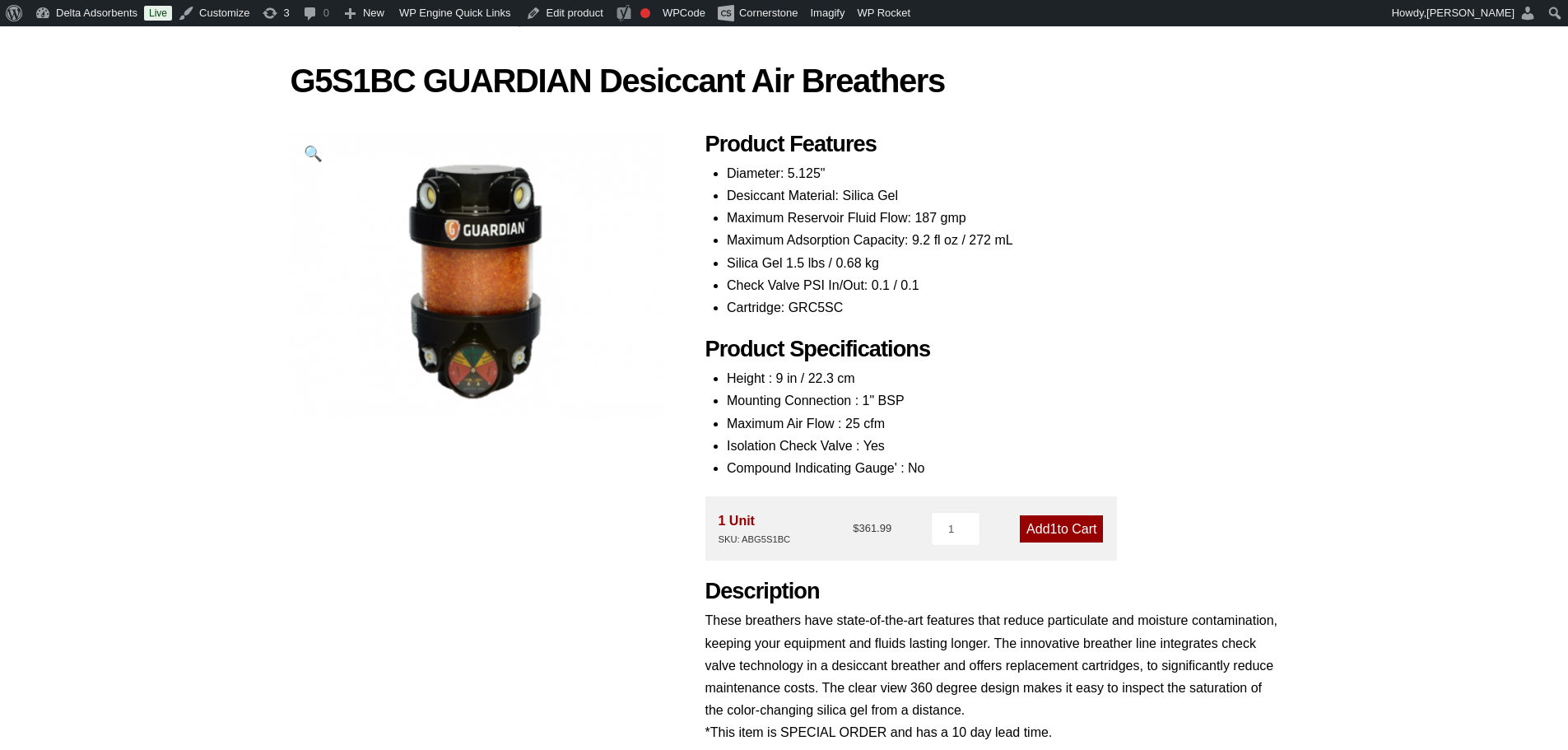
scroll to position [247, 0]
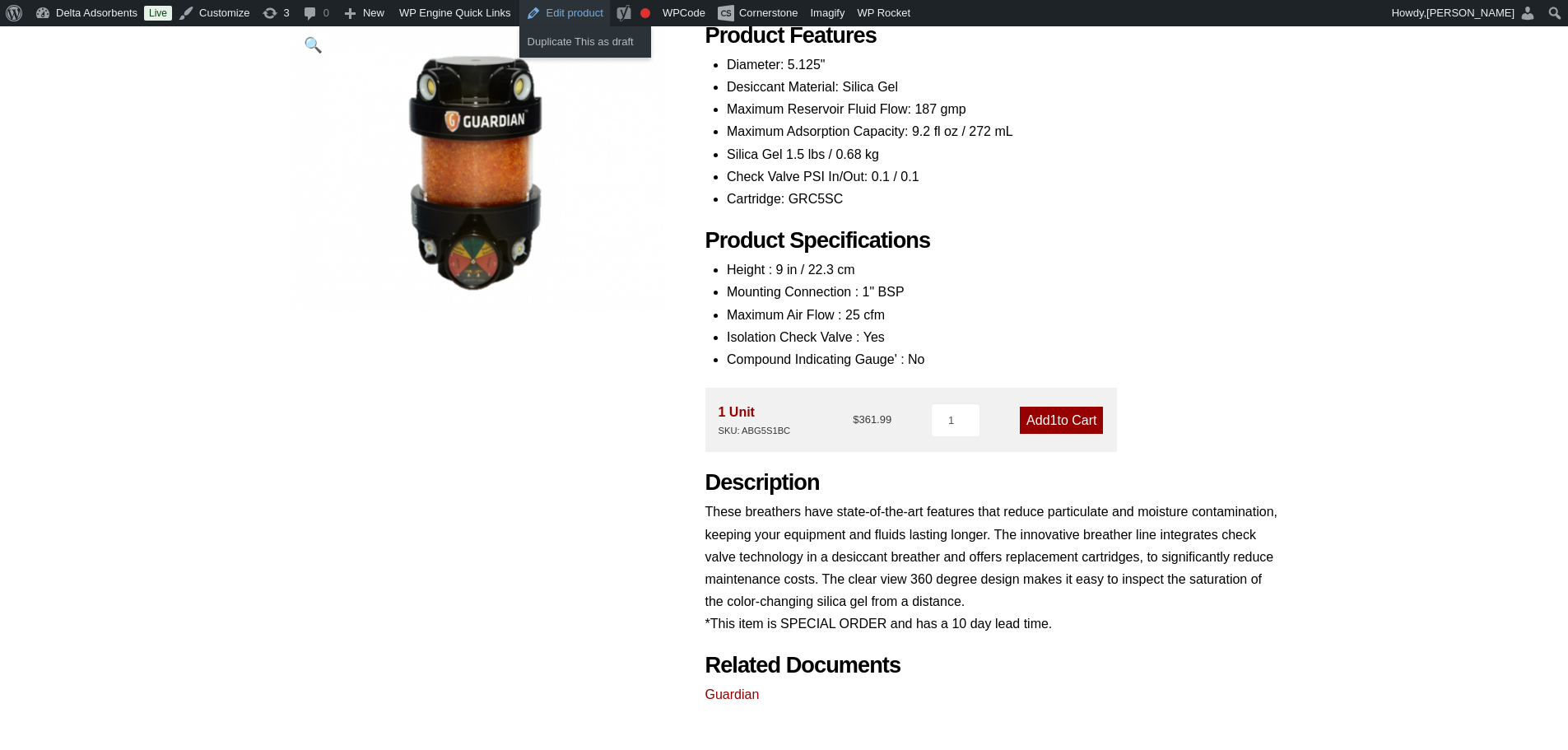
click at [565, 14] on link "Edit product" at bounding box center [564, 13] width 91 height 27
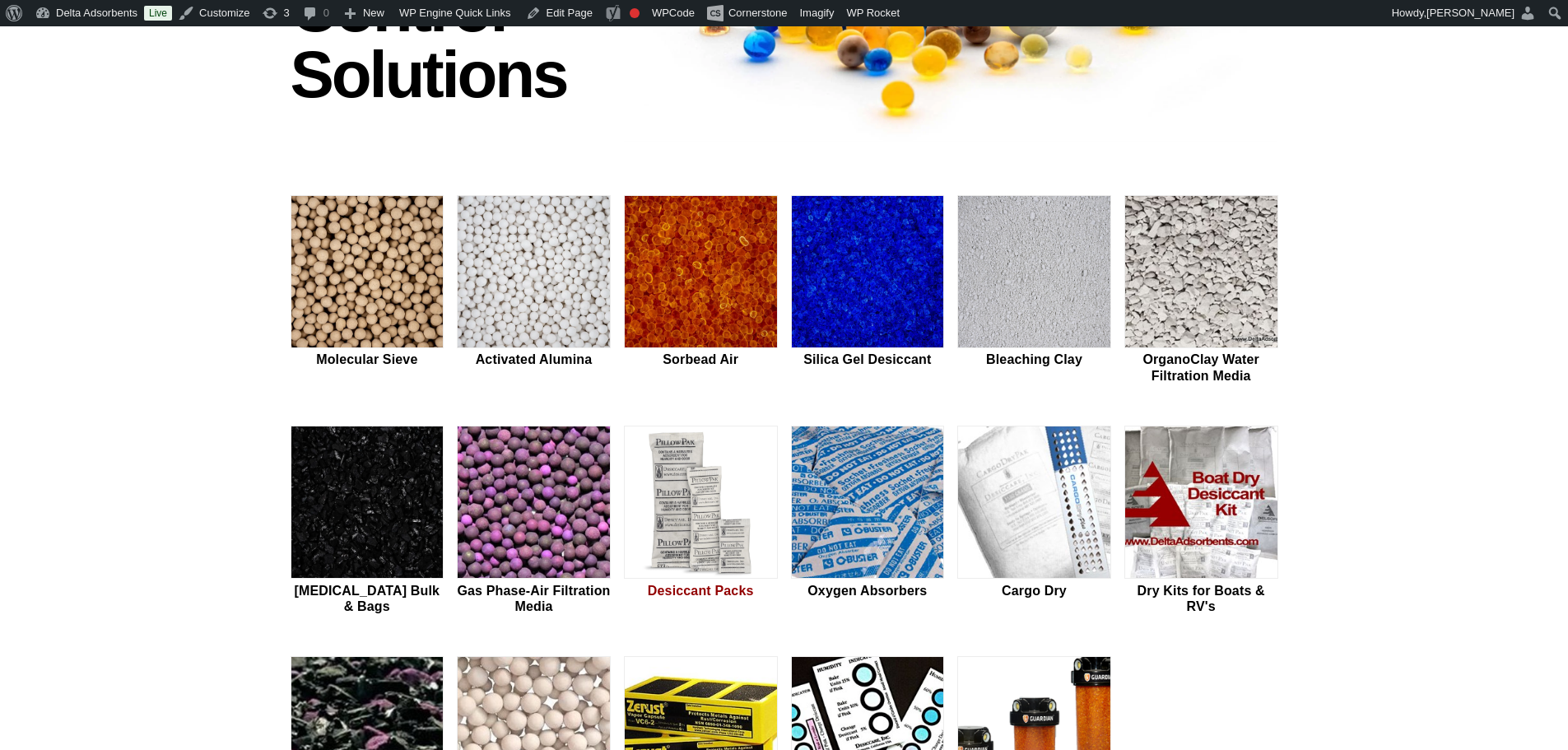
scroll to position [411, 0]
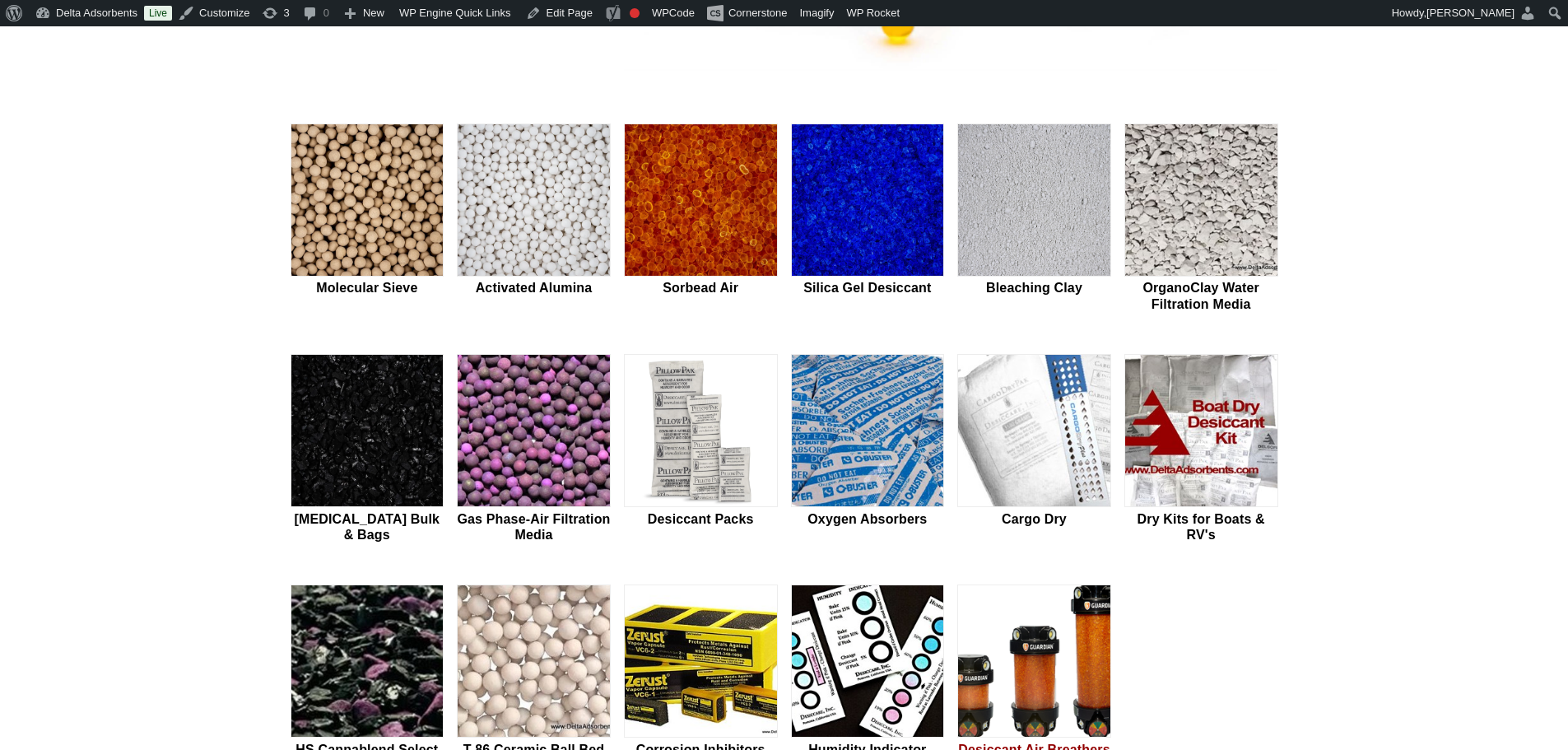
click at [1047, 661] on img at bounding box center [1034, 662] width 152 height 153
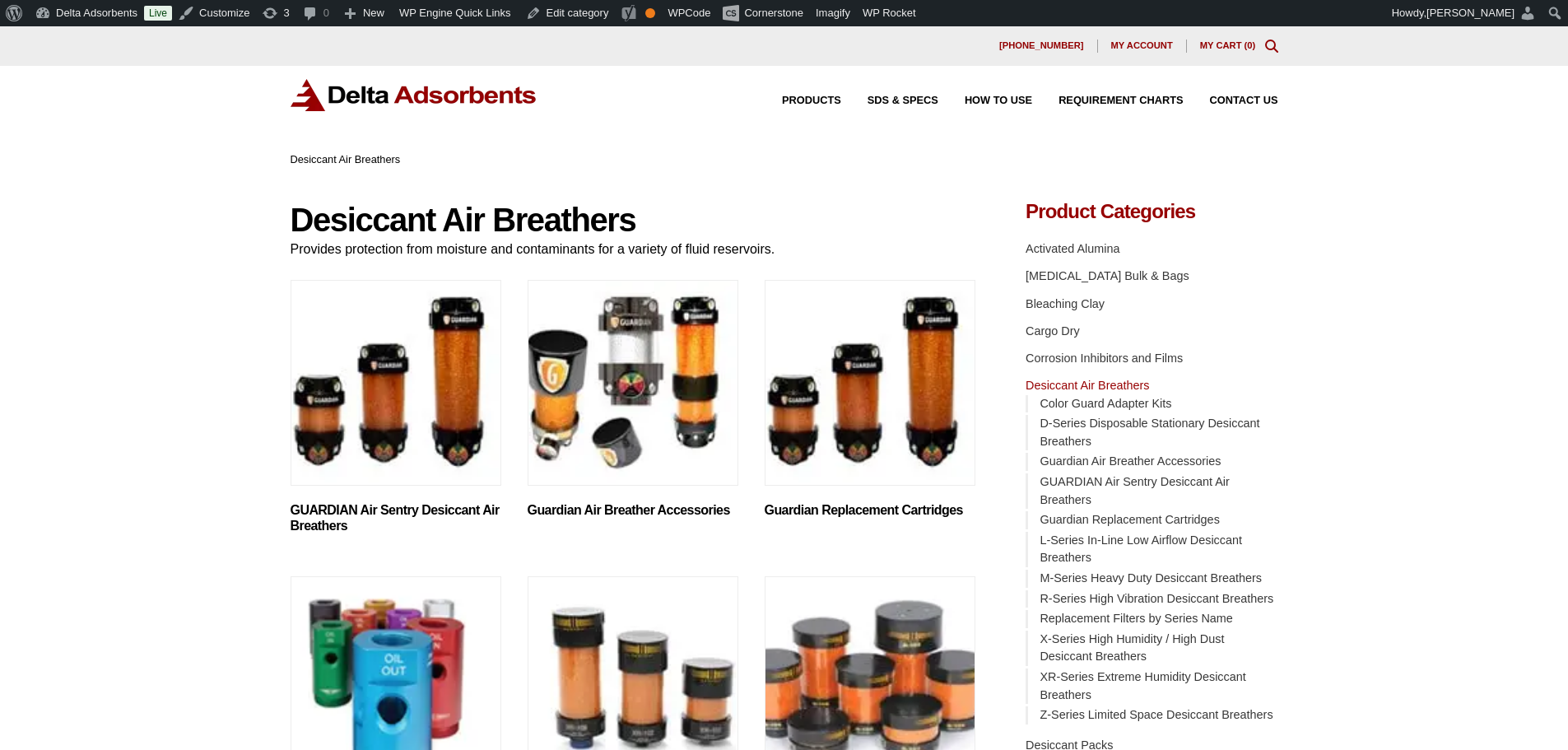
click at [402, 400] on img "Visit product category GUARDIAN Air Sentry Desiccant Air Breathers" at bounding box center [396, 383] width 211 height 206
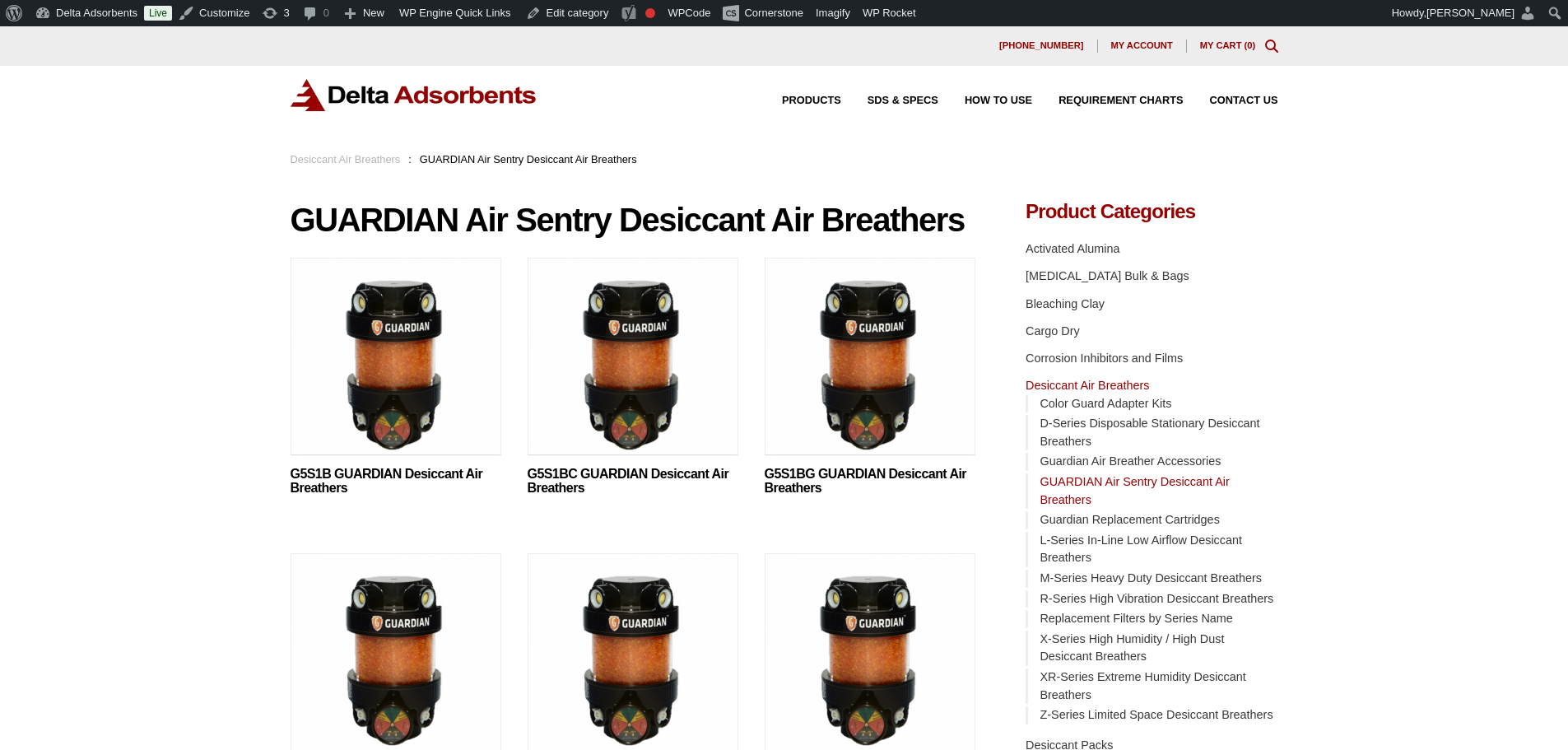
click at [863, 360] on img at bounding box center [870, 361] width 211 height 206
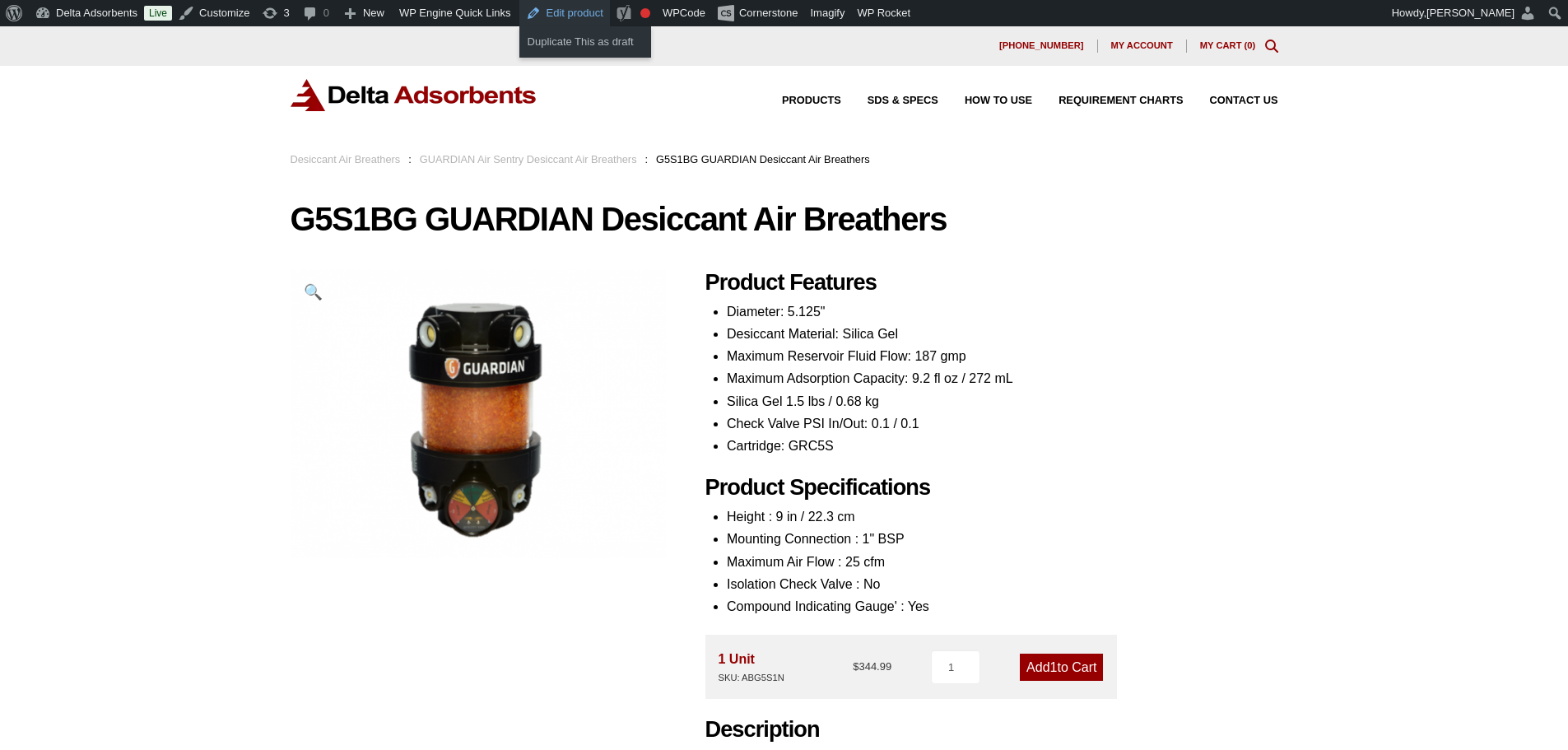
click at [562, 13] on link "Edit product" at bounding box center [564, 13] width 91 height 27
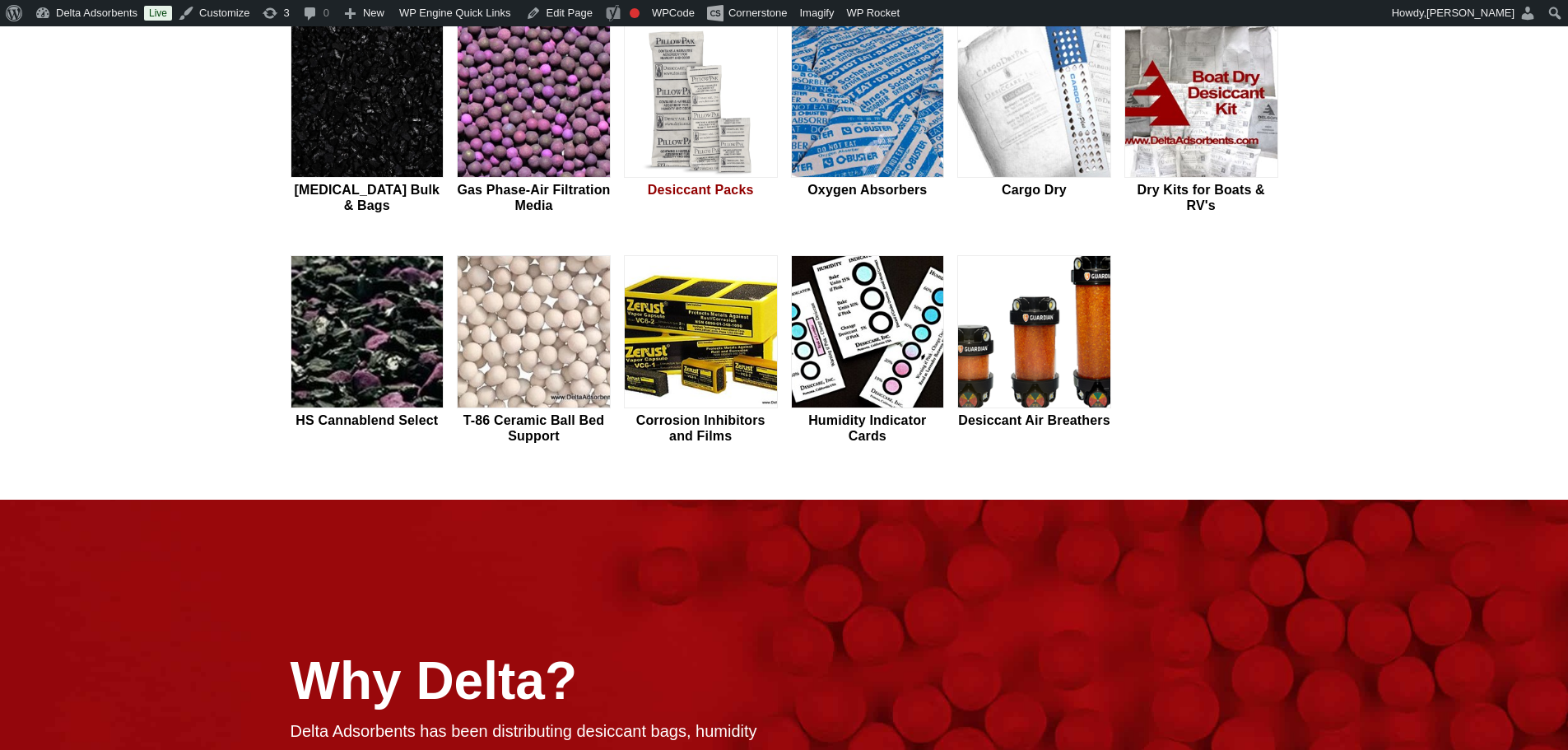
scroll to position [576, 0]
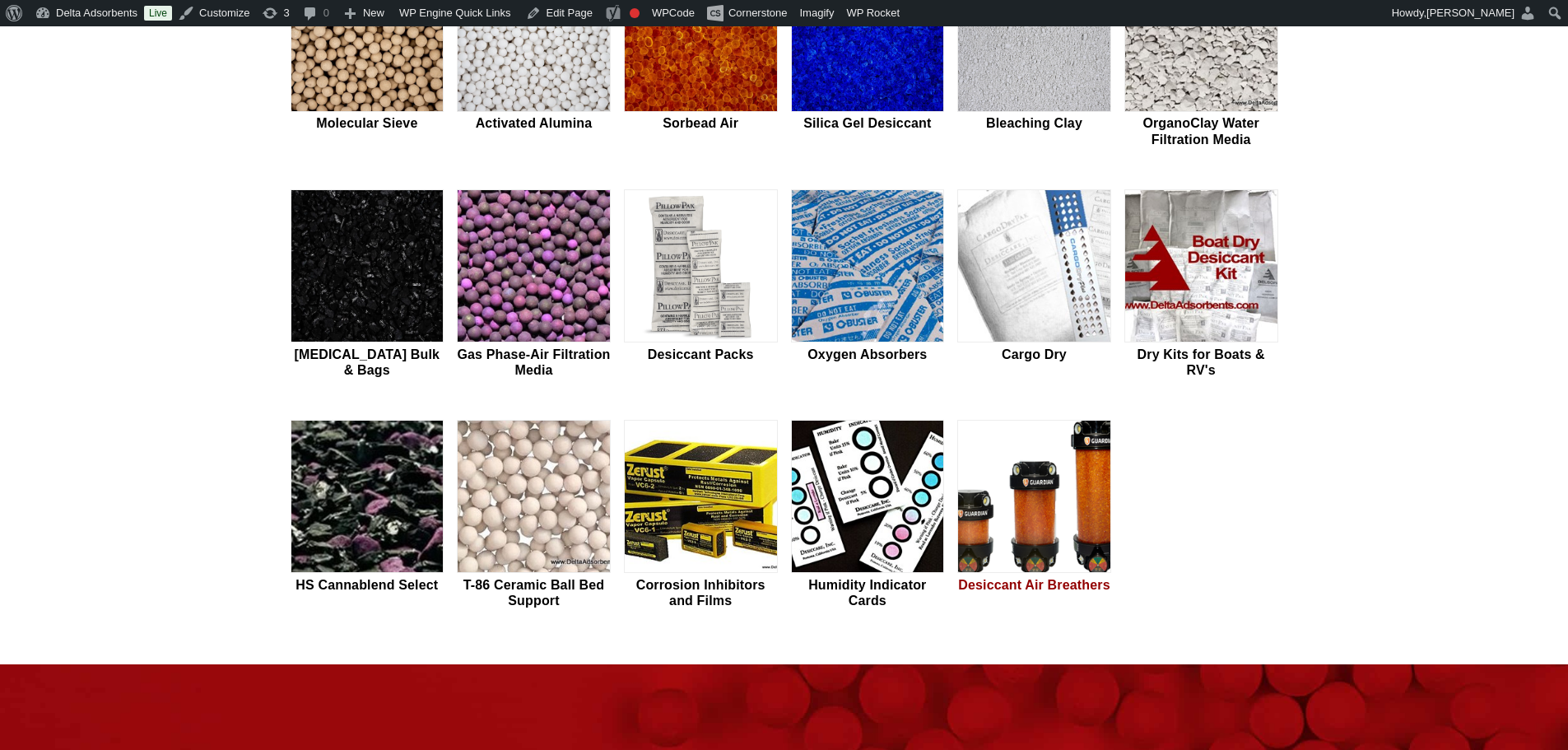
click at [1039, 477] on img at bounding box center [1034, 497] width 152 height 153
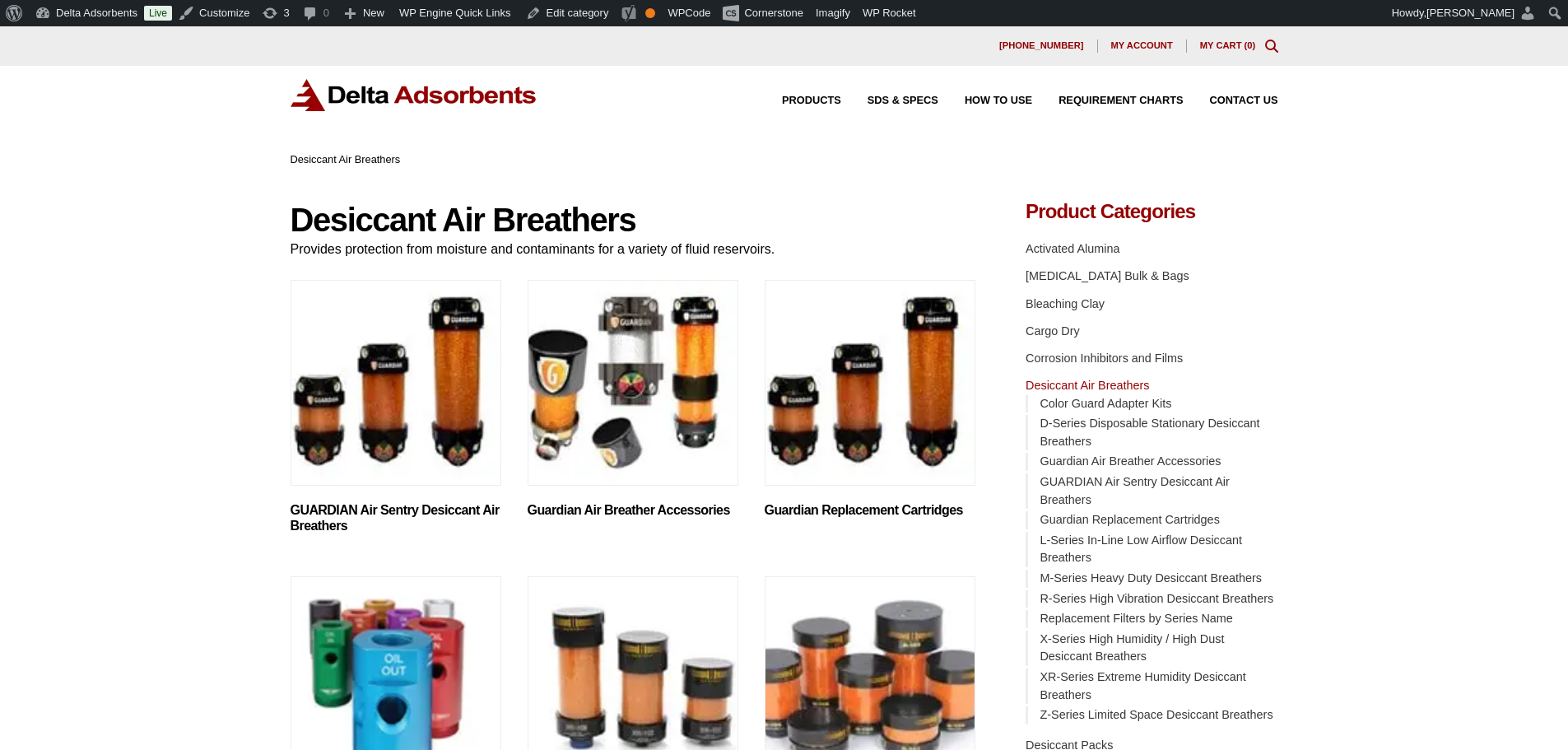
click at [405, 399] on img "Visit product category GUARDIAN Air Sentry Desiccant Air Breathers" at bounding box center [396, 383] width 211 height 206
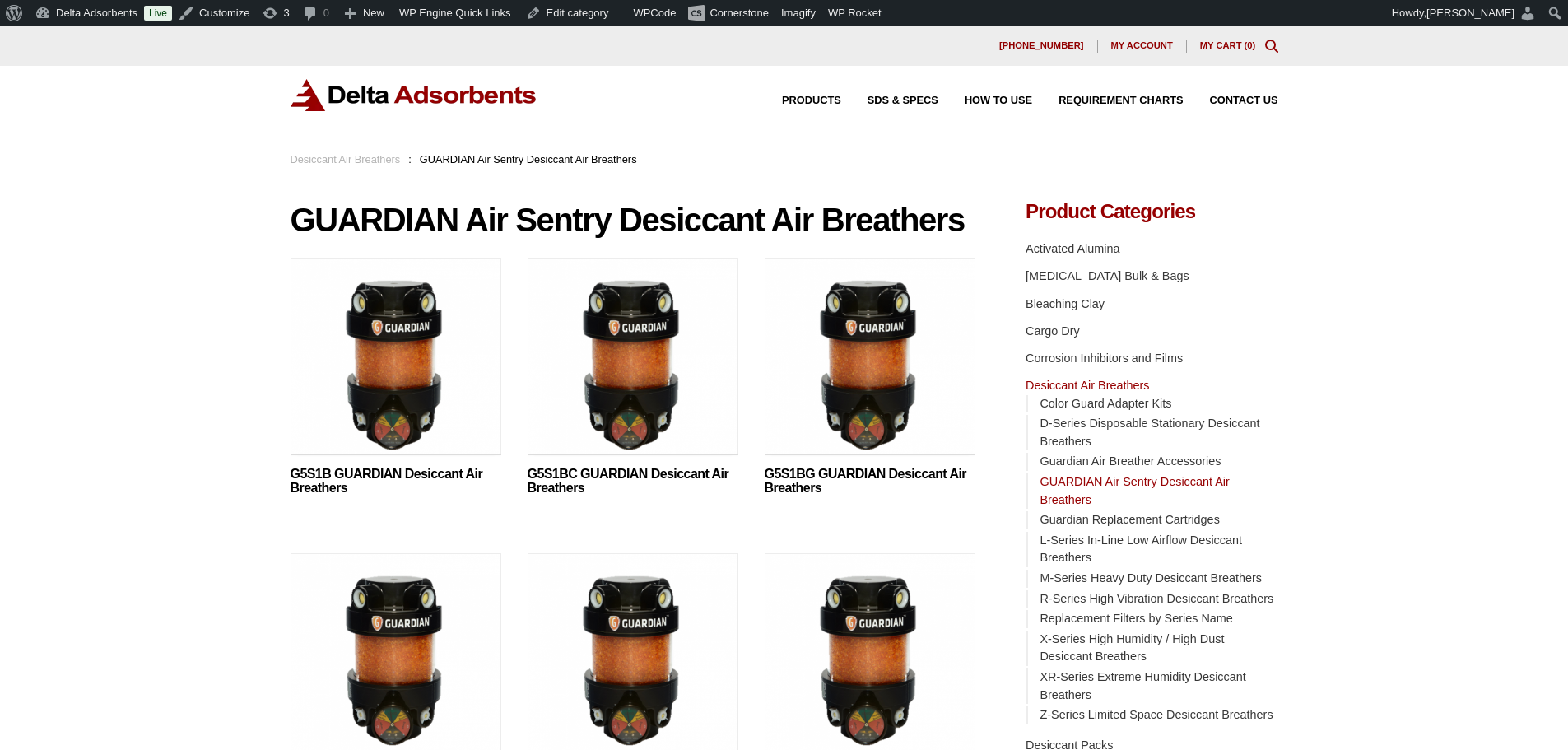
click at [646, 387] on img at bounding box center [633, 361] width 211 height 206
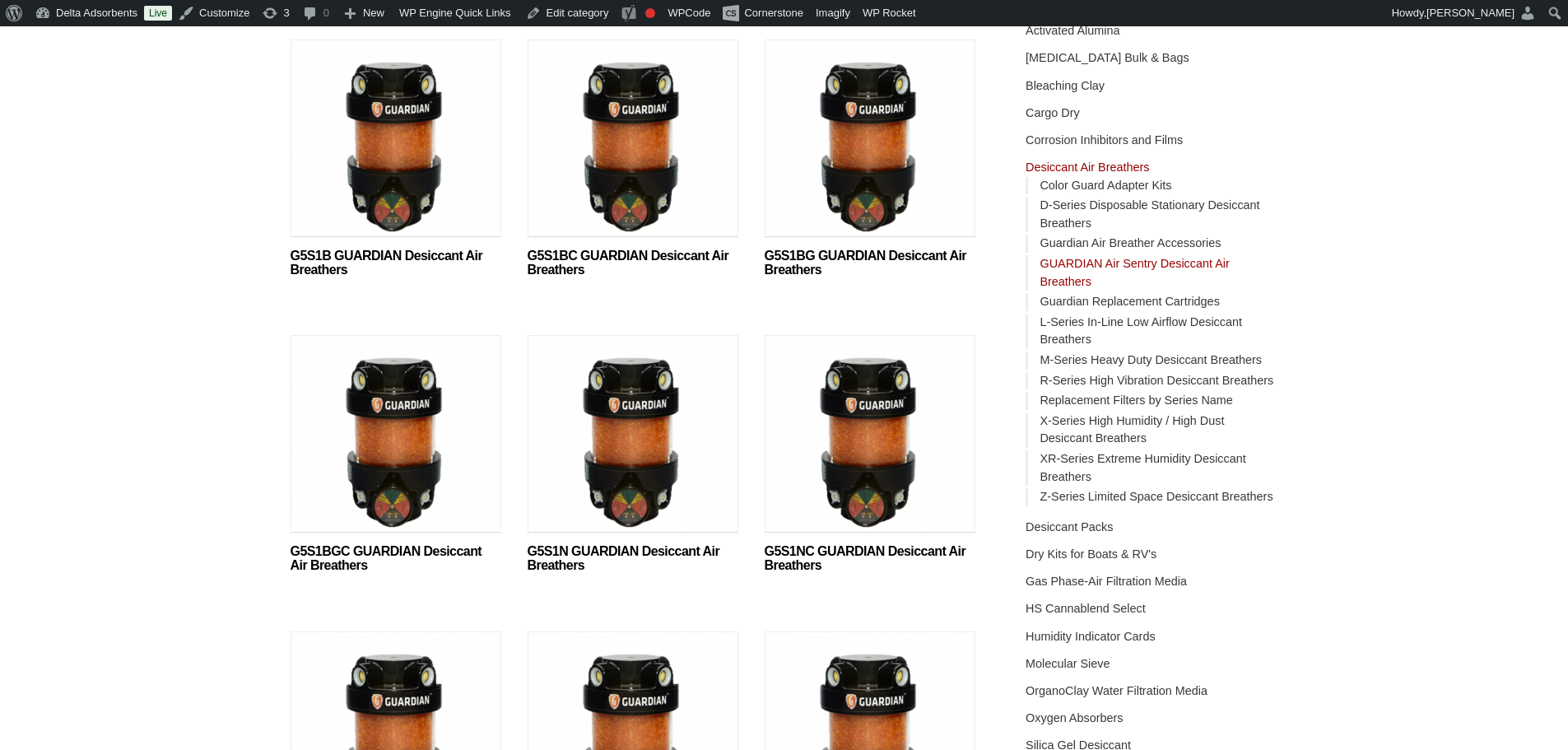
scroll to position [330, 0]
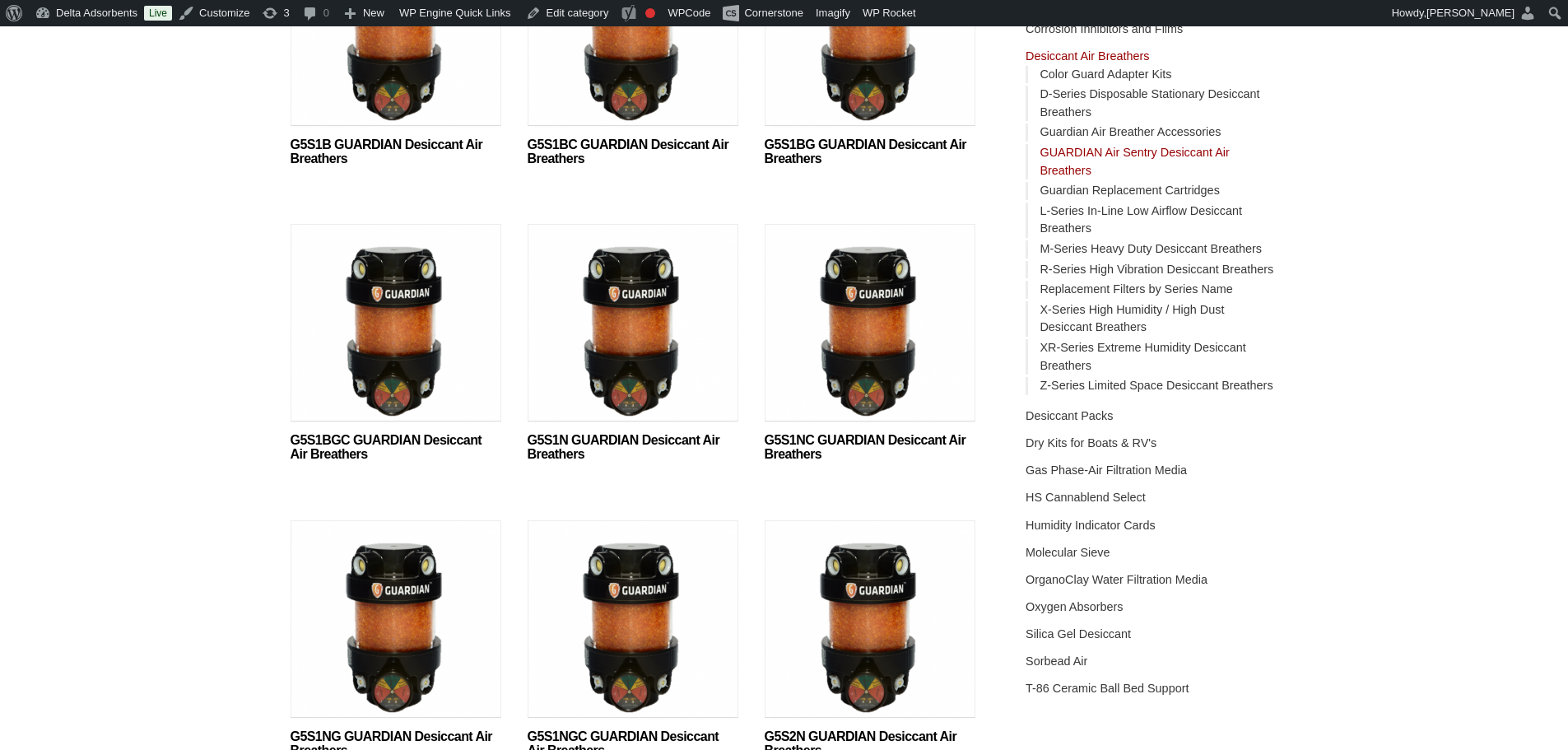
click at [414, 313] on img at bounding box center [396, 327] width 211 height 206
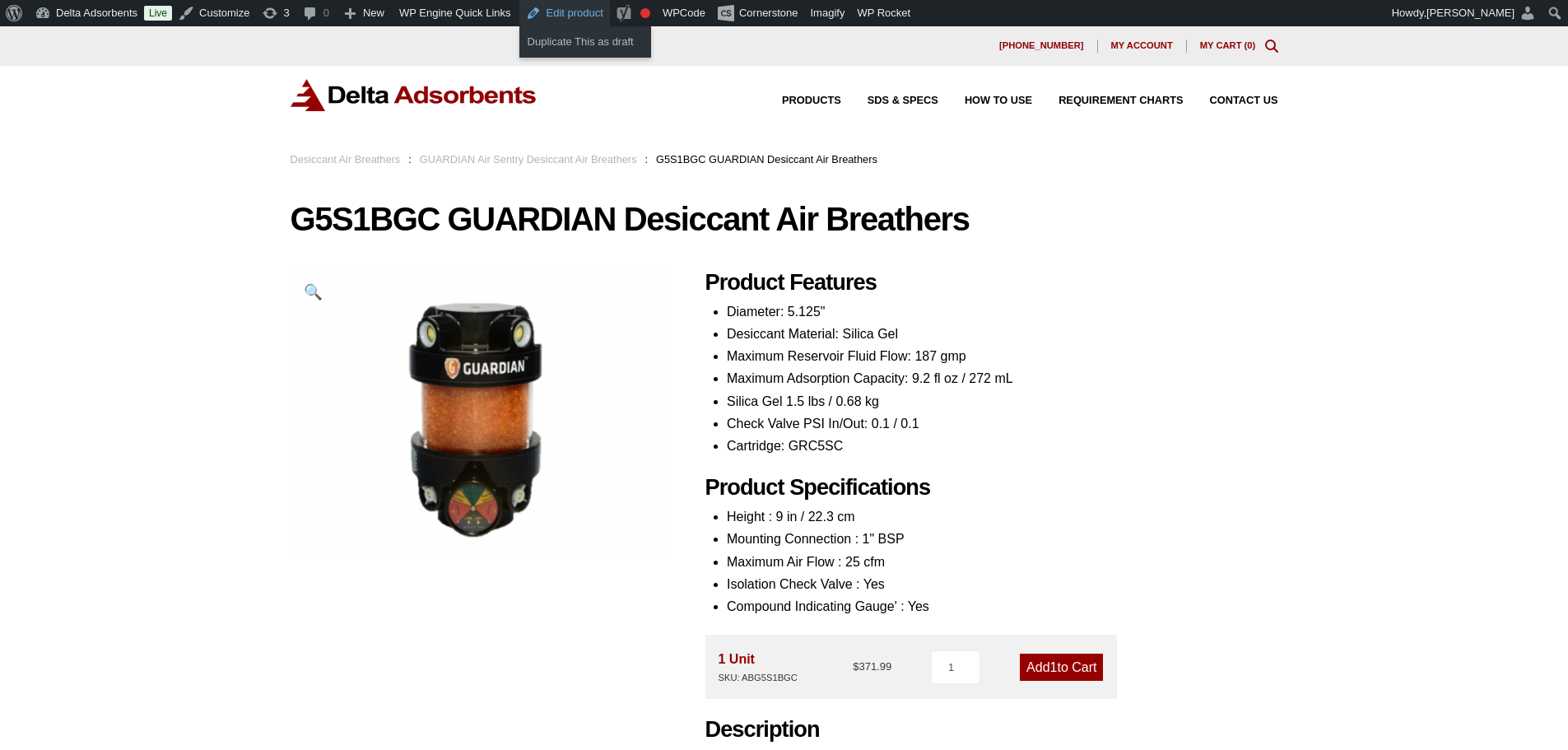
click at [564, 12] on link "Edit product" at bounding box center [564, 13] width 91 height 27
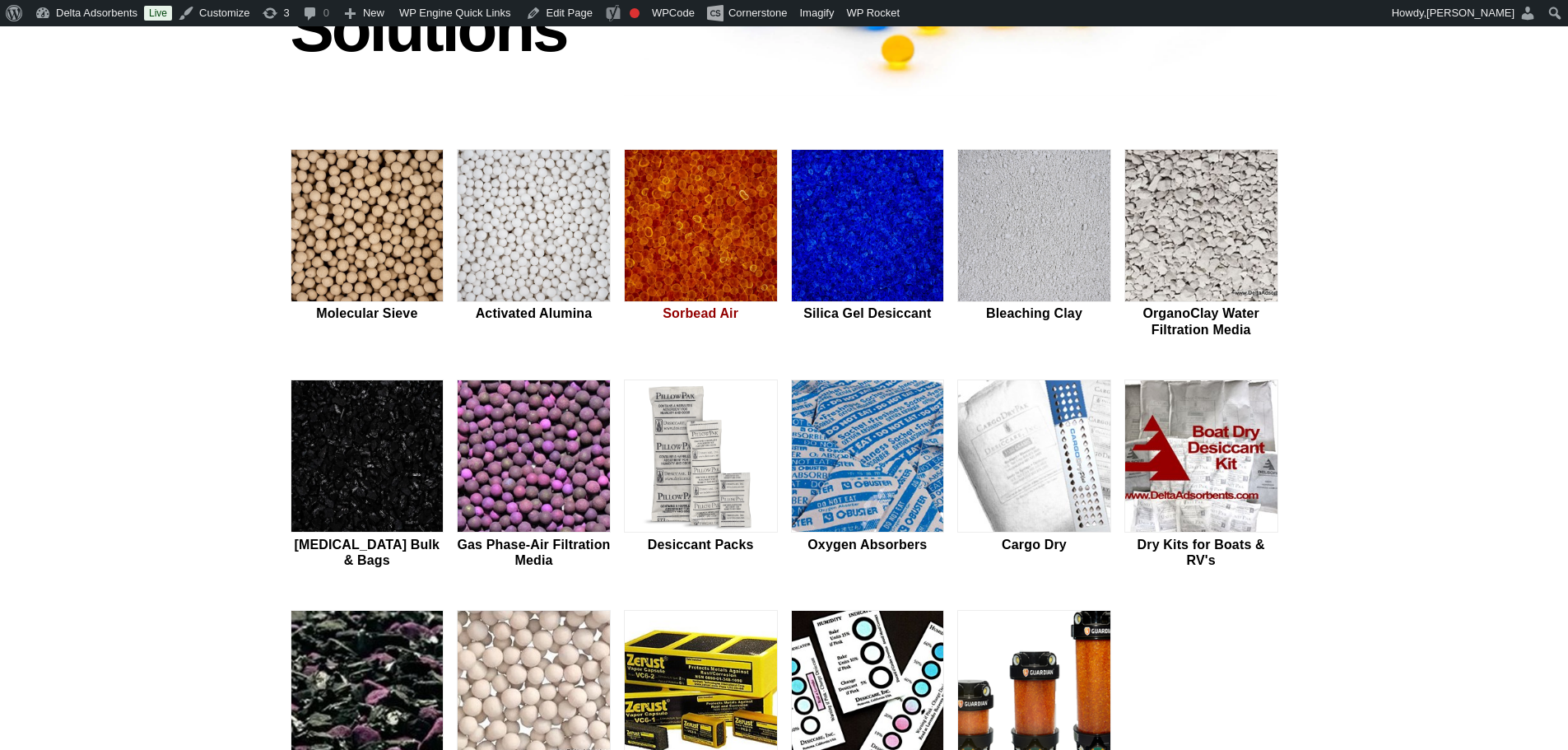
scroll to position [494, 0]
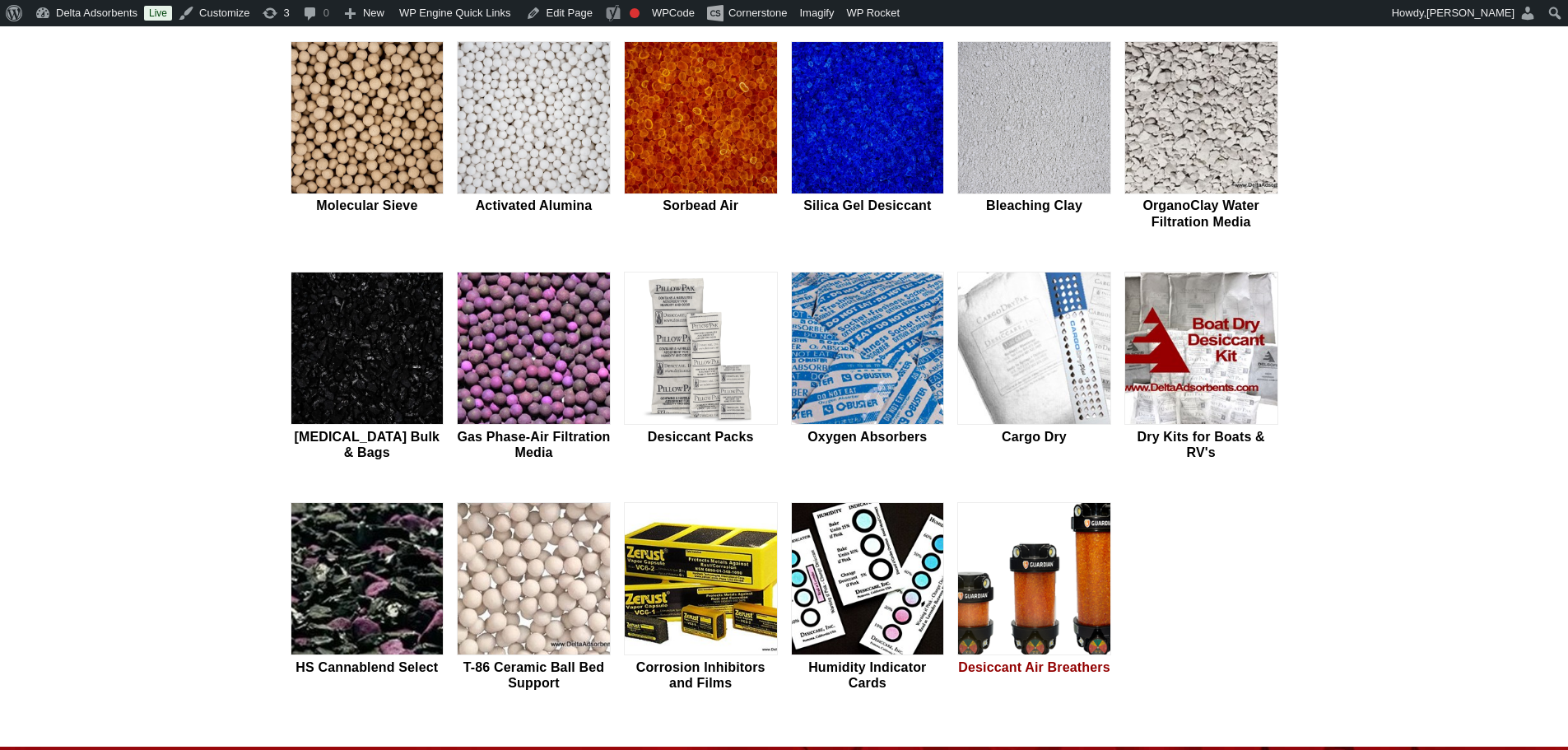
click at [1009, 564] on img at bounding box center [1034, 579] width 152 height 153
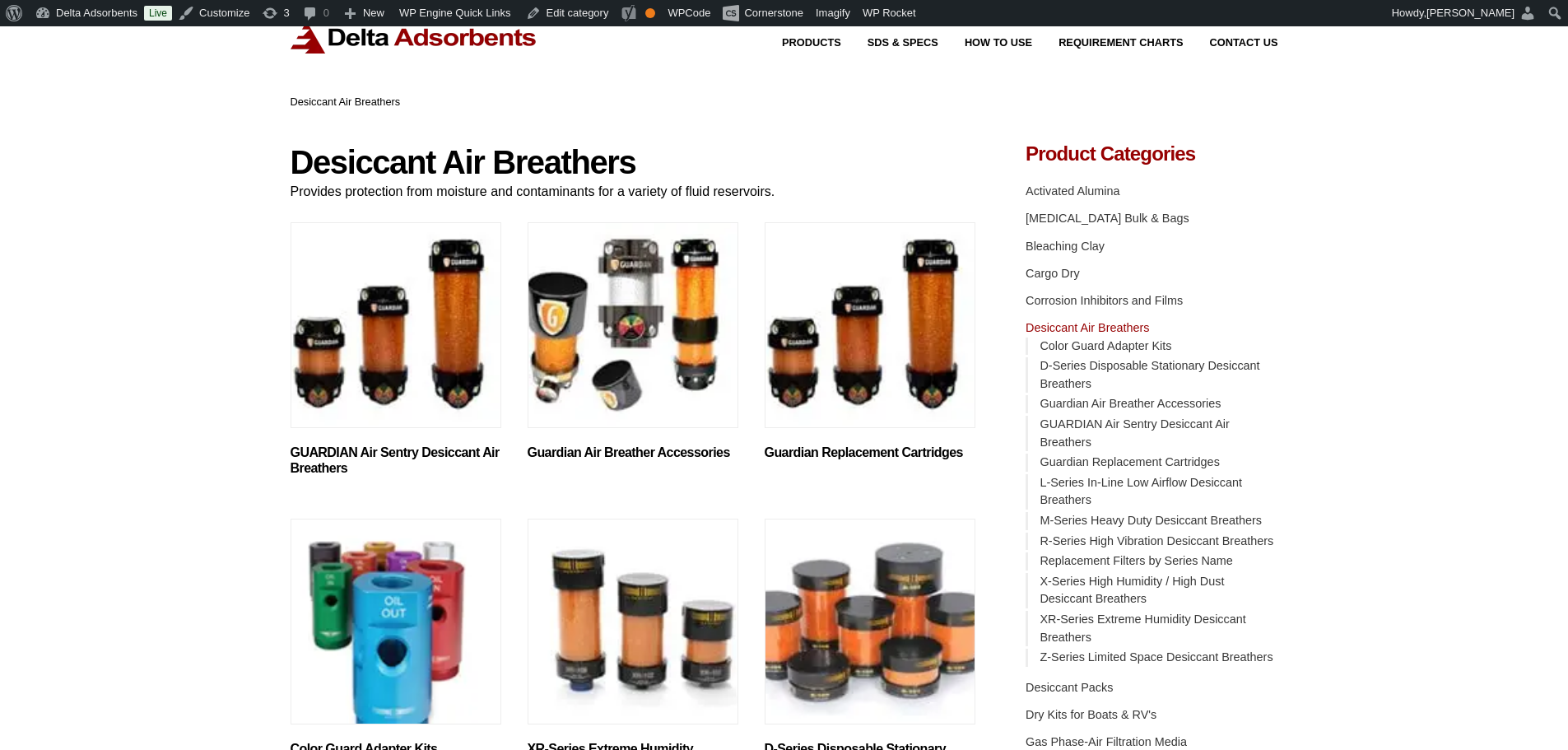
scroll to position [83, 0]
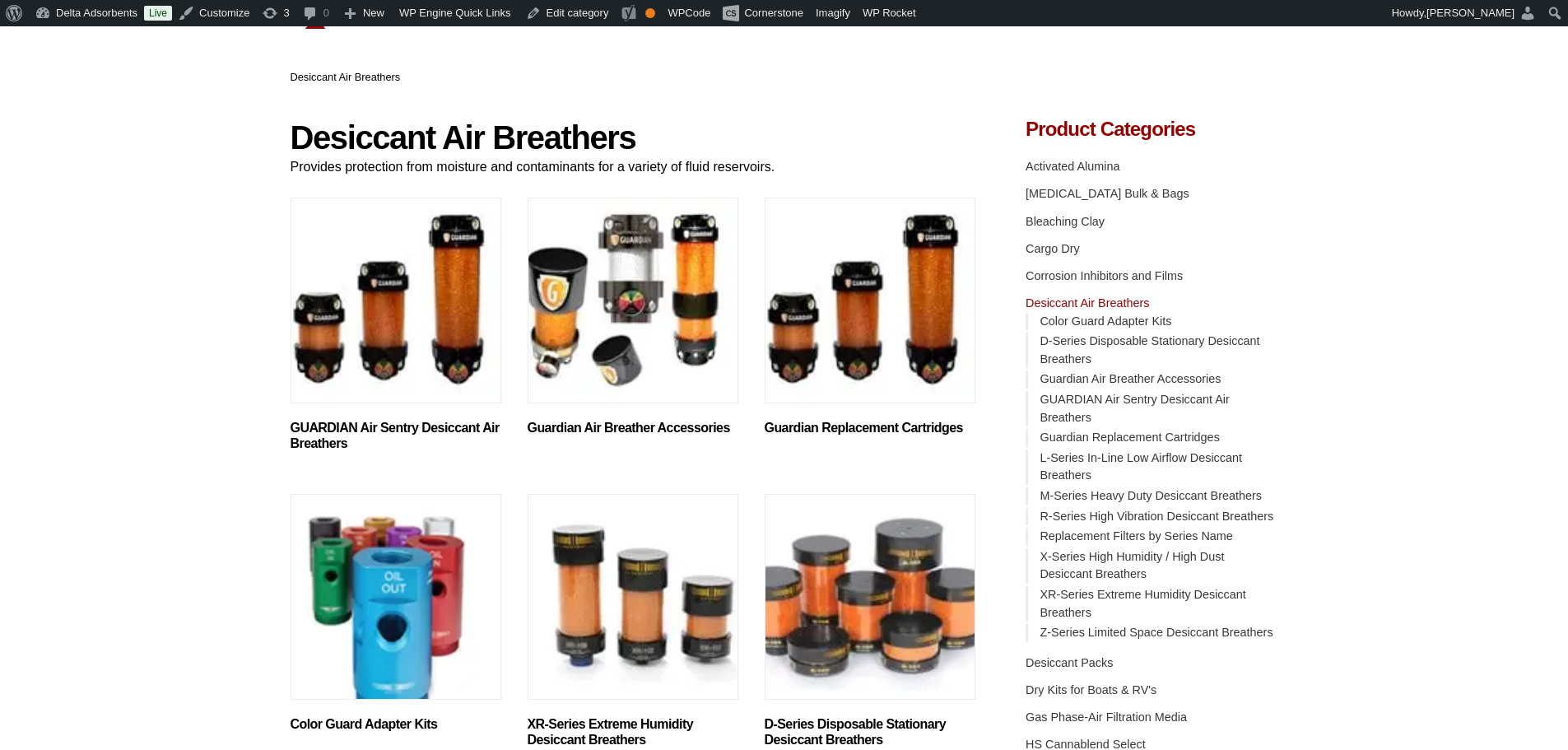
click at [391, 353] on img "Visit product category GUARDIAN Air Sentry Desiccant Air Breathers" at bounding box center [396, 300] width 211 height 206
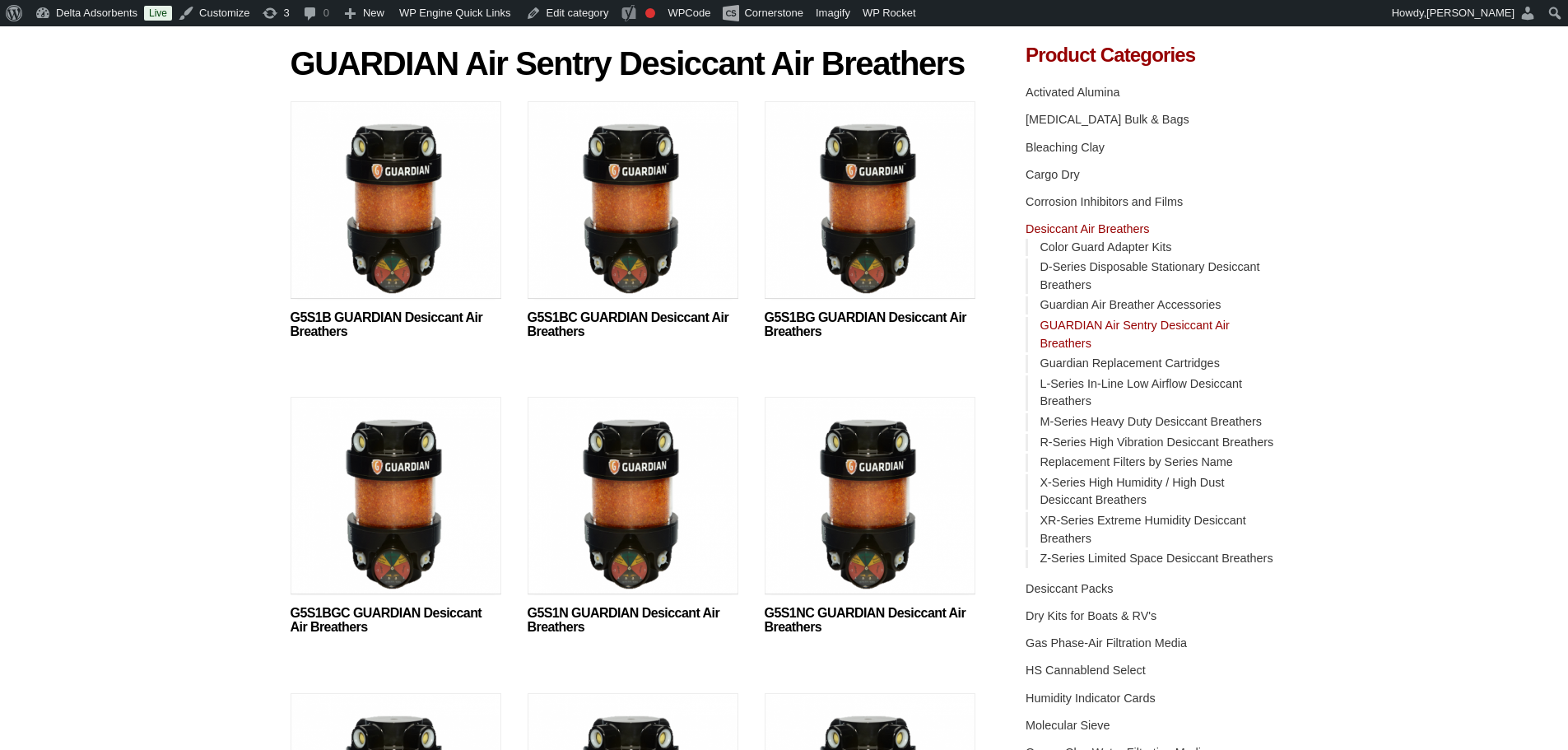
scroll to position [247, 0]
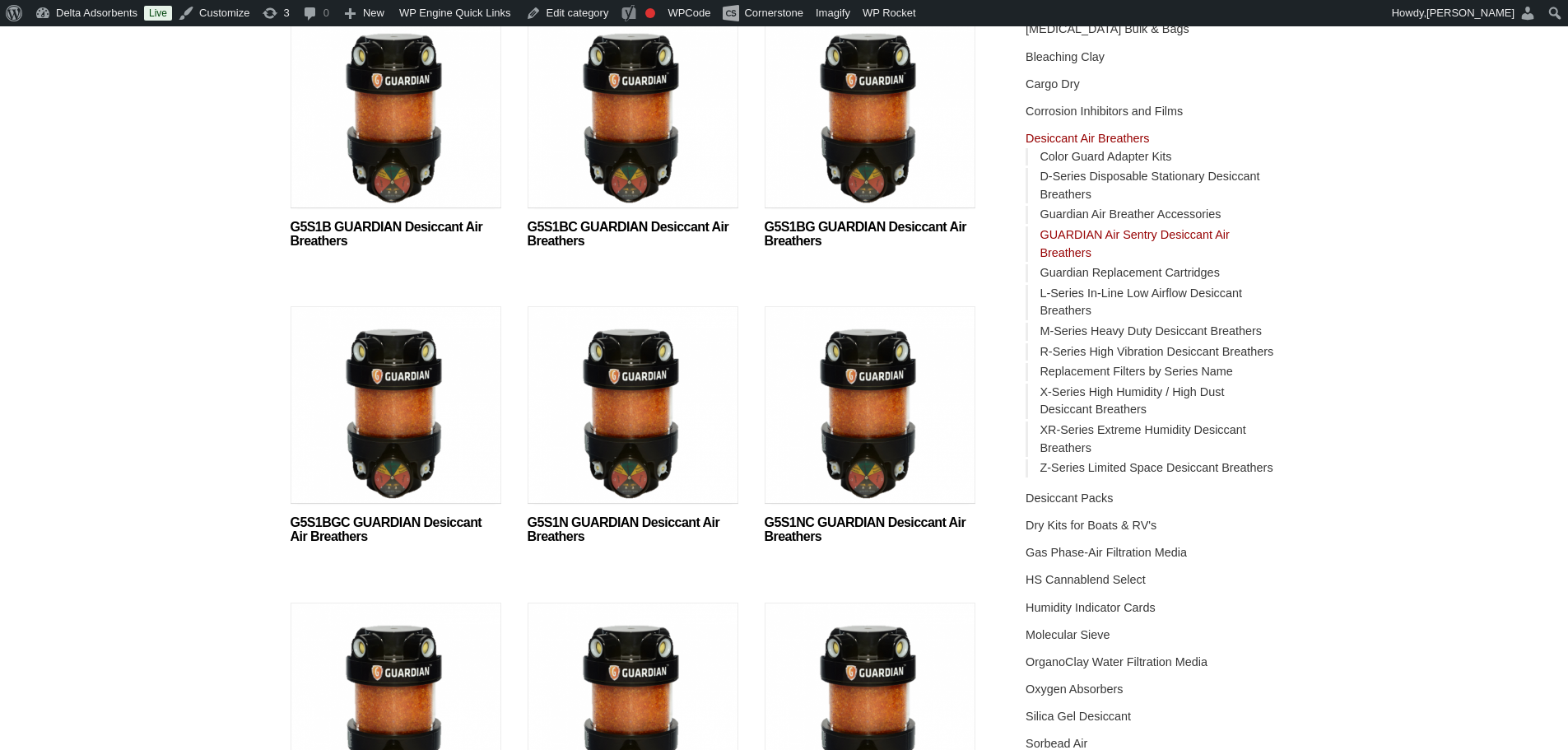
click at [628, 409] on img at bounding box center [633, 409] width 211 height 206
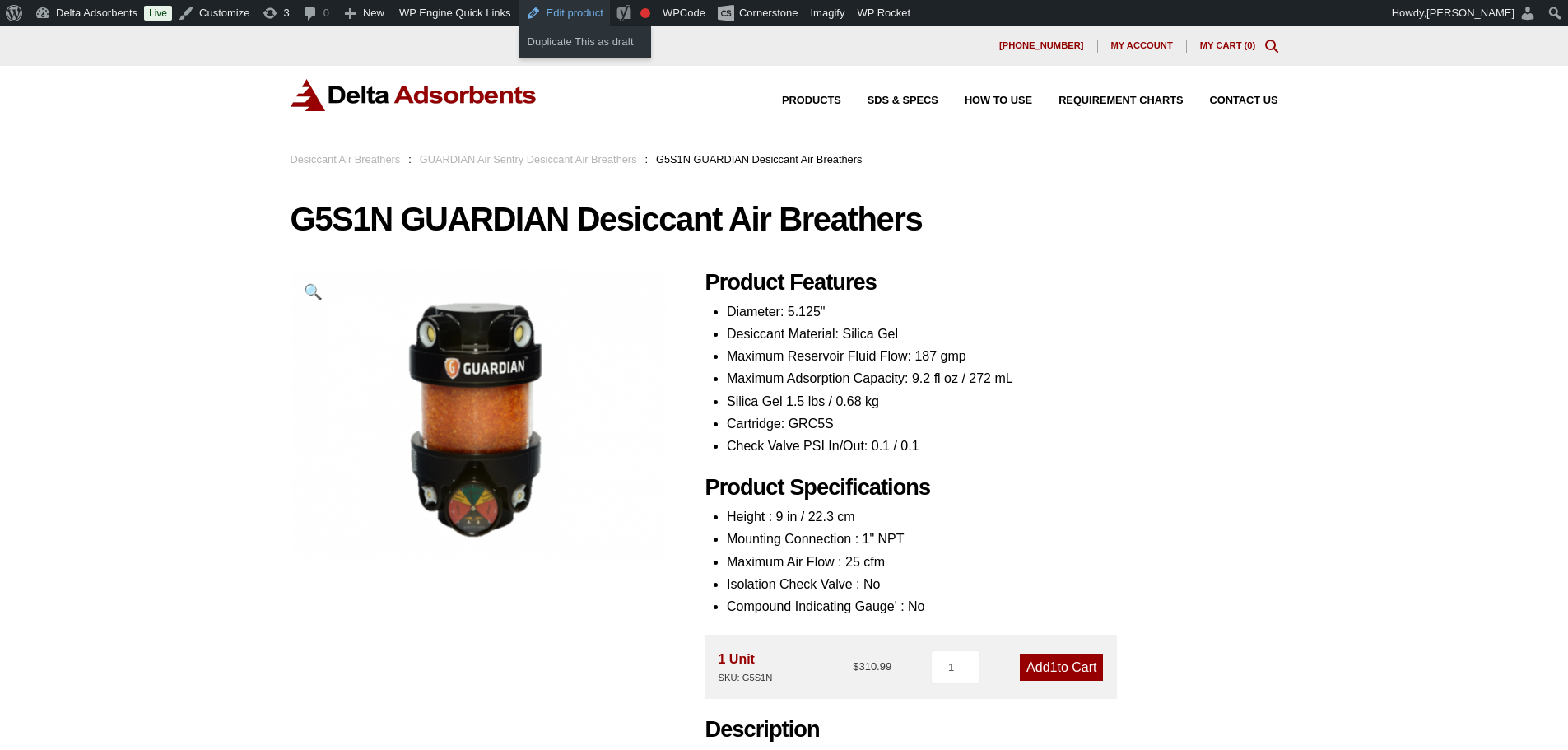
click at [562, 13] on link "Edit product" at bounding box center [564, 13] width 91 height 27
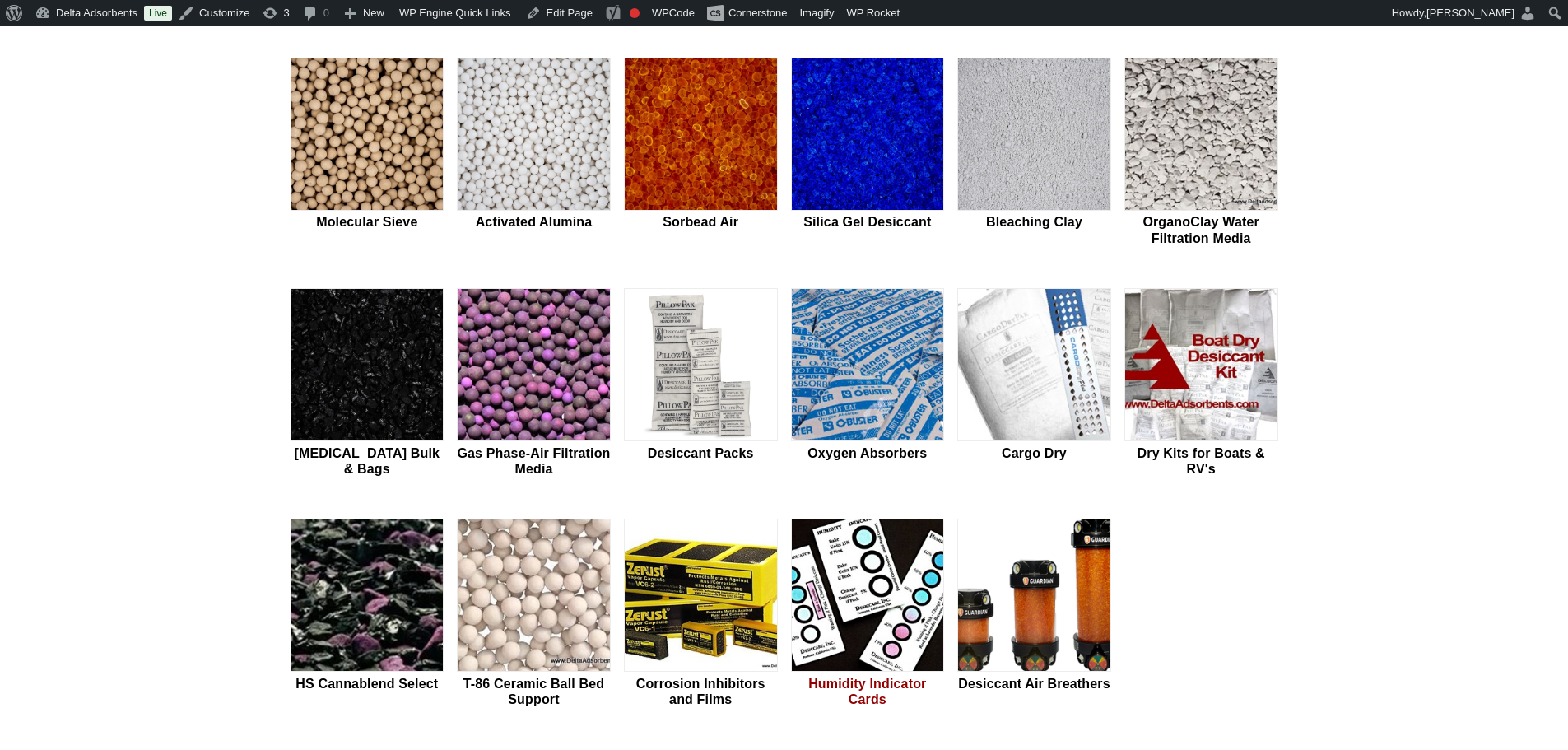
scroll to position [659, 0]
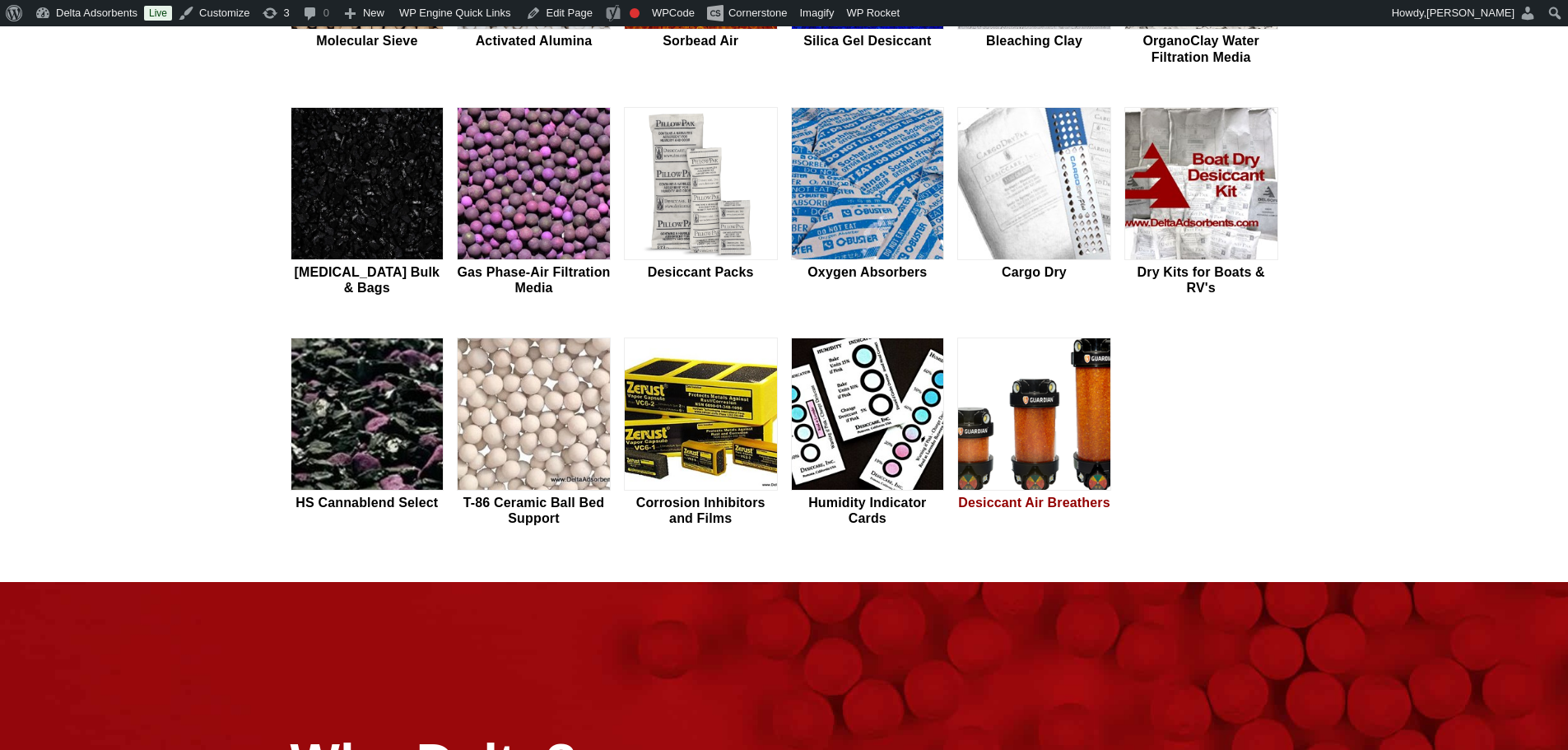
click at [1027, 396] on img at bounding box center [1034, 415] width 152 height 153
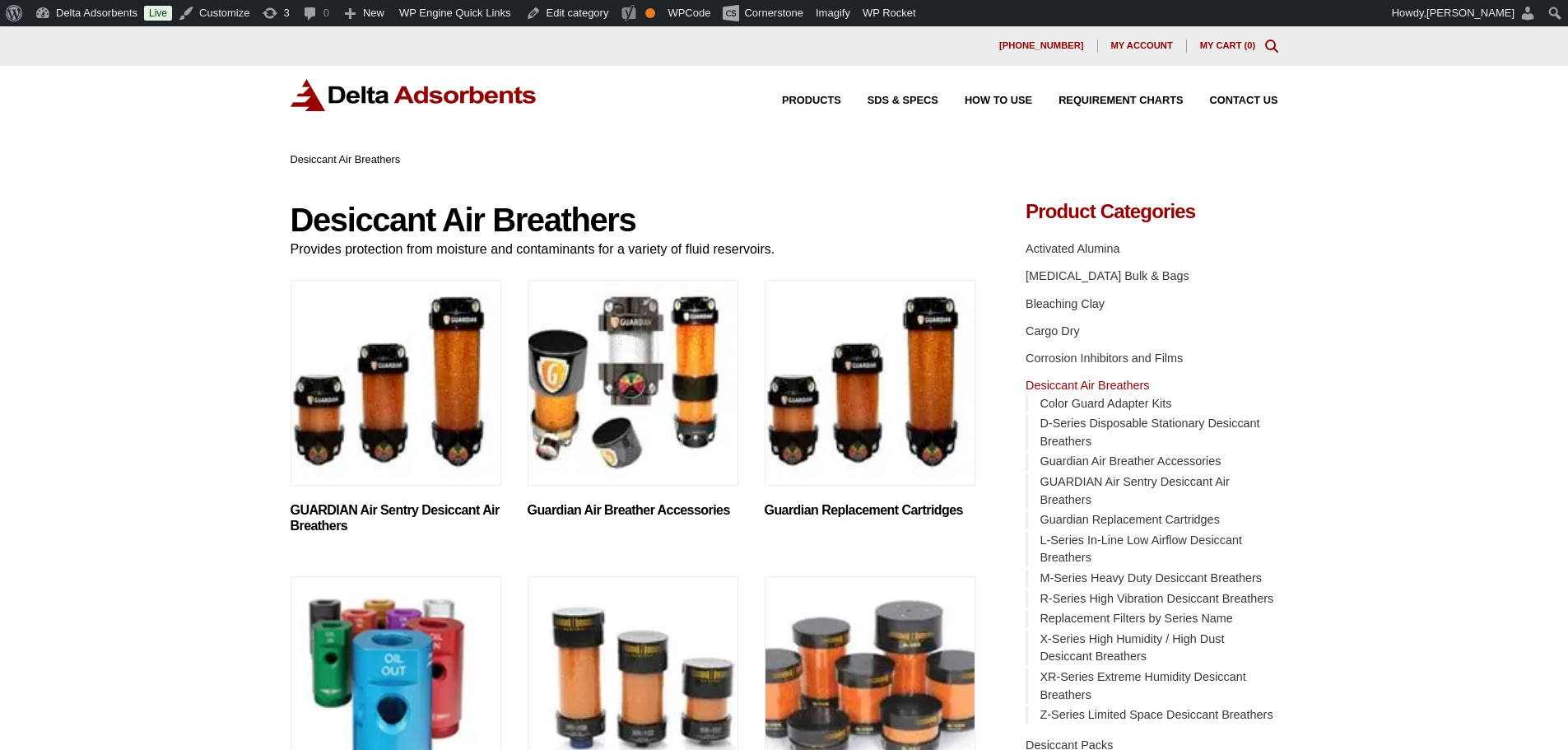
click at [417, 374] on img "Visit product category GUARDIAN Air Sentry Desiccant Air Breathers" at bounding box center [396, 383] width 211 height 206
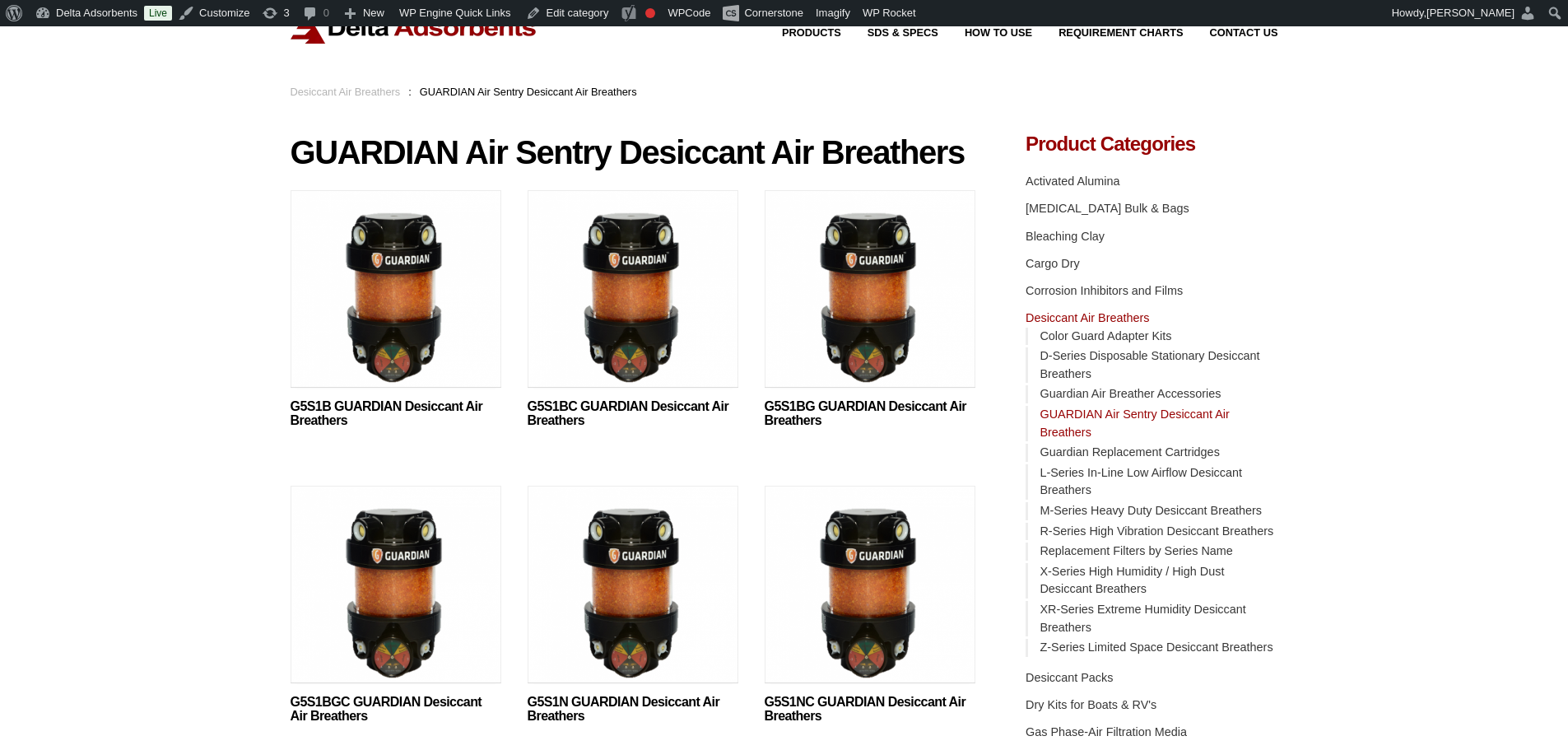
scroll to position [164, 0]
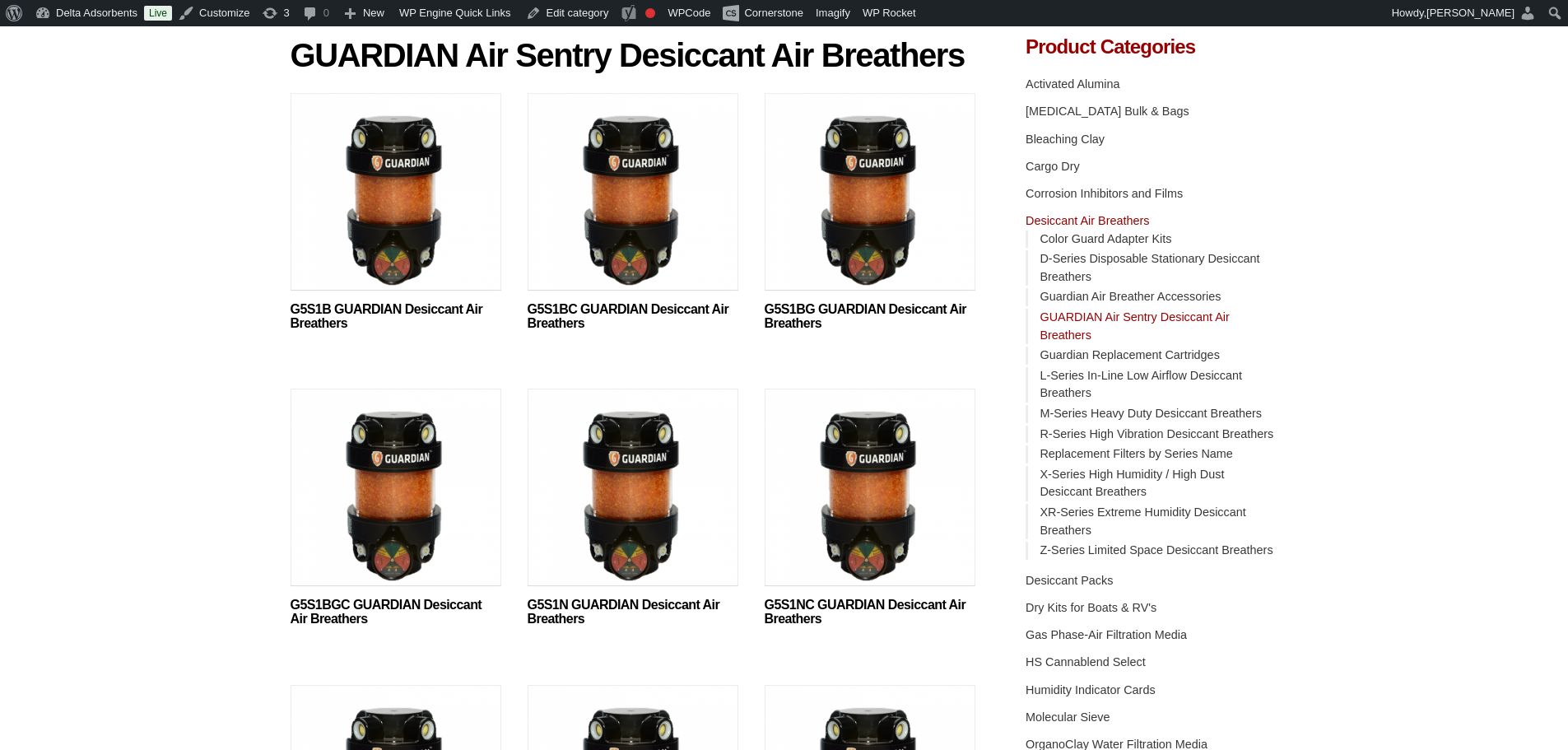
click at [878, 499] on img at bounding box center [870, 491] width 211 height 206
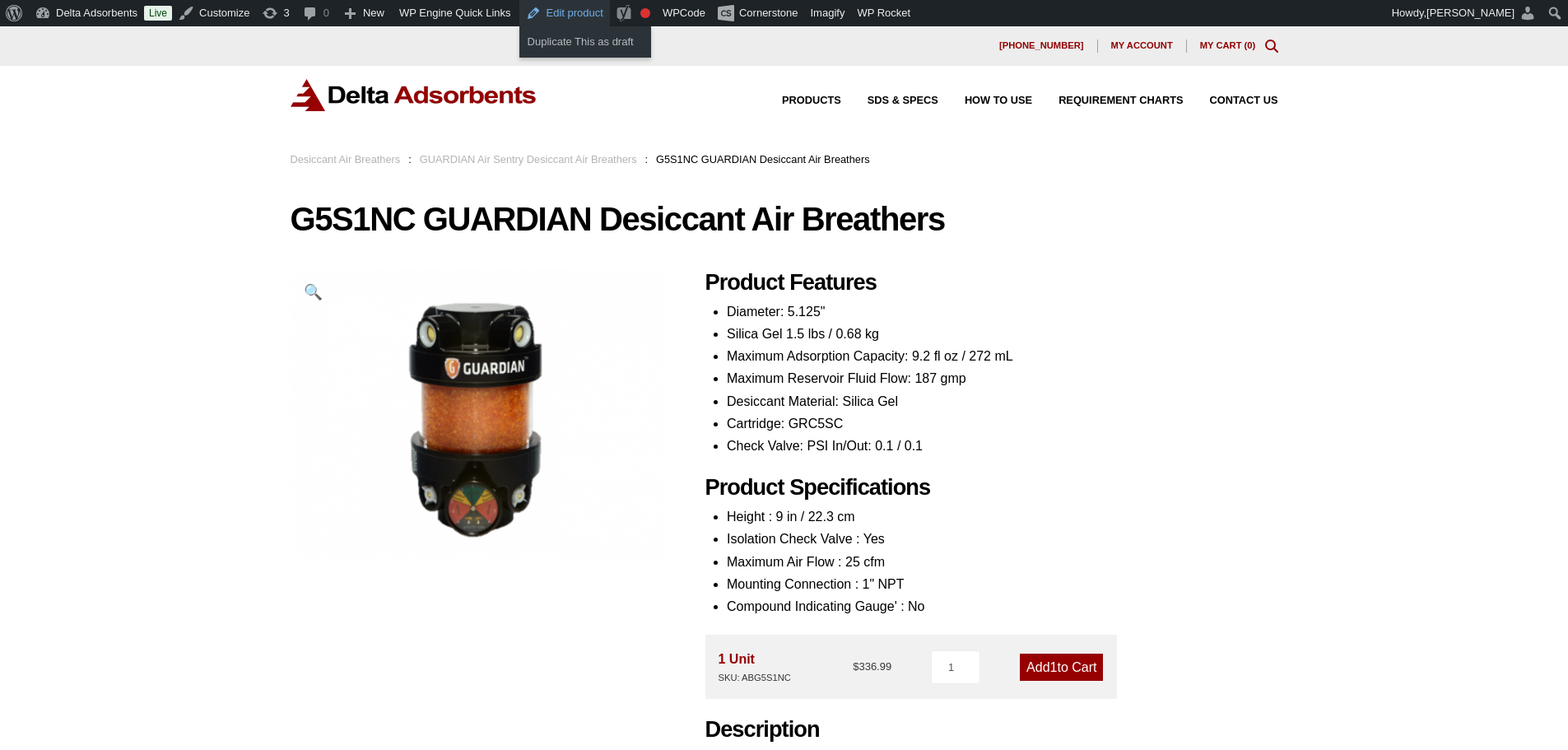
click at [579, 11] on link "Edit product" at bounding box center [564, 13] width 91 height 27
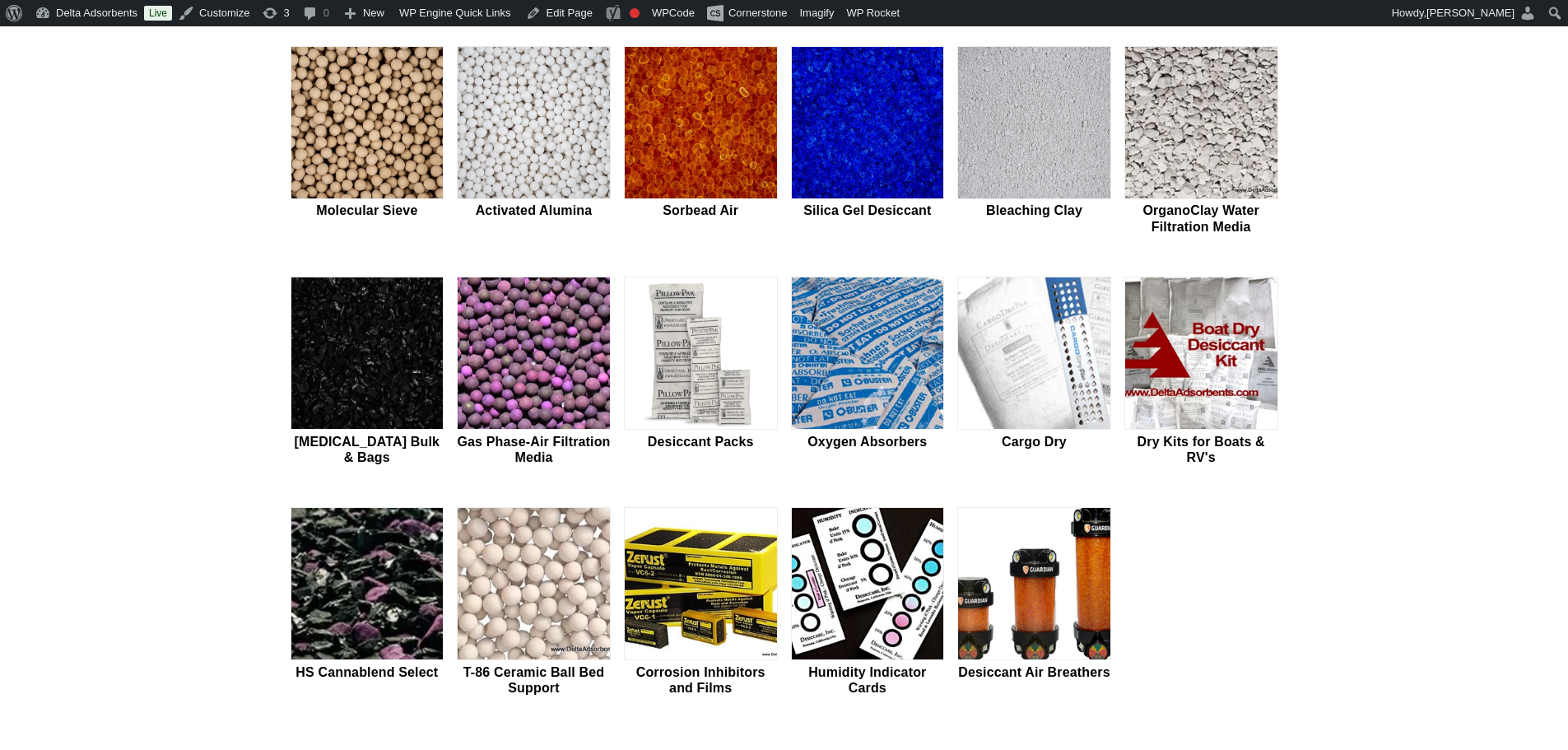
scroll to position [576, 0]
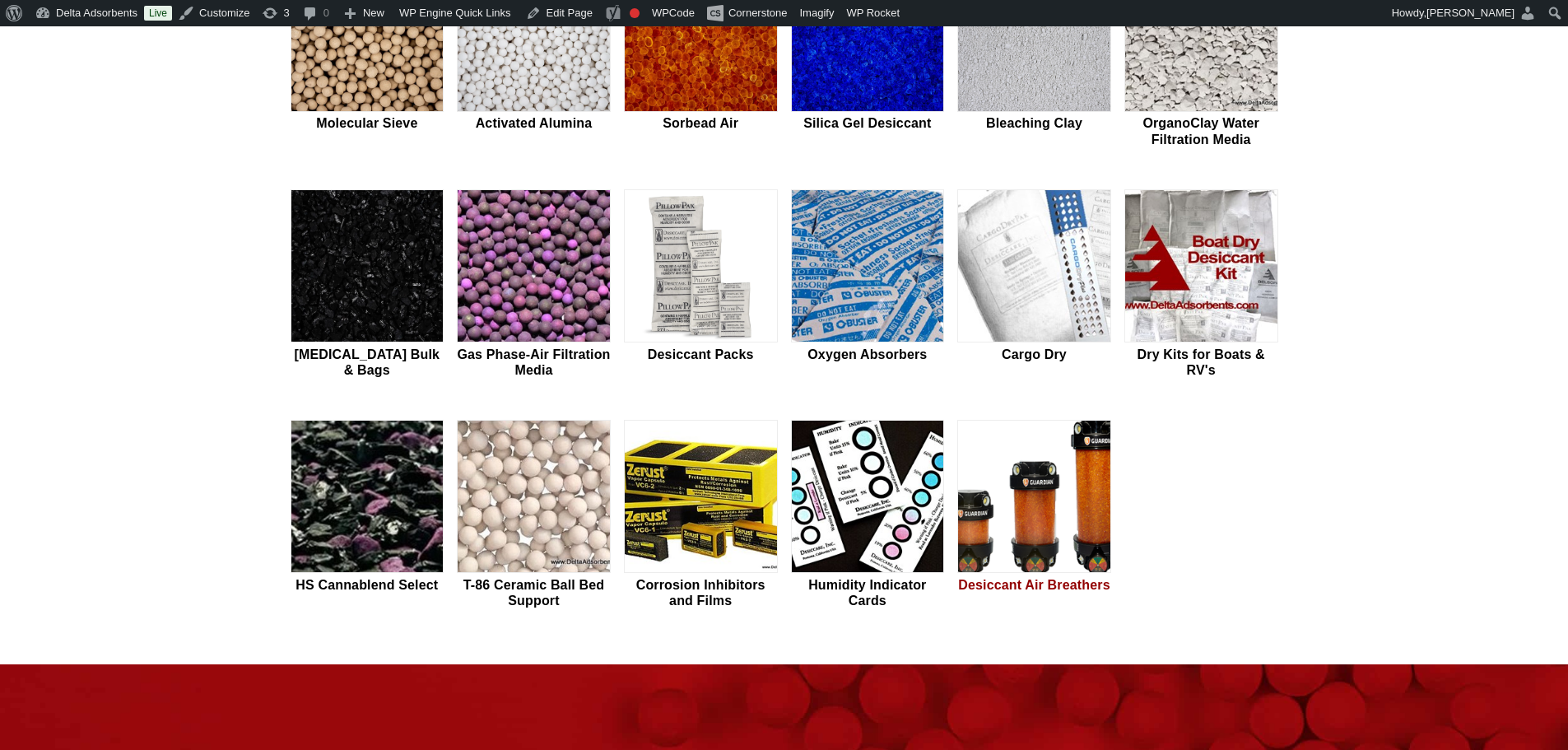
click at [1024, 472] on img at bounding box center [1034, 497] width 152 height 153
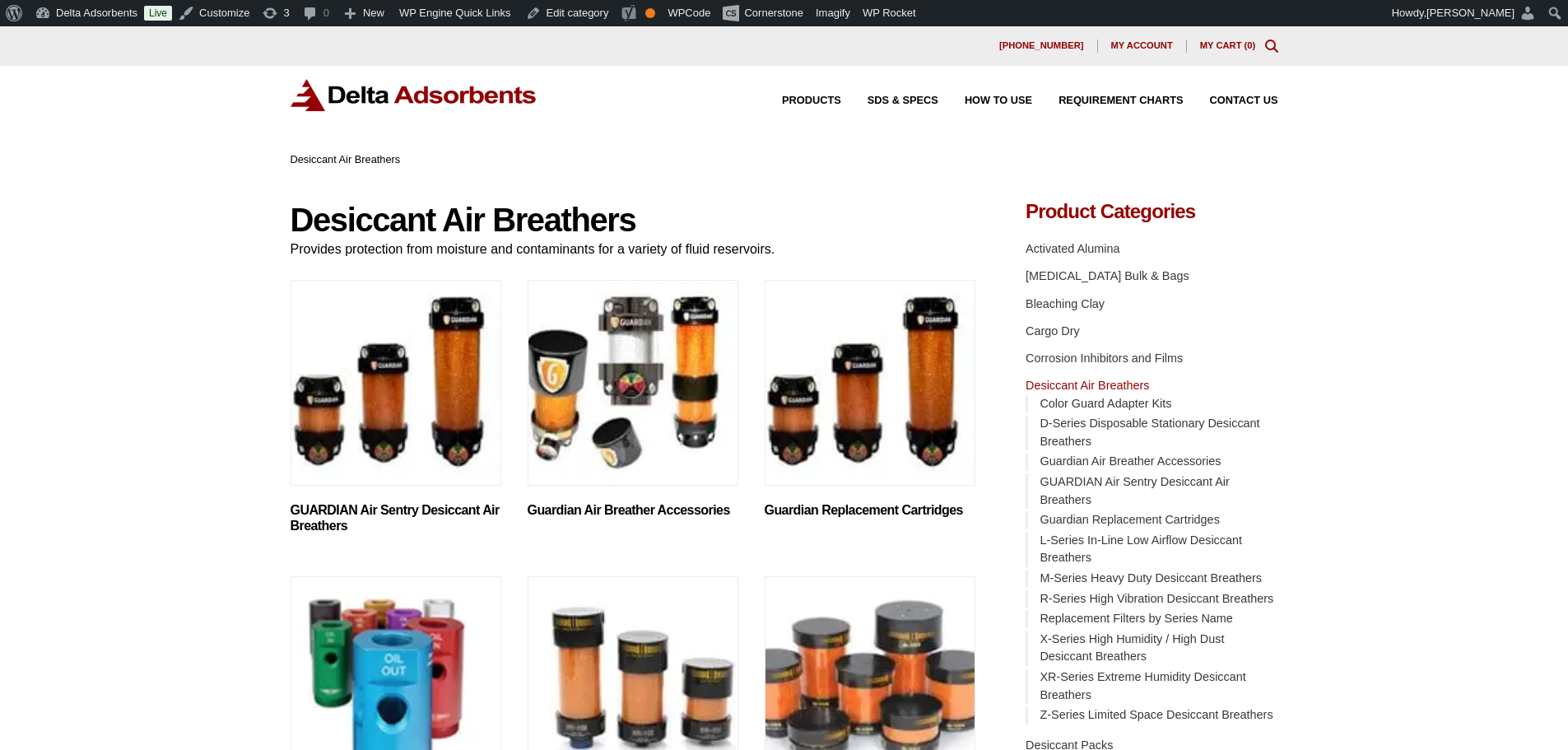
click at [399, 366] on img "Visit product category GUARDIAN Air Sentry Desiccant Air Breathers" at bounding box center [396, 383] width 211 height 206
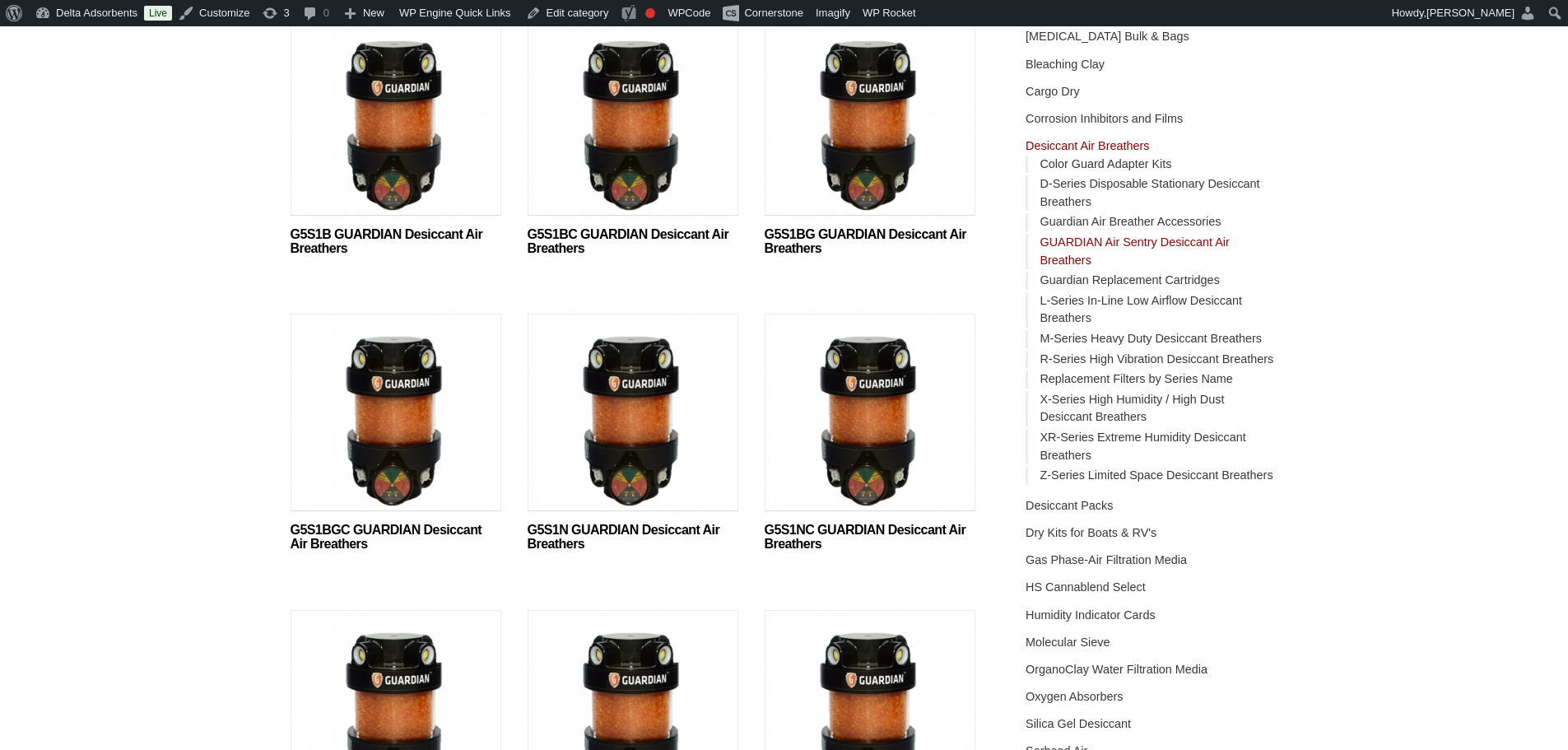
scroll to position [247, 0]
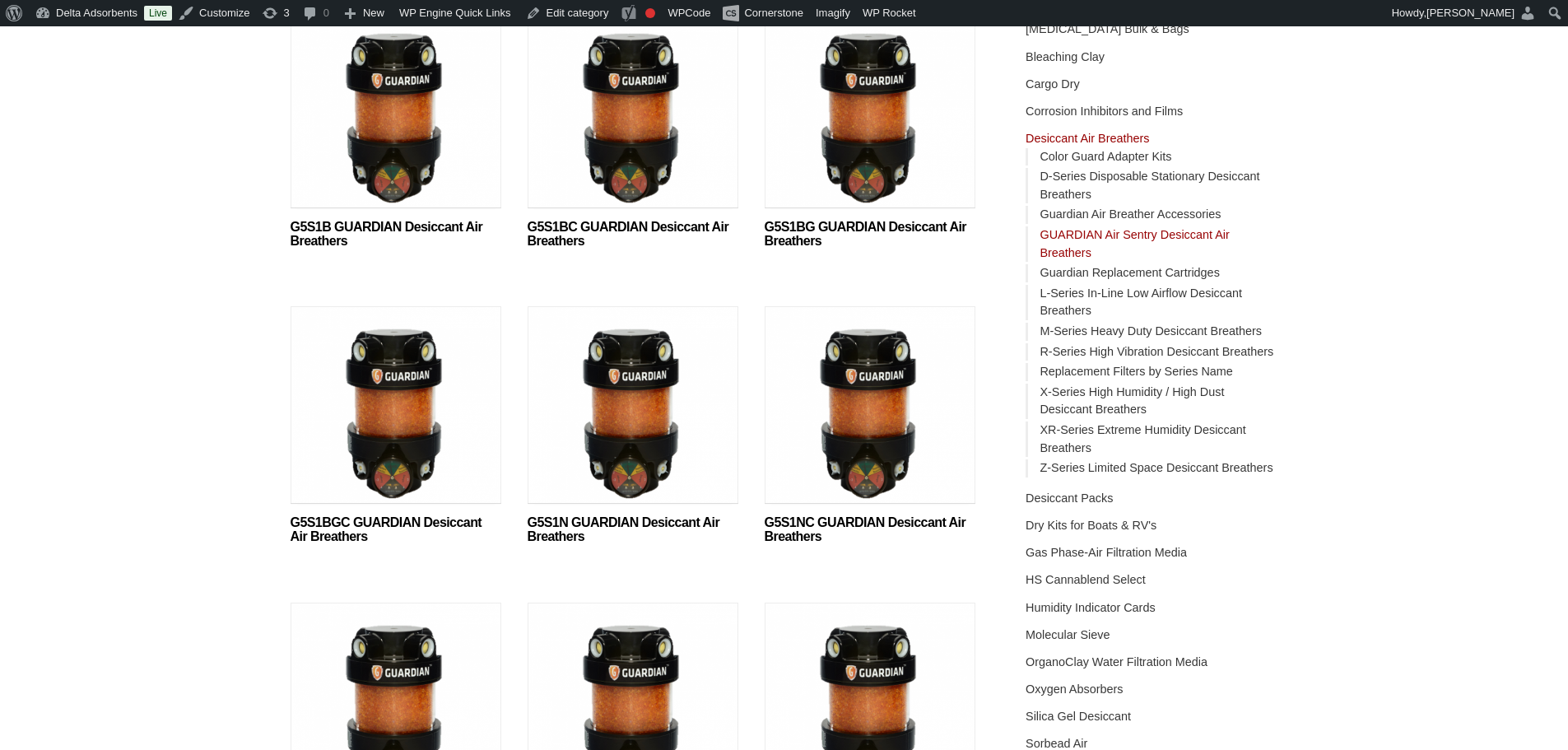
click at [844, 420] on img at bounding box center [870, 409] width 211 height 206
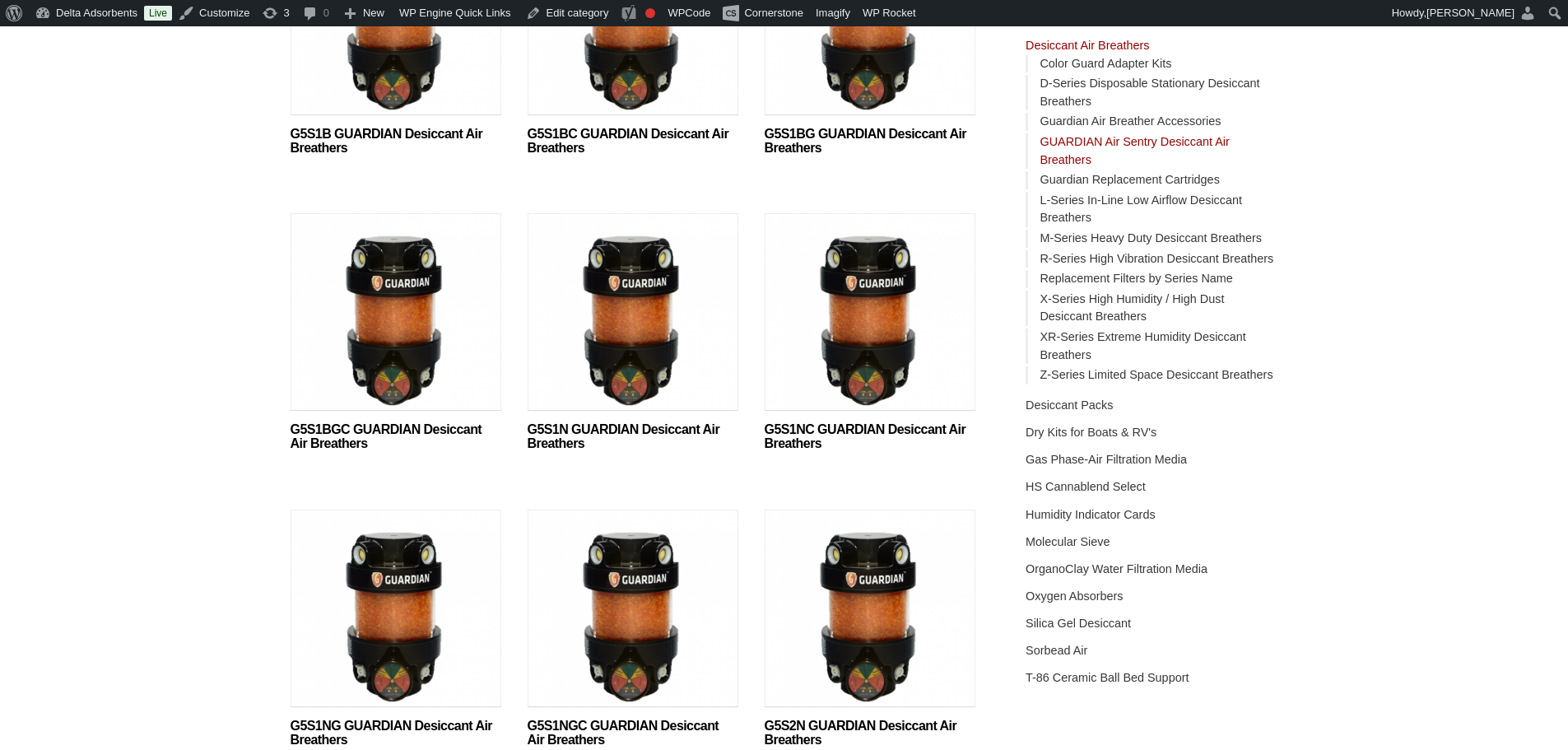
scroll to position [494, 0]
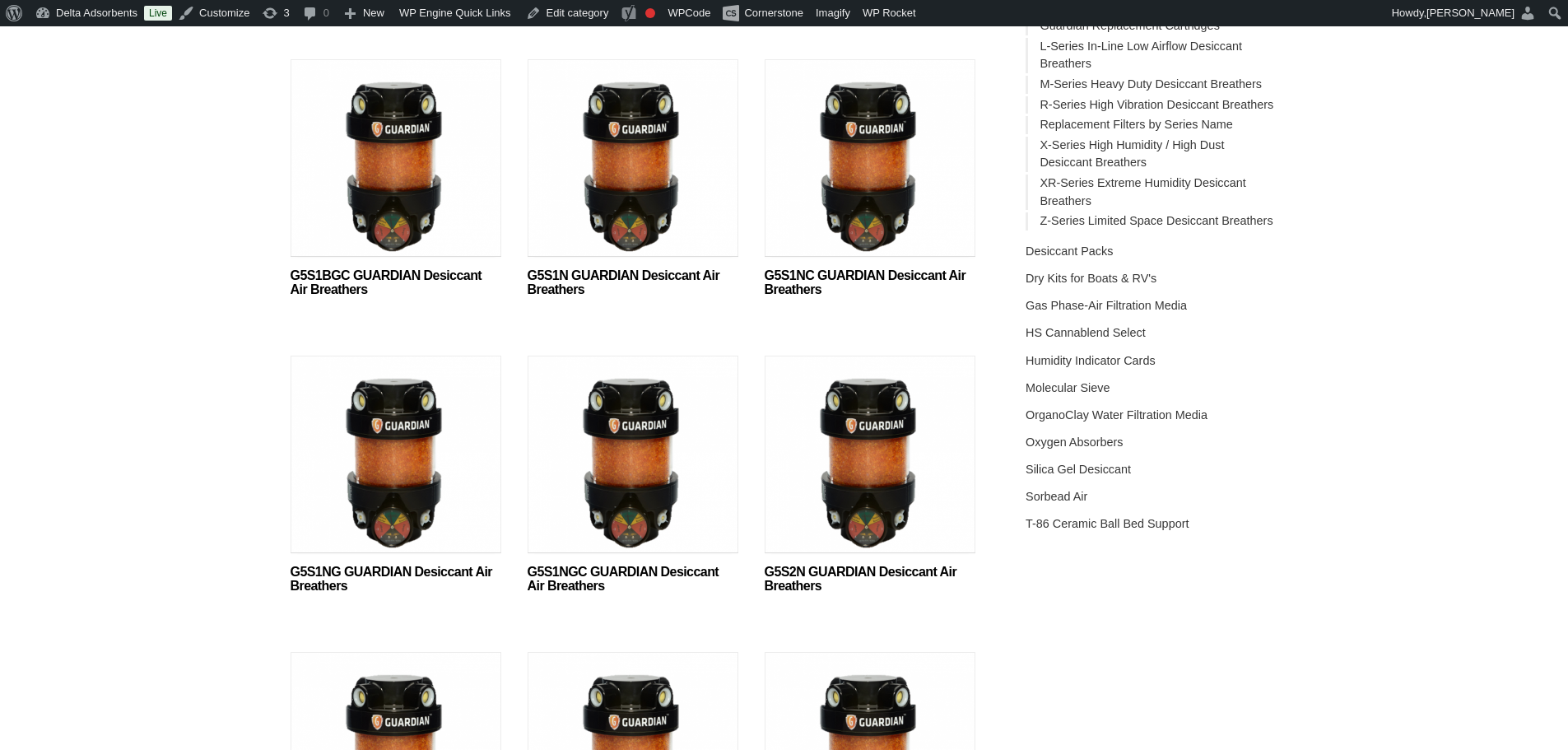
click at [385, 444] on img at bounding box center [396, 458] width 211 height 206
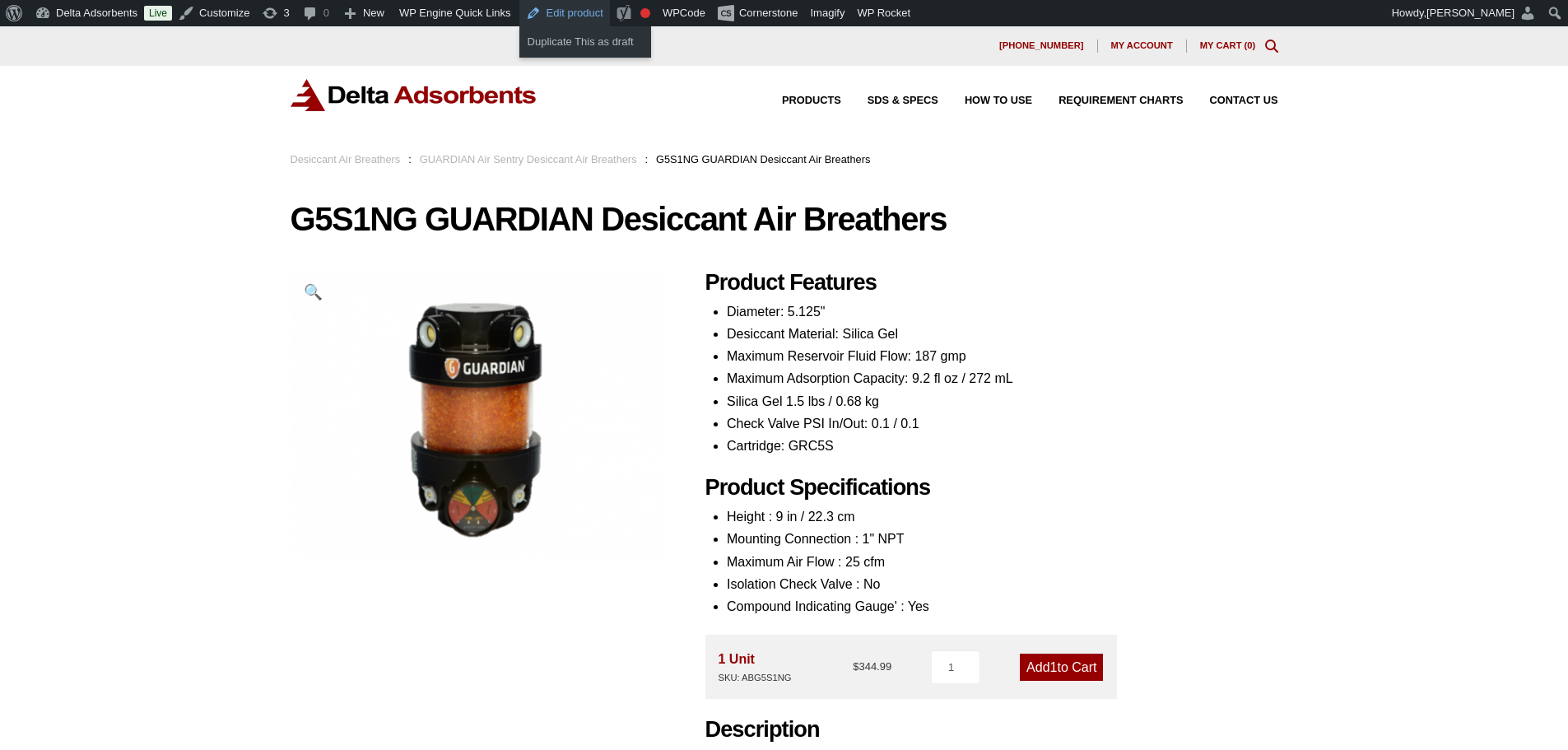
click at [571, 12] on link "Edit product" at bounding box center [564, 13] width 91 height 27
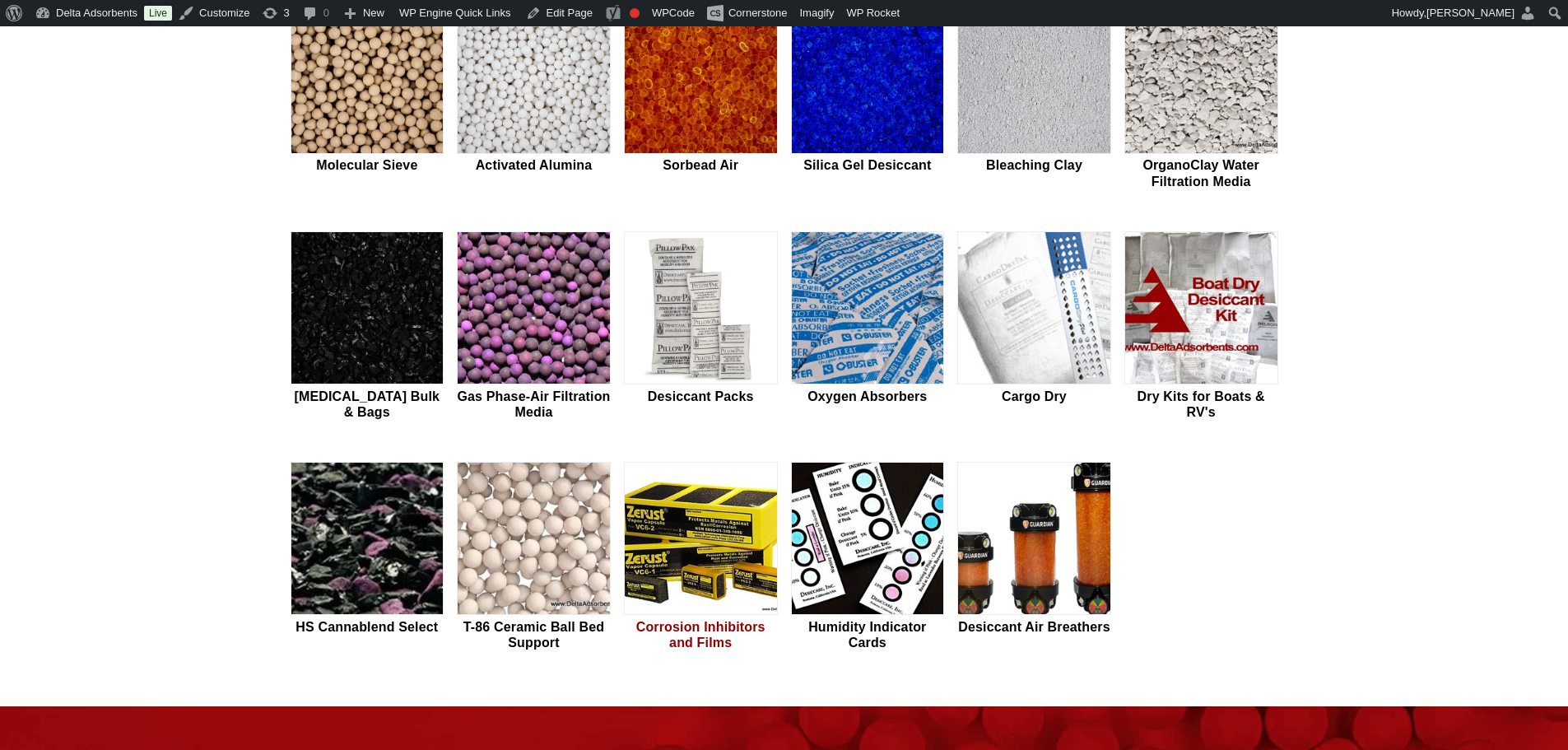
scroll to position [659, 0]
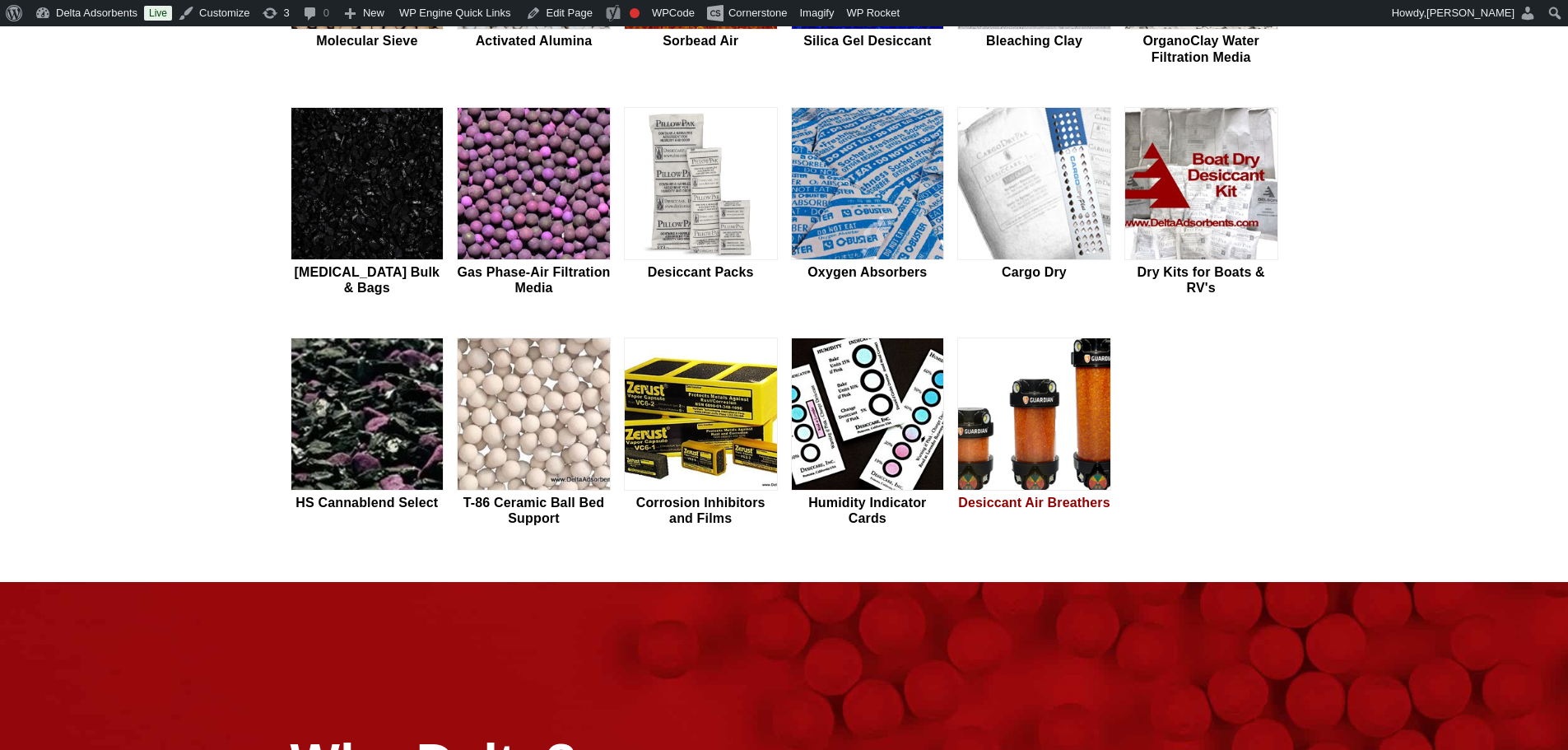
click at [1002, 391] on img at bounding box center [1034, 415] width 152 height 153
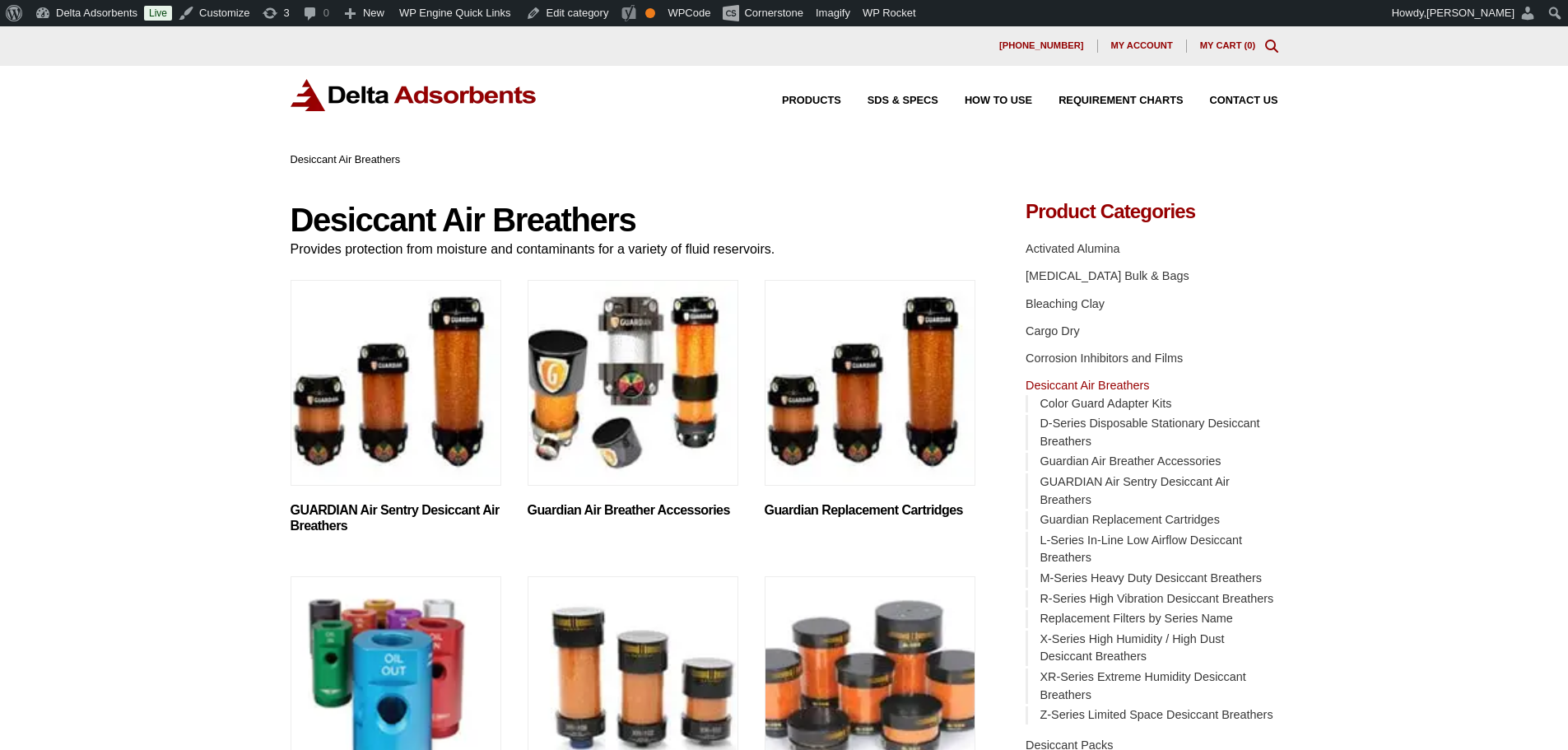
click at [401, 380] on img "Visit product category GUARDIAN Air Sentry Desiccant Air Breathers" at bounding box center [396, 383] width 211 height 206
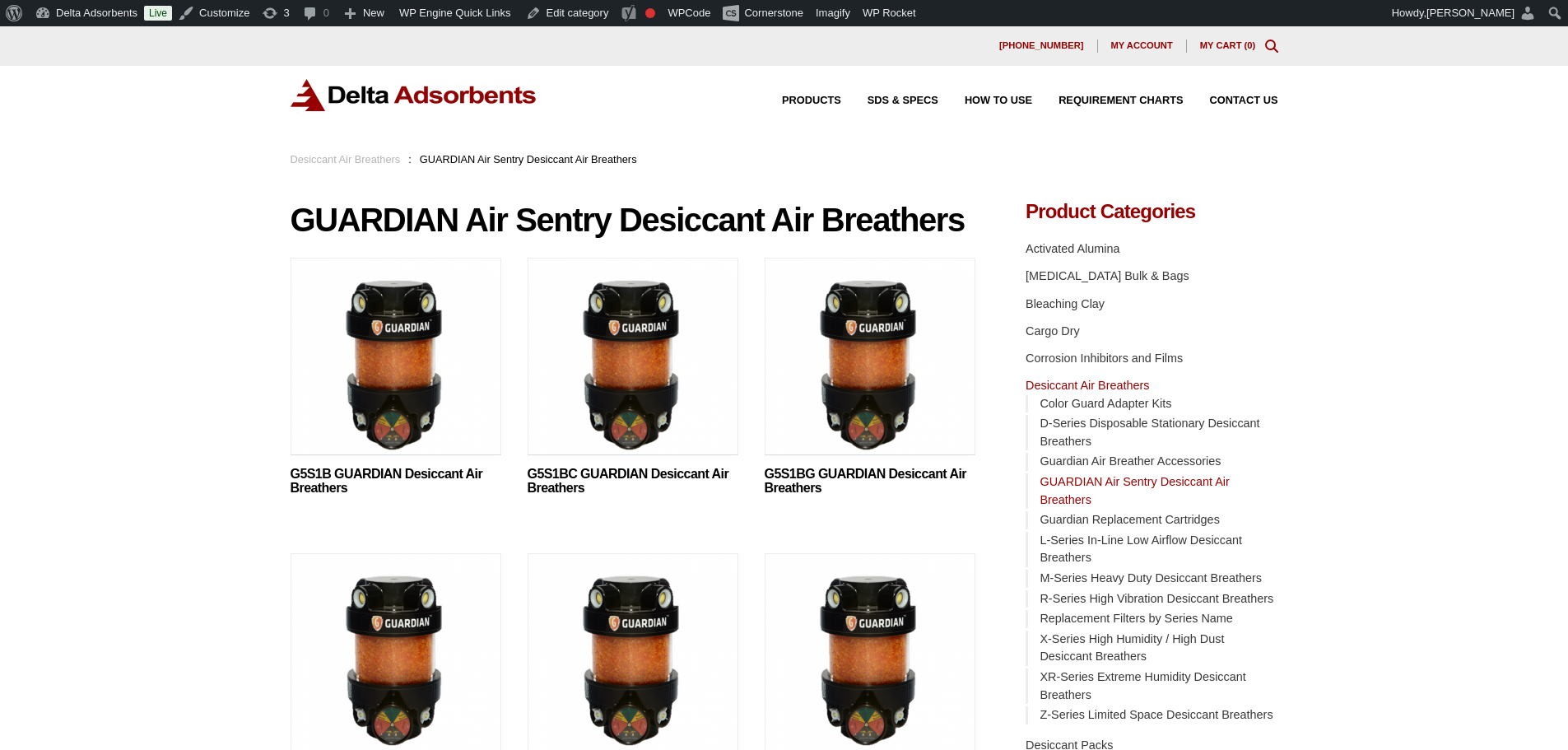
scroll to position [164, 0]
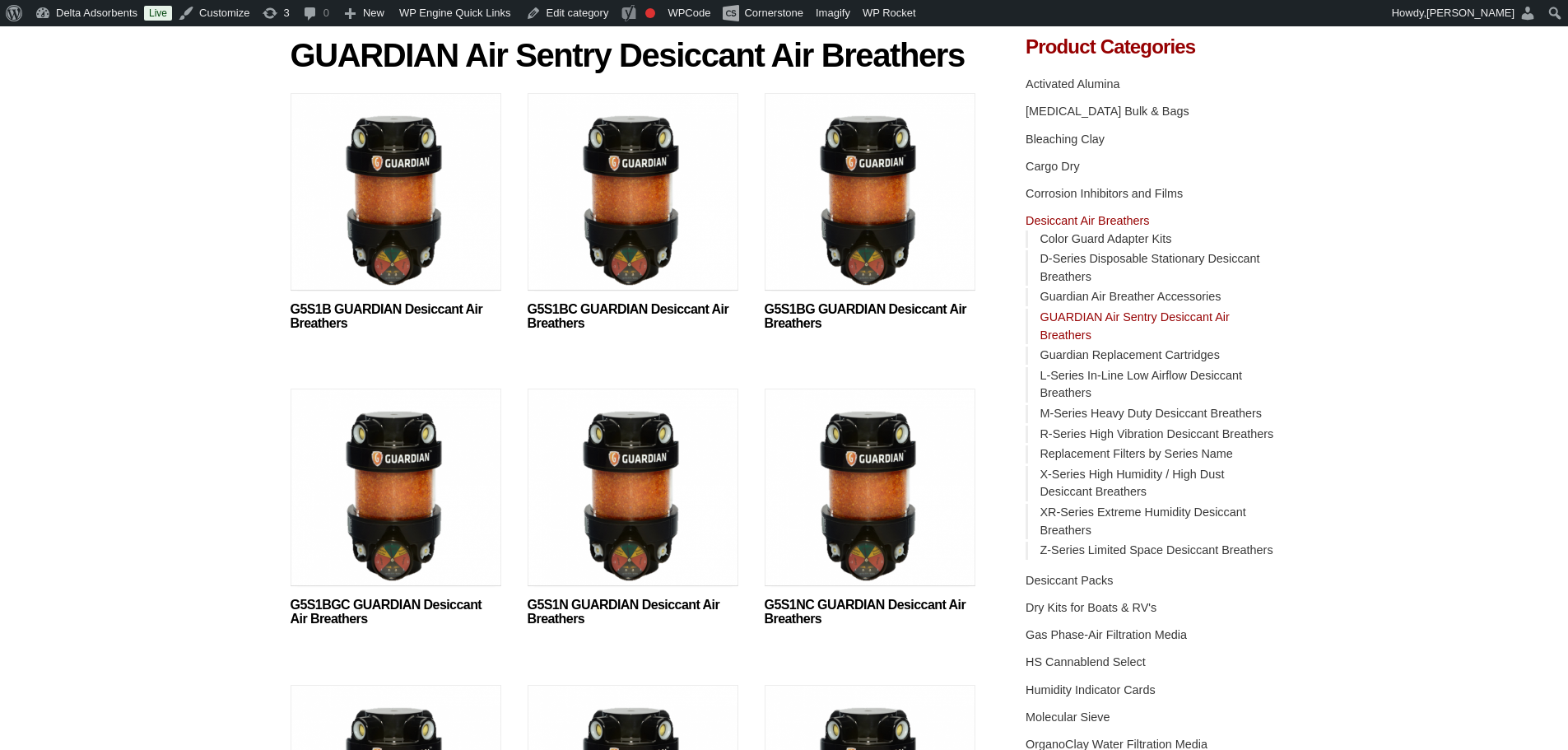
click at [651, 468] on img at bounding box center [633, 491] width 211 height 206
click at [858, 500] on img at bounding box center [870, 491] width 211 height 206
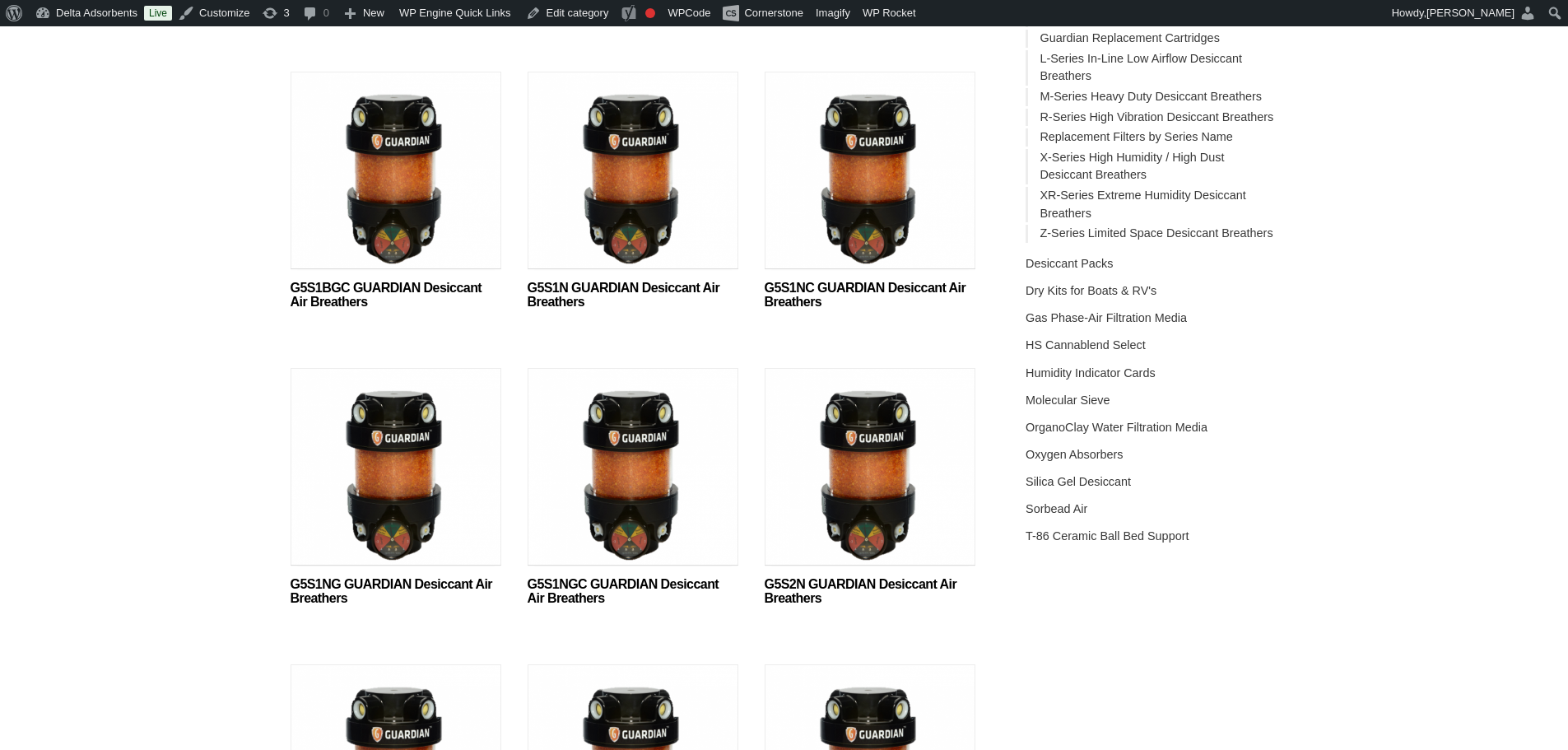
scroll to position [494, 0]
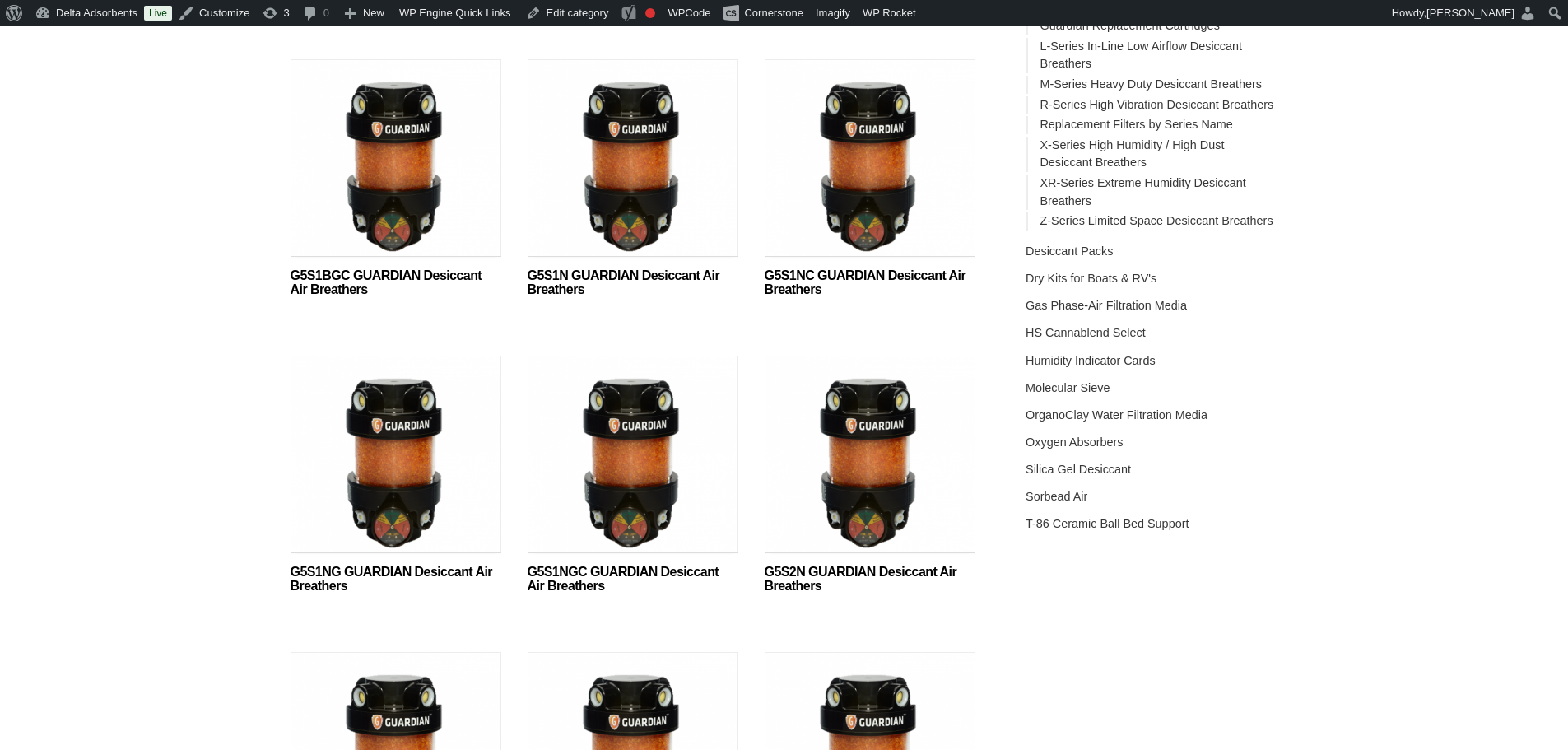
click at [627, 427] on img at bounding box center [633, 458] width 211 height 206
